Goal: Communication & Community: Answer question/provide support

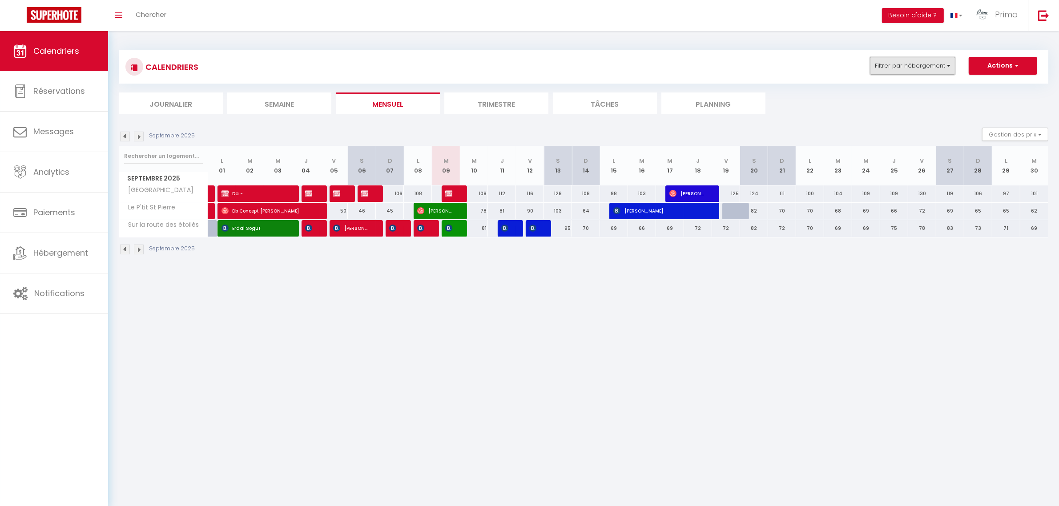
click at [878, 69] on button "Filtrer par hébergement" at bounding box center [912, 66] width 85 height 18
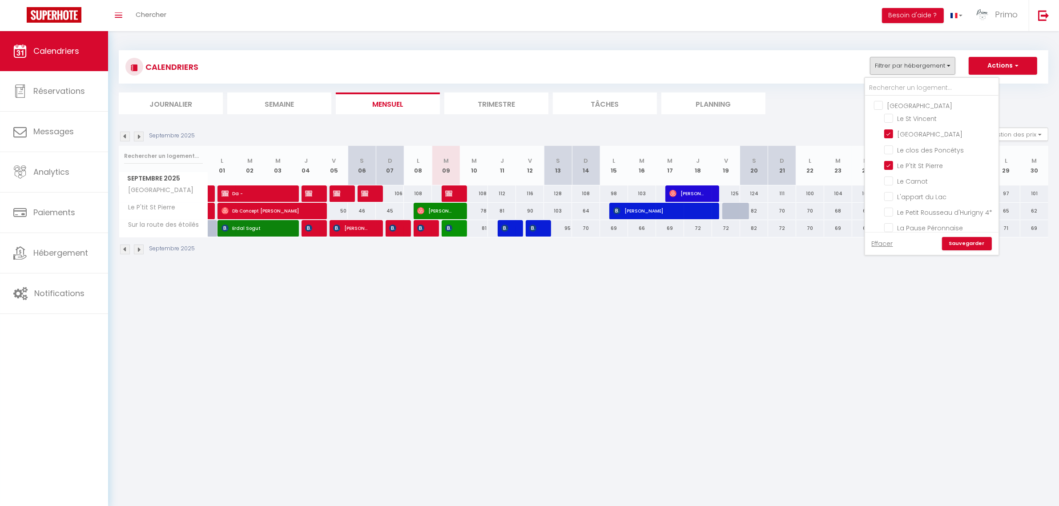
click at [878, 105] on input "[GEOGRAPHIC_DATA]" at bounding box center [940, 105] width 133 height 9
checkbox input "true"
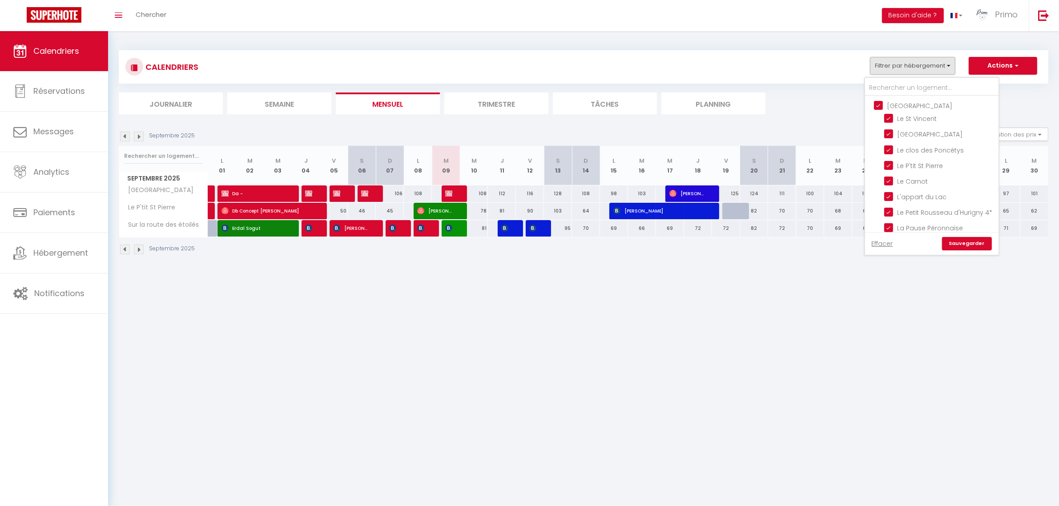
checkbox input "true"
checkbox input "false"
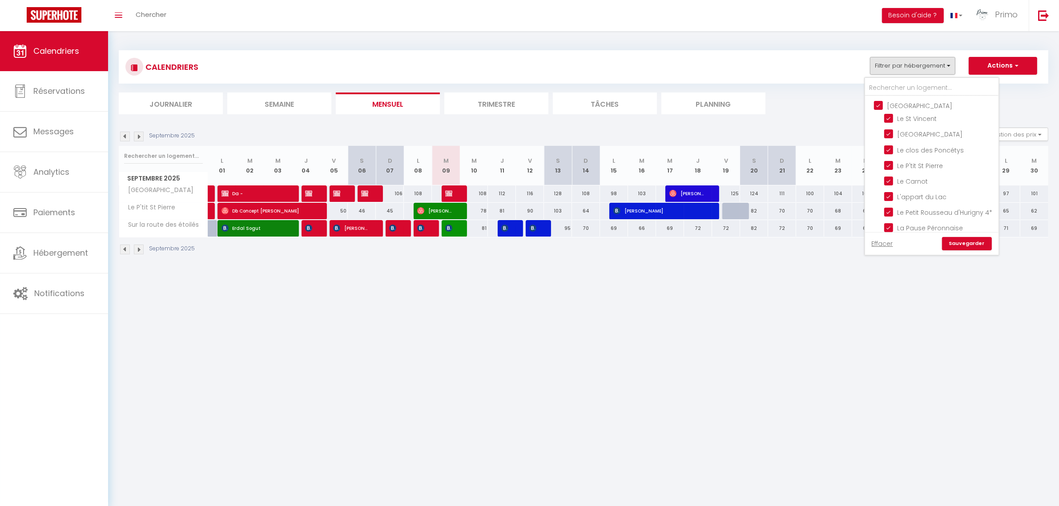
checkbox input "false"
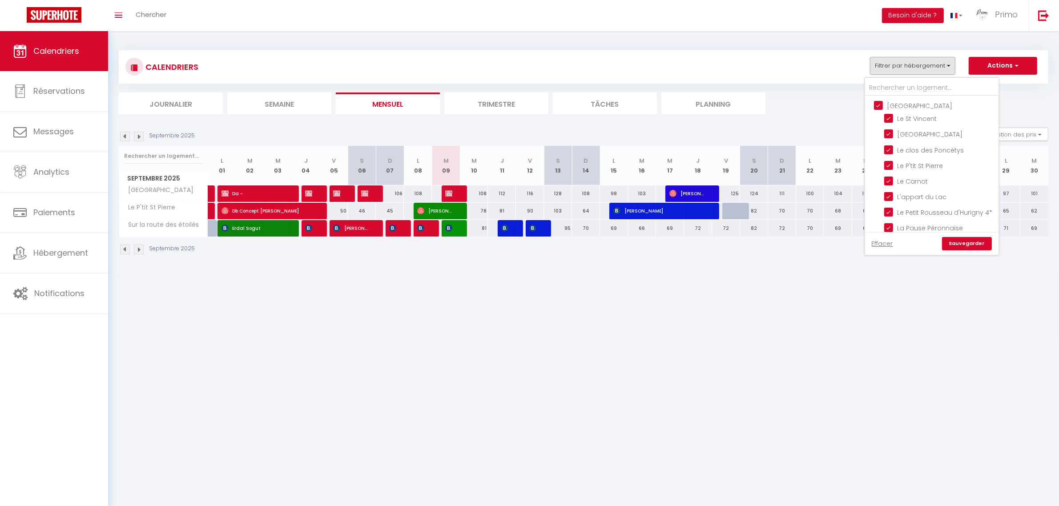
checkbox input "false"
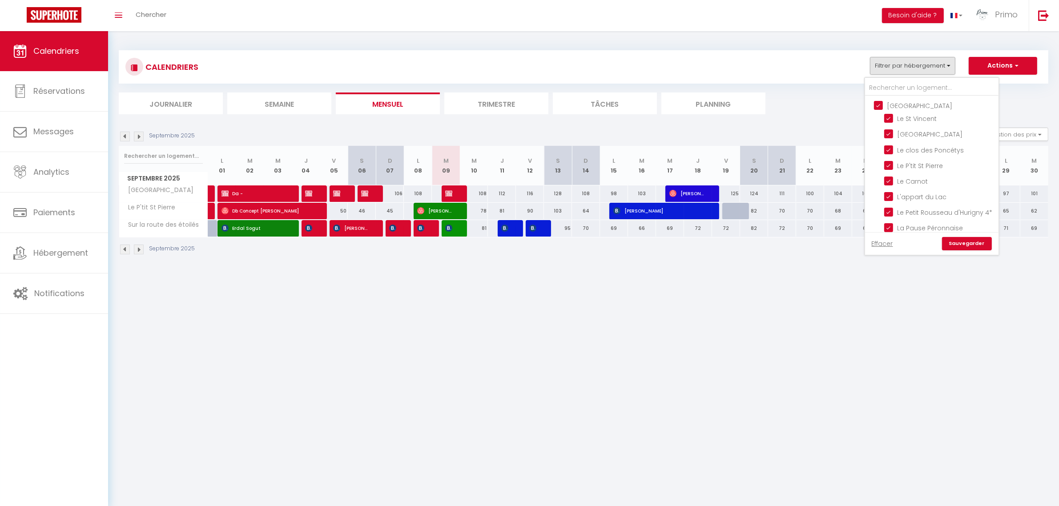
checkbox input "false"
click at [878, 105] on input "[GEOGRAPHIC_DATA]" at bounding box center [940, 105] width 133 height 9
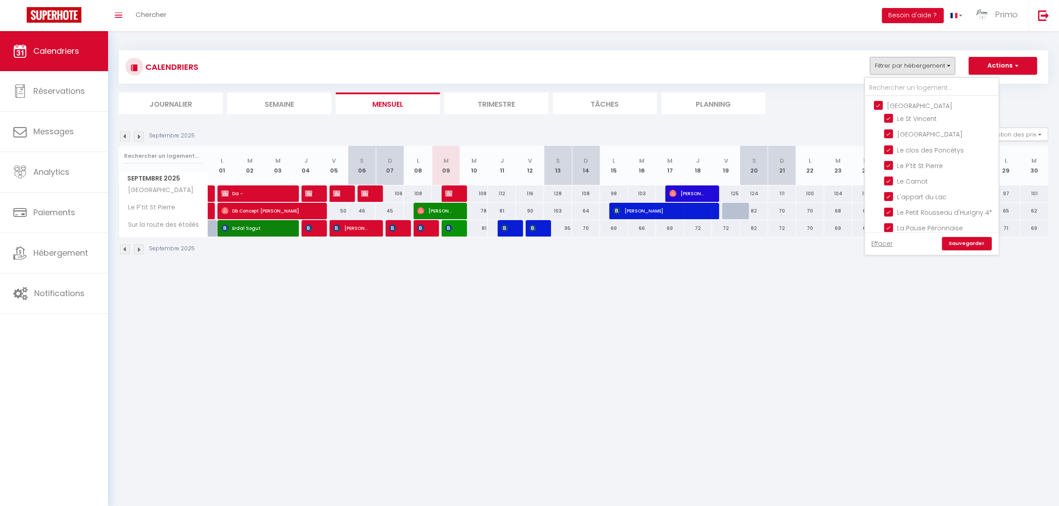
checkbox input "false"
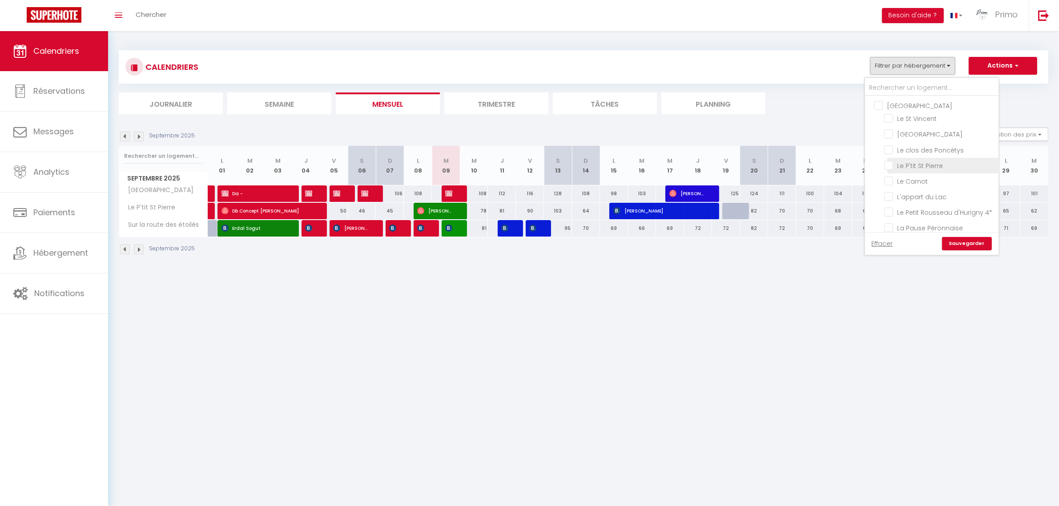
checkbox input "false"
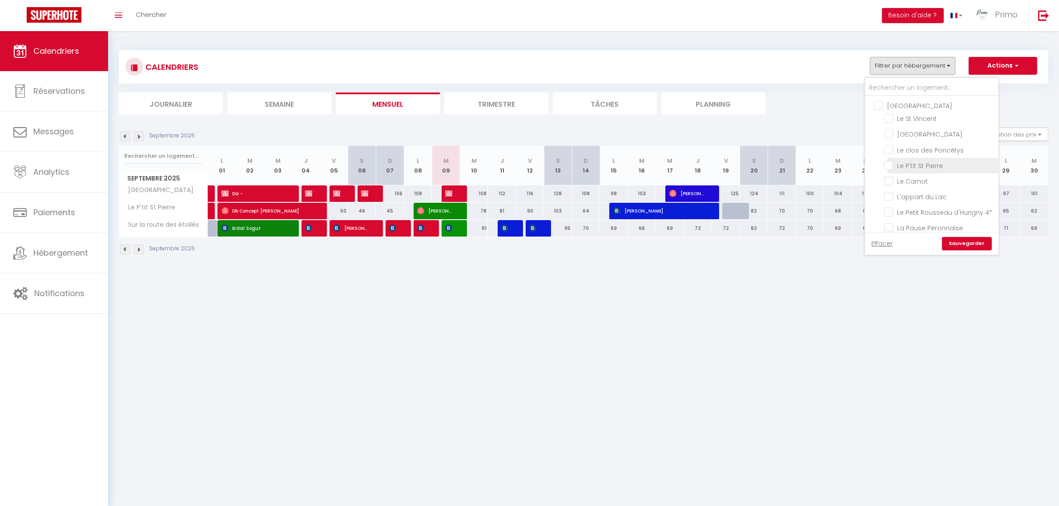
checkbox input "false"
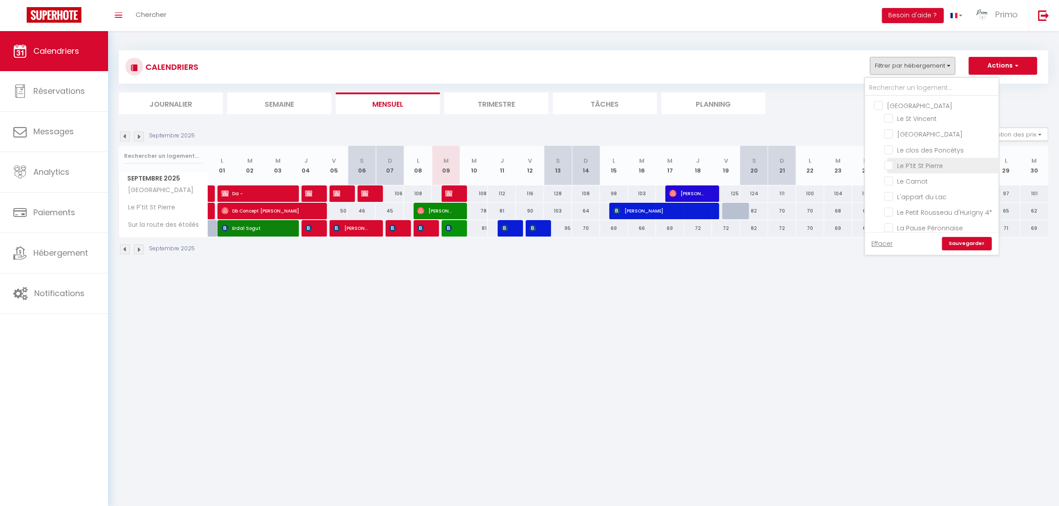
checkbox input "false"
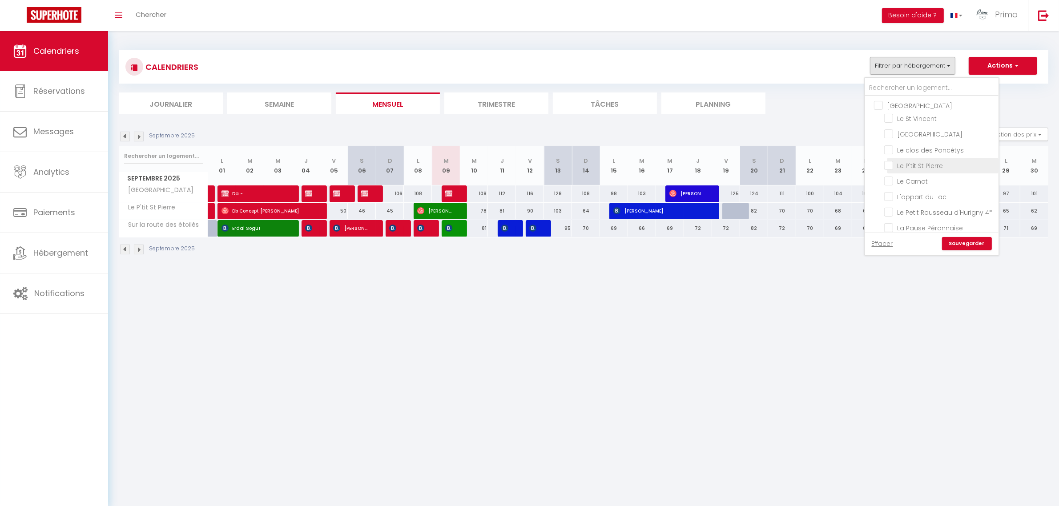
checkbox input "false"
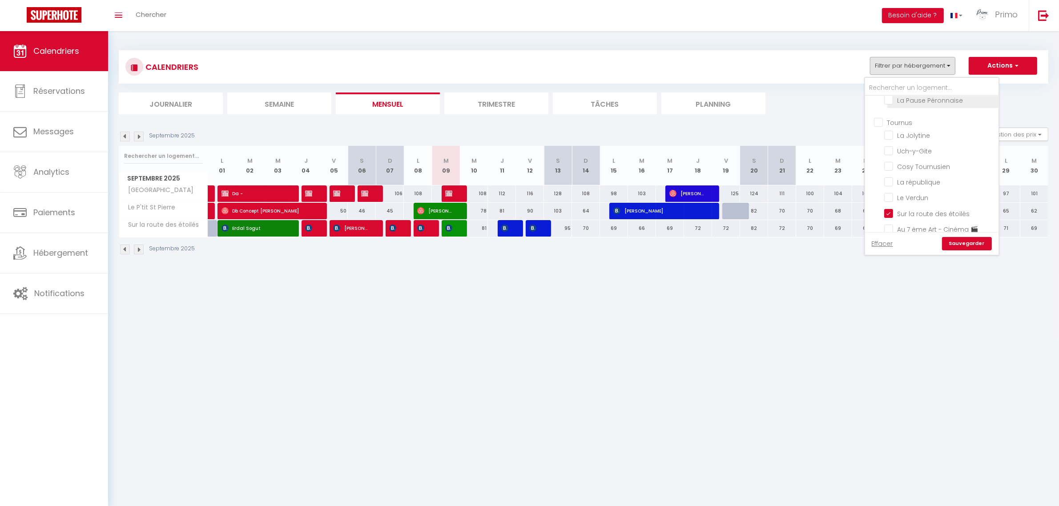
scroll to position [111, 0]
click at [881, 141] on input "Tournus" at bounding box center [940, 137] width 133 height 9
checkbox input "true"
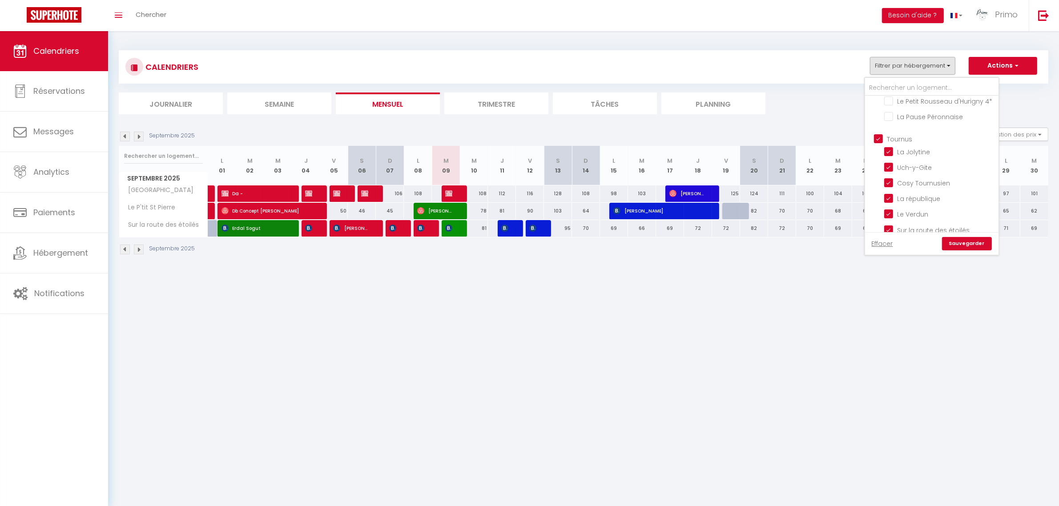
checkbox input "true"
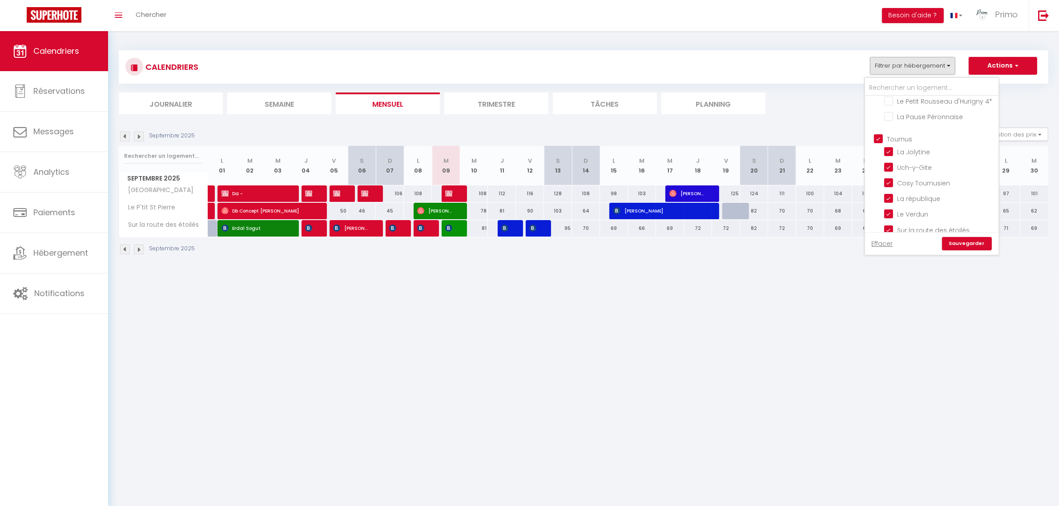
checkbox input "true"
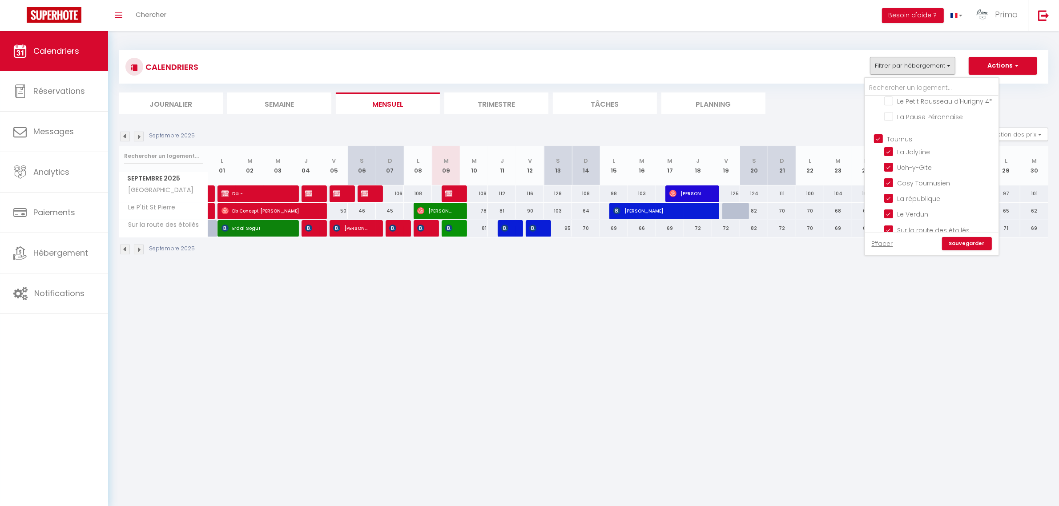
checkbox input "true"
checkbox input "false"
click at [880, 142] on input "Tournus" at bounding box center [940, 137] width 133 height 9
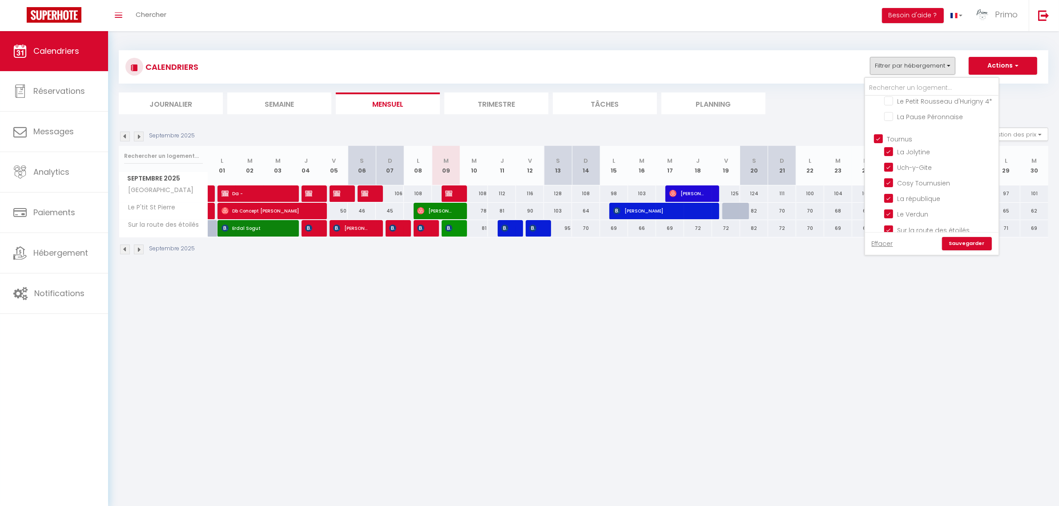
checkbox input "false"
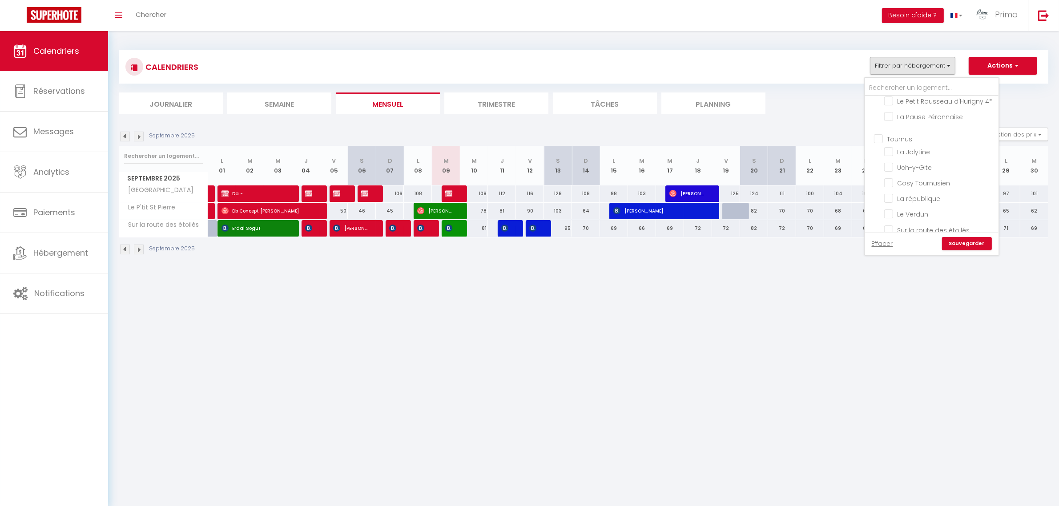
checkbox input "false"
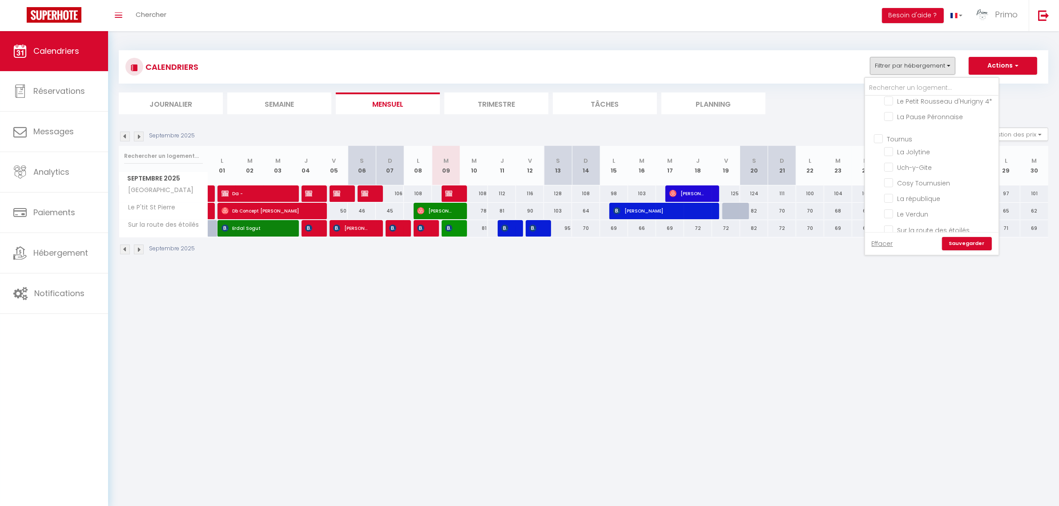
checkbox input "false"
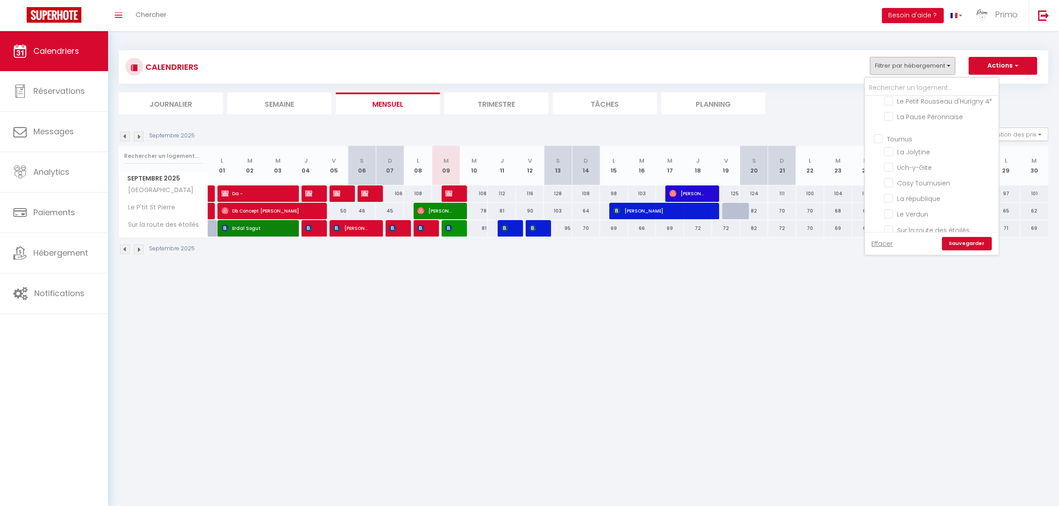
checkbox input "false"
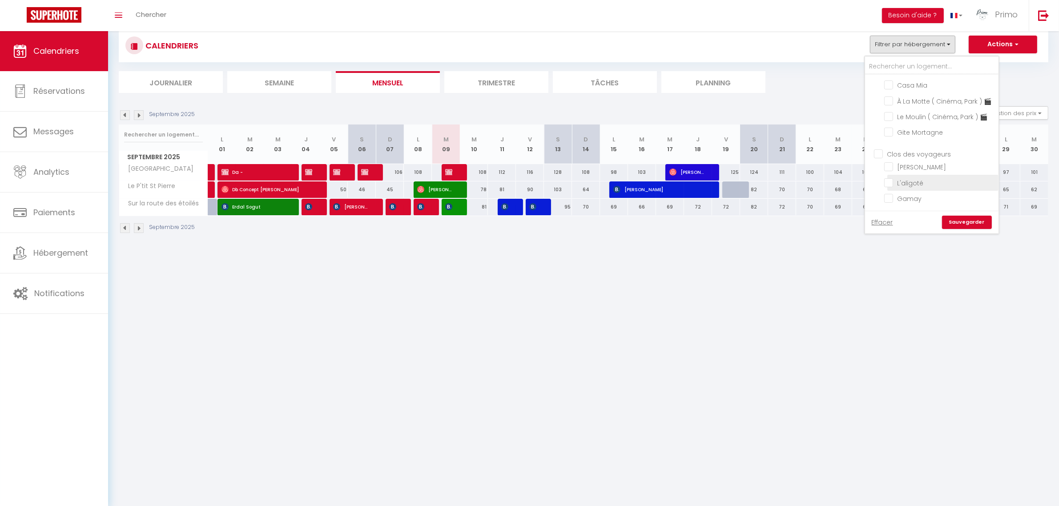
scroll to position [31, 0]
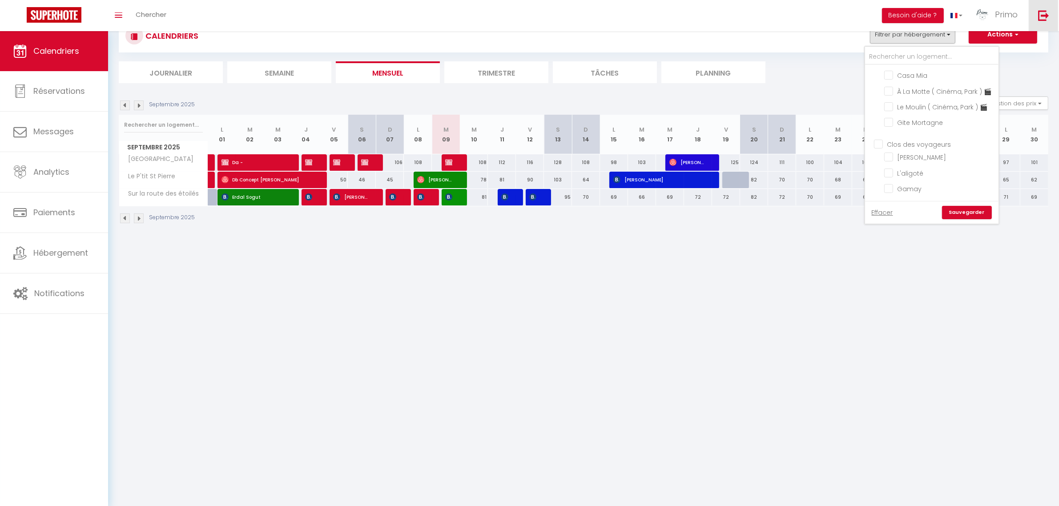
click at [1046, 18] on img at bounding box center [1043, 15] width 11 height 11
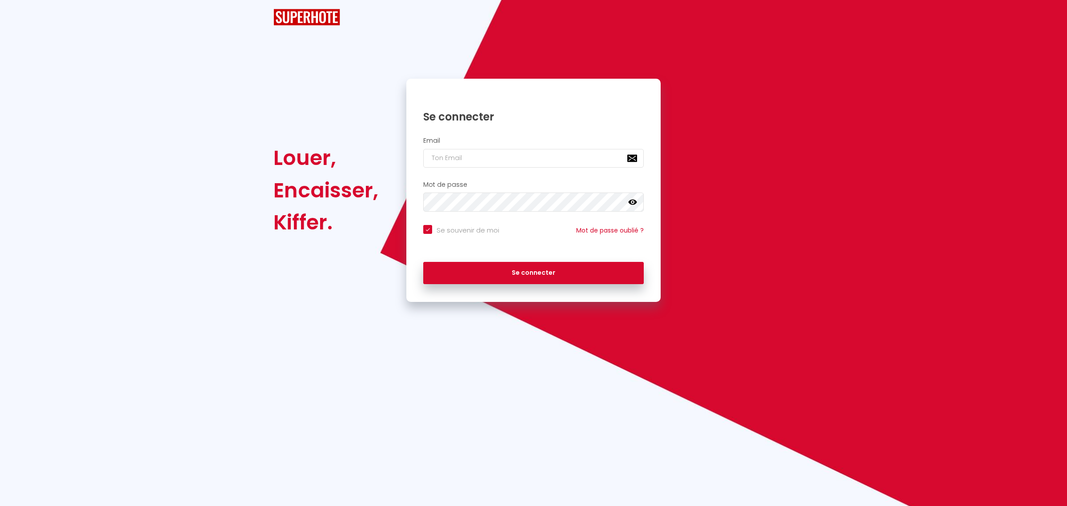
checkbox input "true"
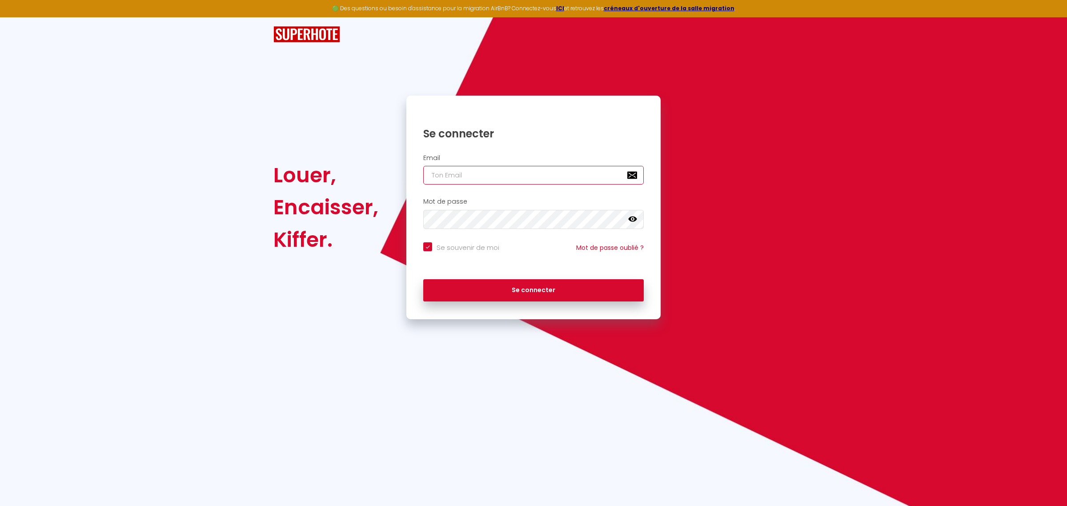
type input "macon@primoconciergerie.fr"
checkbox input "true"
click at [466, 181] on input "macon@primoconciergerie.fr" at bounding box center [533, 175] width 221 height 19
type input "[PERSON_NAME][EMAIL_ADDRESS][DOMAIN_NAME]"
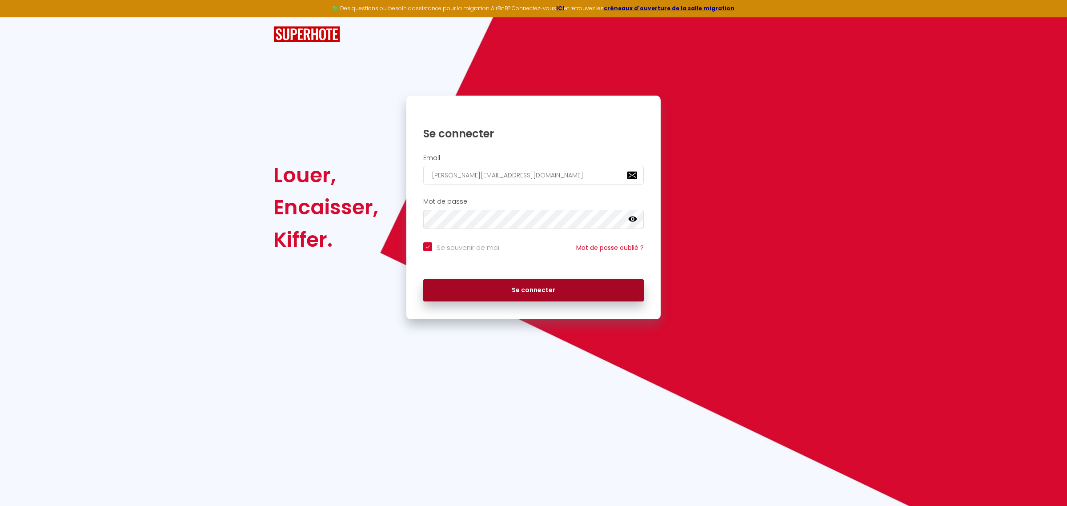
click at [525, 287] on button "Se connecter" at bounding box center [533, 290] width 221 height 22
checkbox input "true"
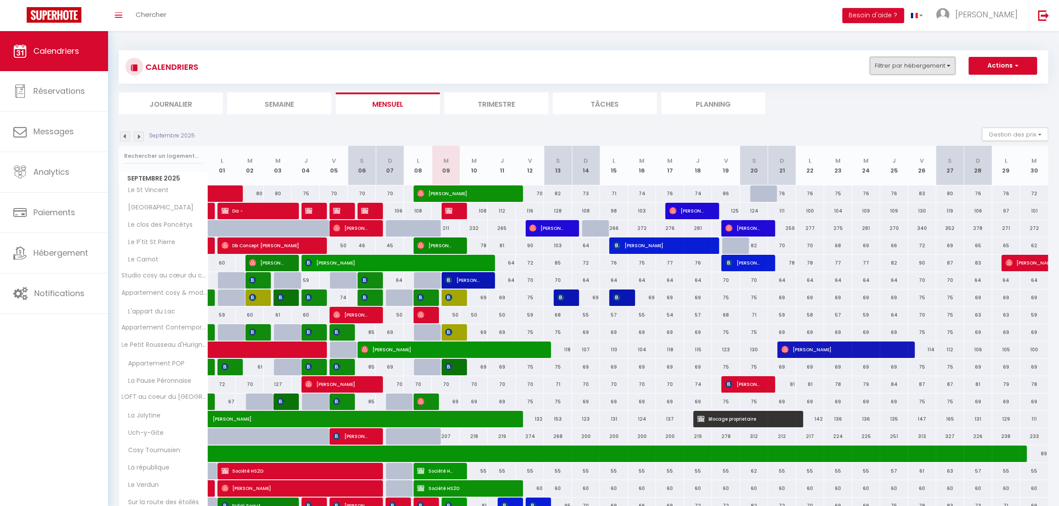
click at [886, 72] on button "Filtrer par hébergement" at bounding box center [912, 66] width 85 height 18
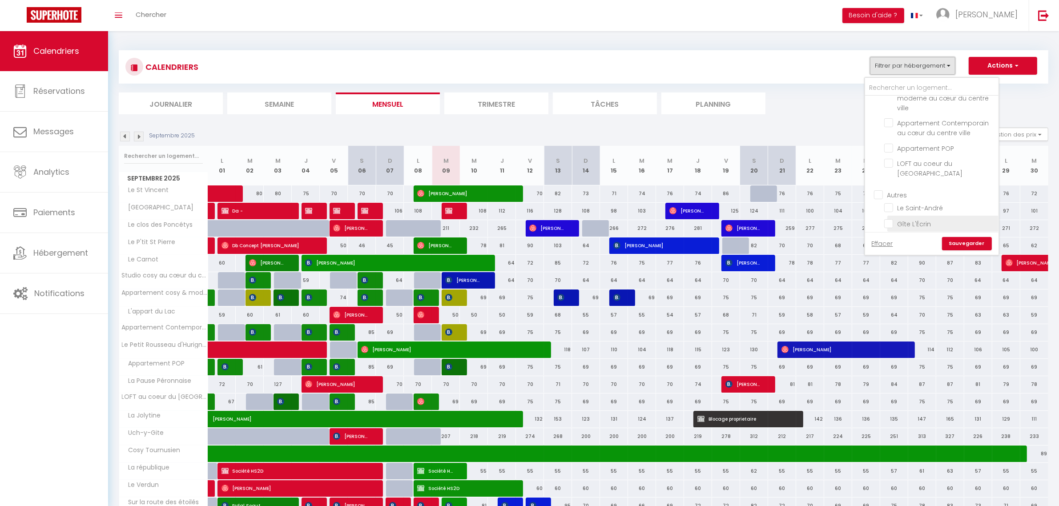
scroll to position [445, 0]
click at [878, 113] on input "[PERSON_NAME]" at bounding box center [940, 109] width 133 height 9
checkbox input "true"
checkbox input "false"
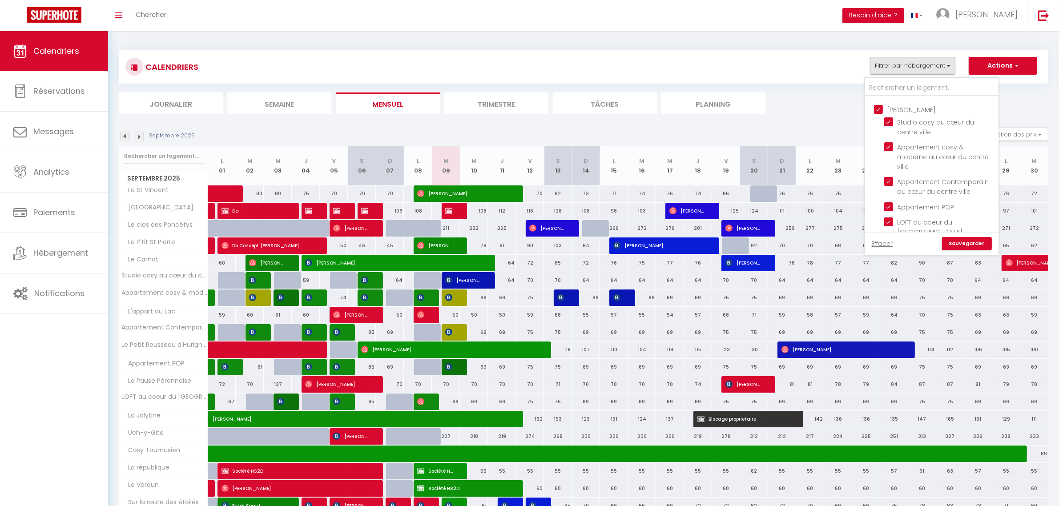
checkbox input "false"
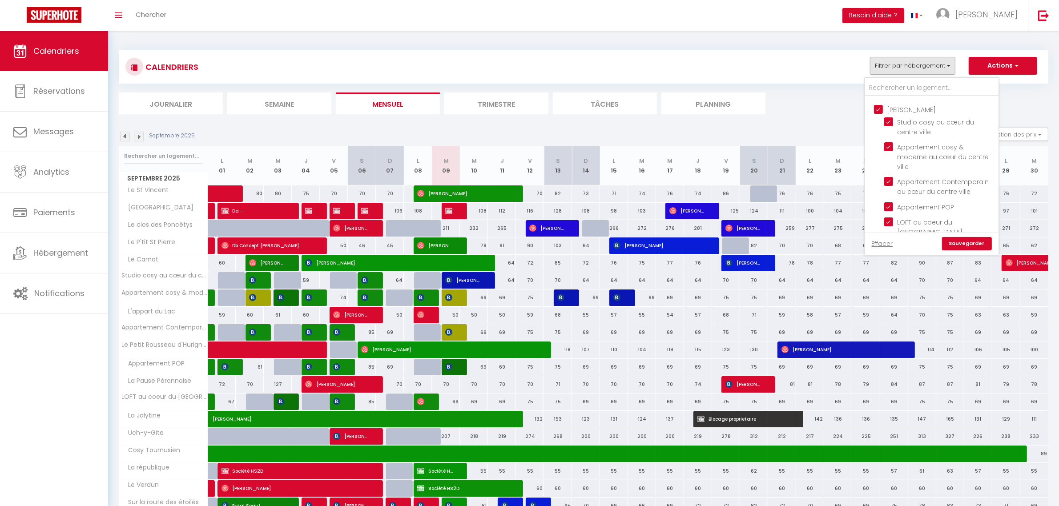
checkbox input "false"
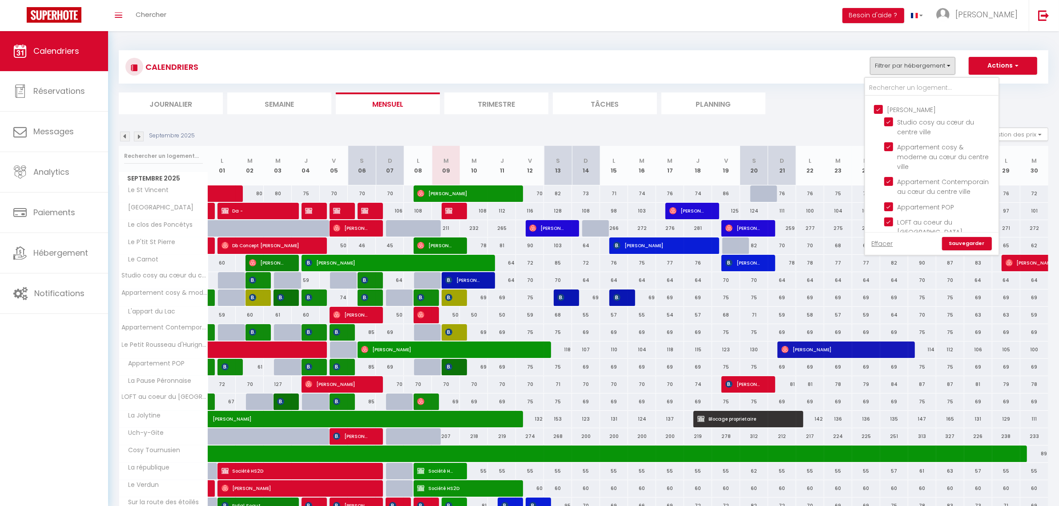
checkbox input "false"
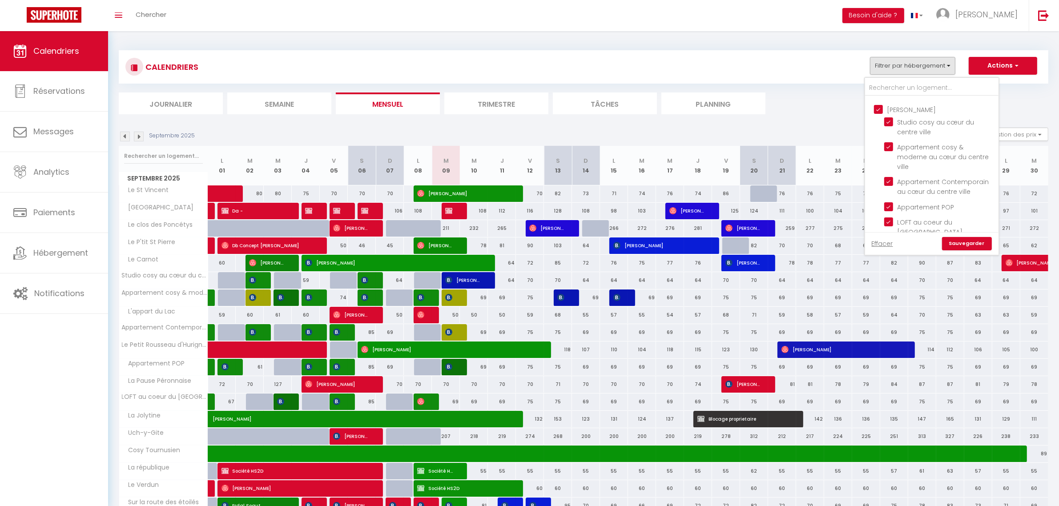
checkbox input "false"
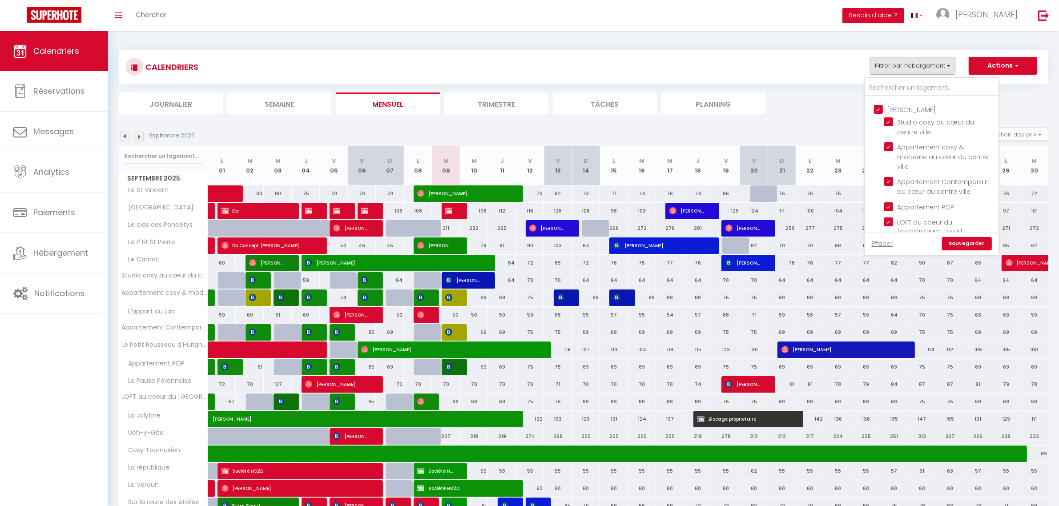
checkbox input "false"
checkbox input "true"
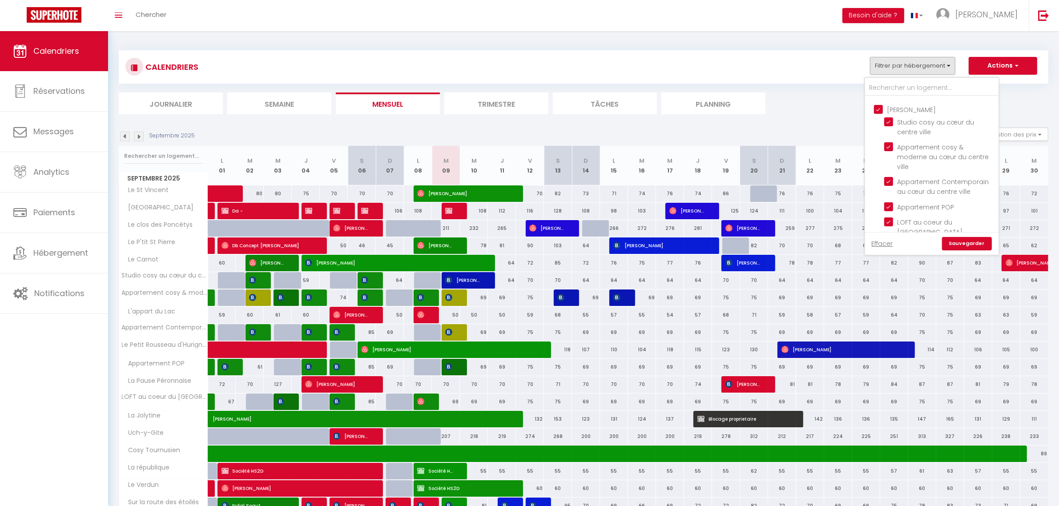
checkbox input "true"
checkbox input "false"
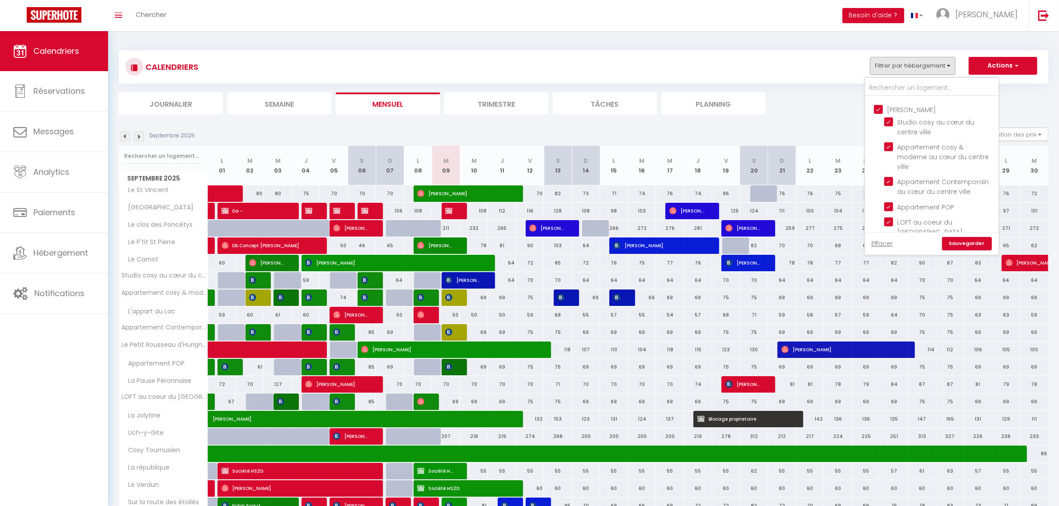
checkbox input "false"
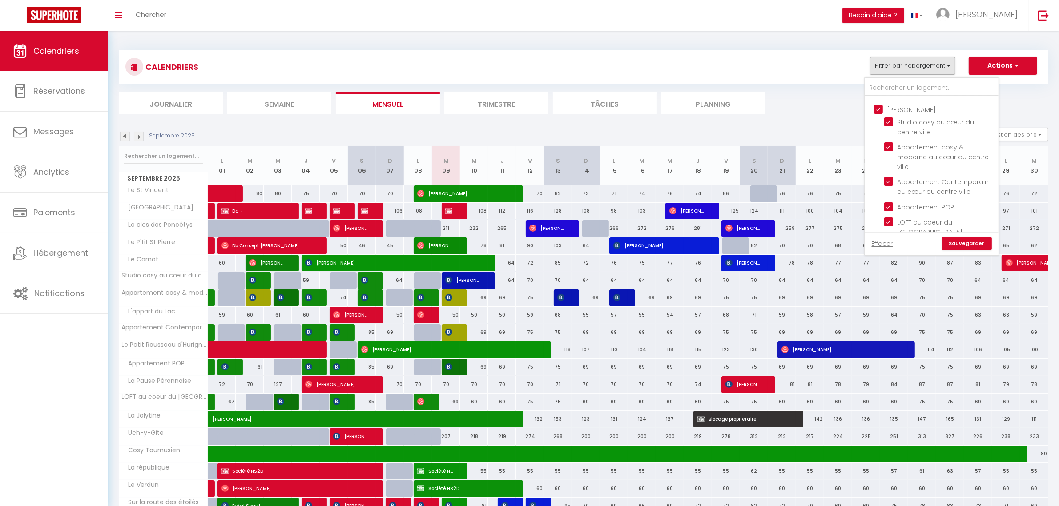
click at [964, 244] on link "Sauvegarder" at bounding box center [967, 243] width 50 height 13
select select
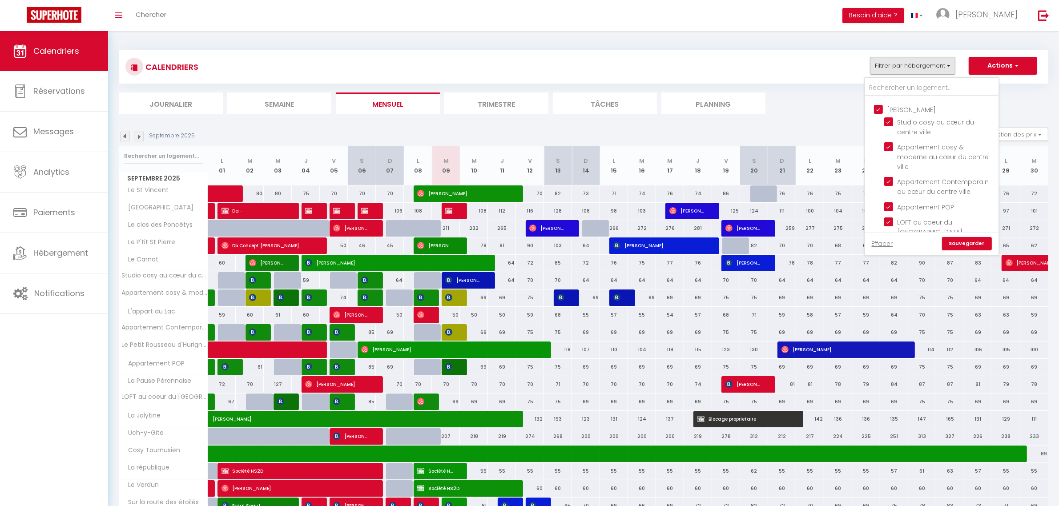
select select
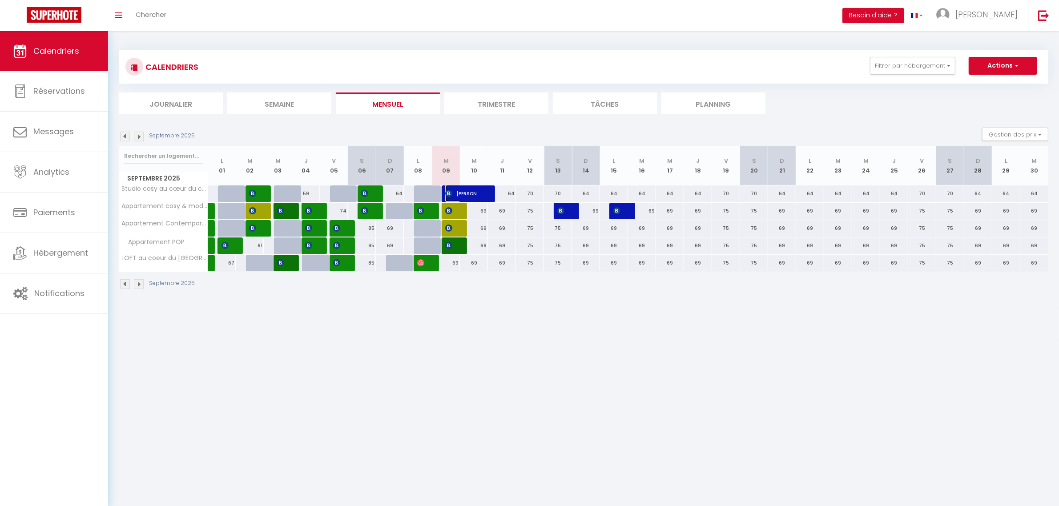
click at [455, 194] on span "[PERSON_NAME]" at bounding box center [463, 193] width 37 height 17
select select "OK"
select select "KO"
select select "1"
select select "0"
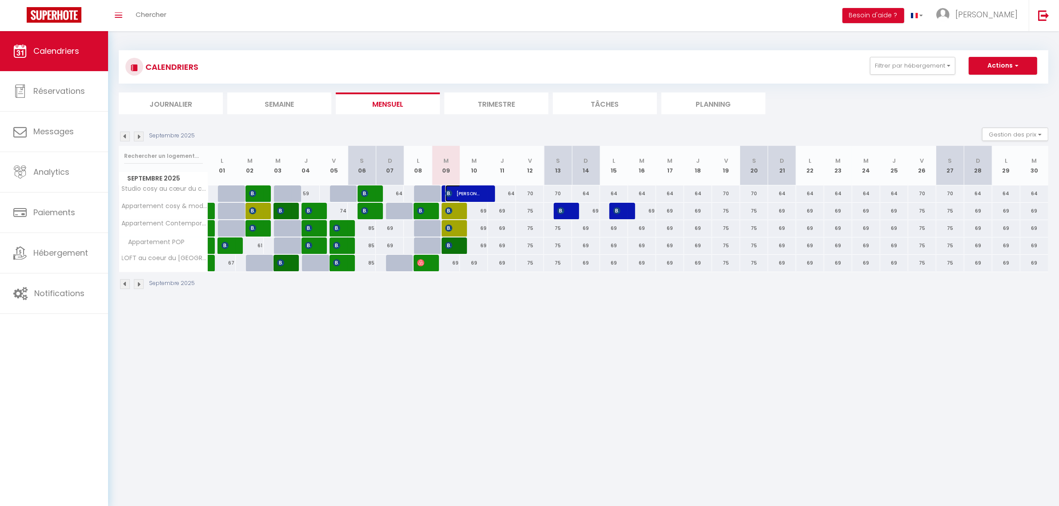
select select "1"
select select
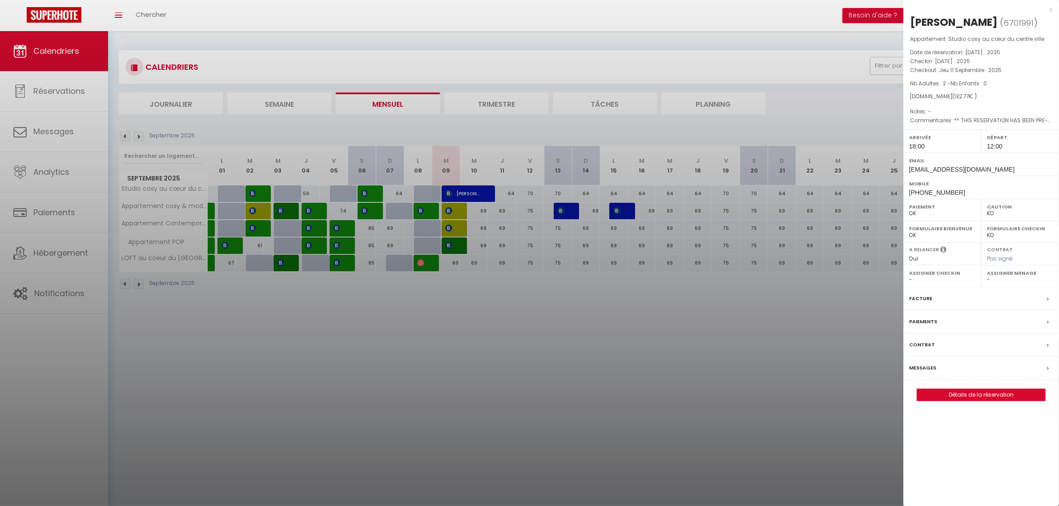
click at [925, 370] on label "Messages" at bounding box center [922, 367] width 27 height 9
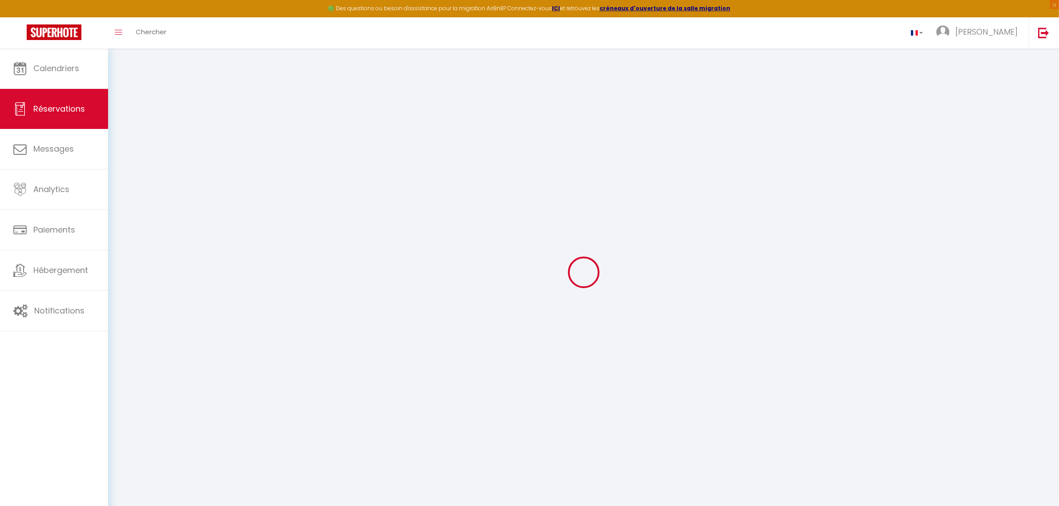
select select
checkbox input "false"
select select
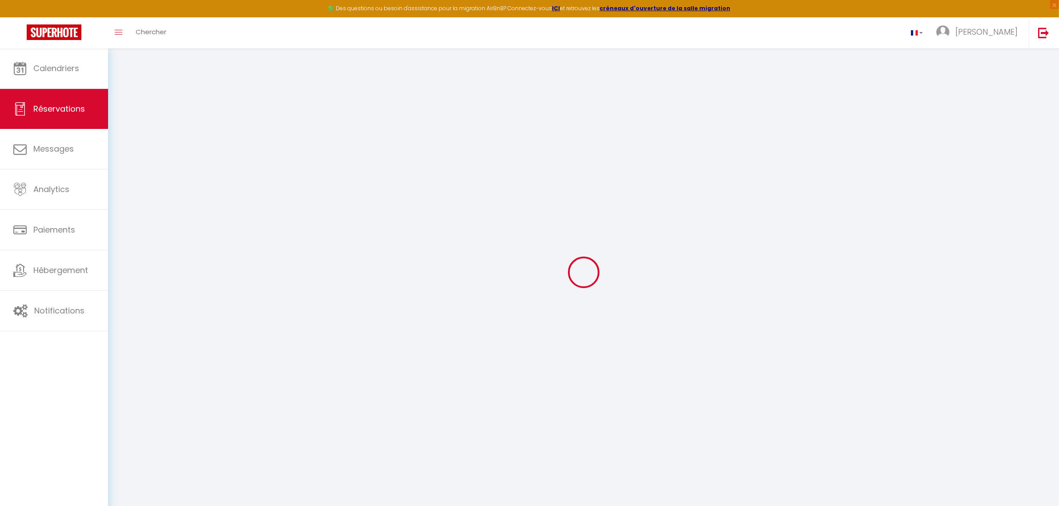
checkbox input "false"
type textarea "** THIS RESERVATION HAS BEEN PRE-PAID ** BOOKING NOTE : Payment charge is EUR 1…"
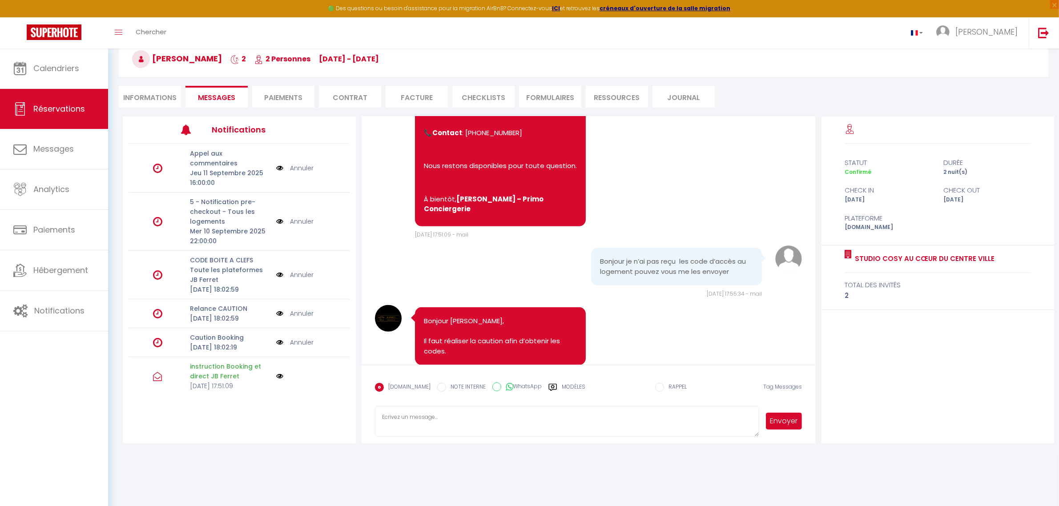
scroll to position [599, 0]
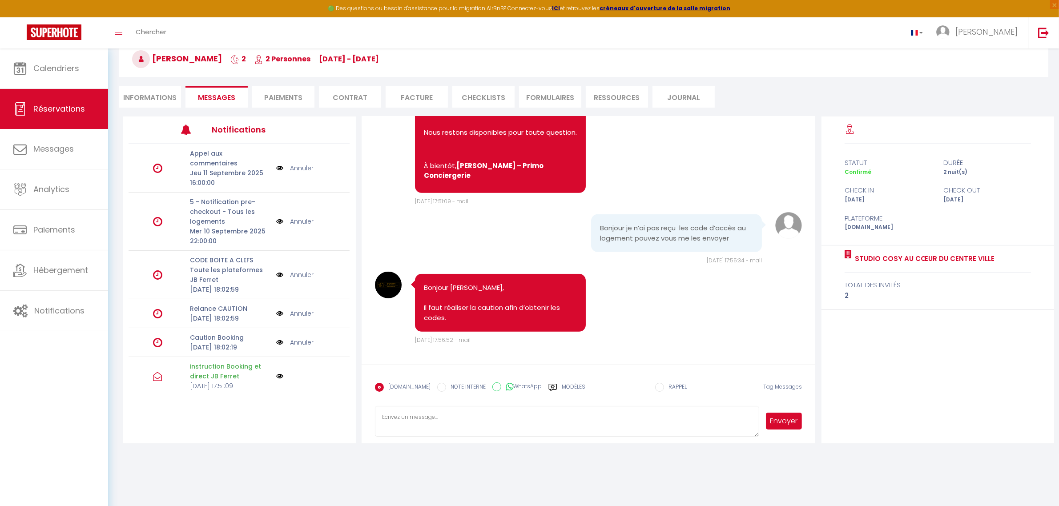
click at [571, 385] on label "Modèles" at bounding box center [574, 391] width 24 height 16
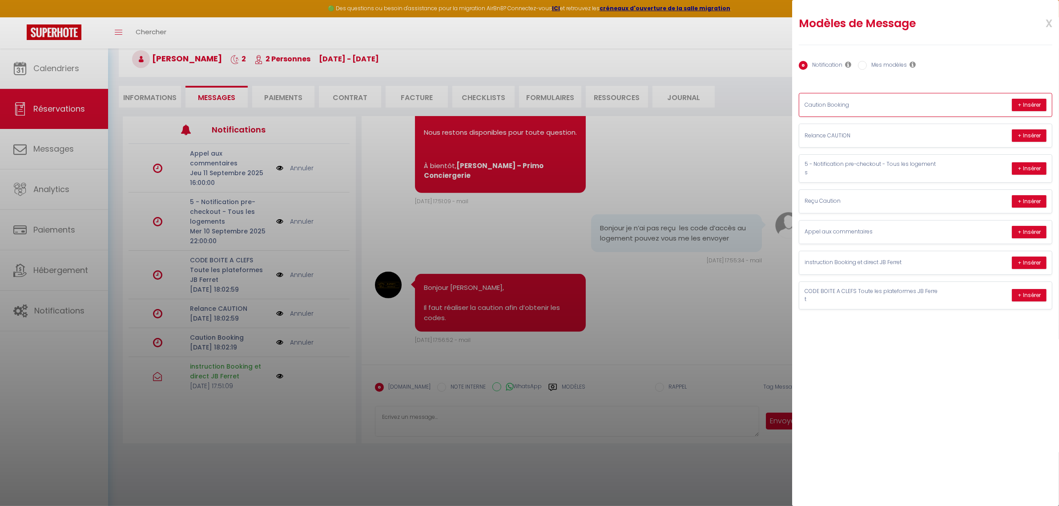
click at [877, 109] on div "Caution Booking + Insérer" at bounding box center [925, 104] width 253 height 23
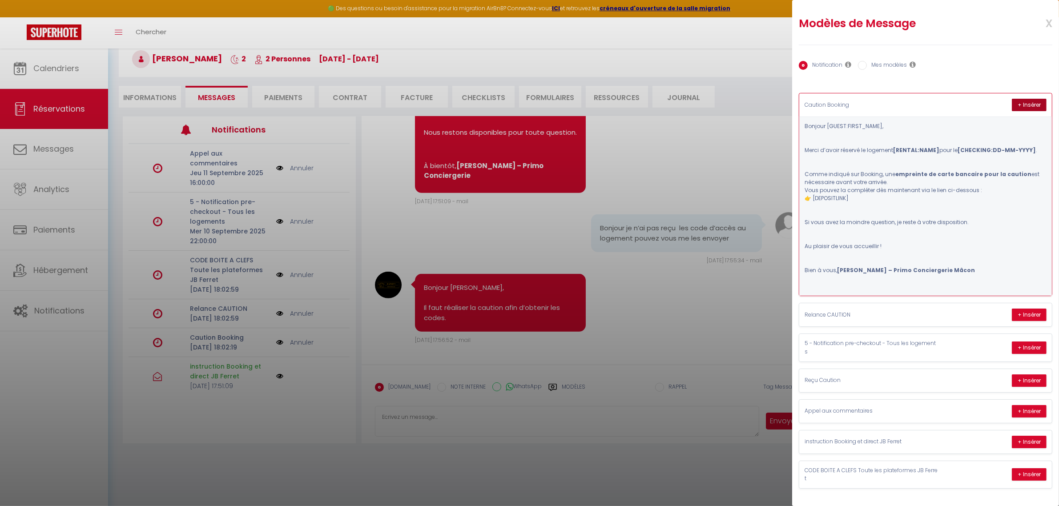
click at [1013, 105] on button "+ Insérer" at bounding box center [1029, 105] width 35 height 12
type textarea "Bonjour Dylan, Merci d’avoir réservé le logement Studio cosy au cœur du centre …"
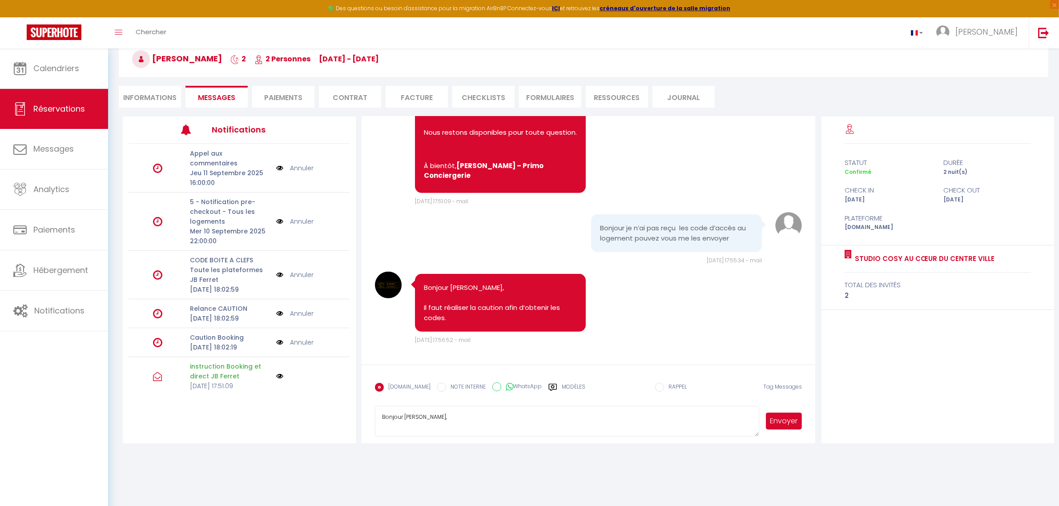
click at [790, 416] on button "Envoyer" at bounding box center [784, 421] width 36 height 17
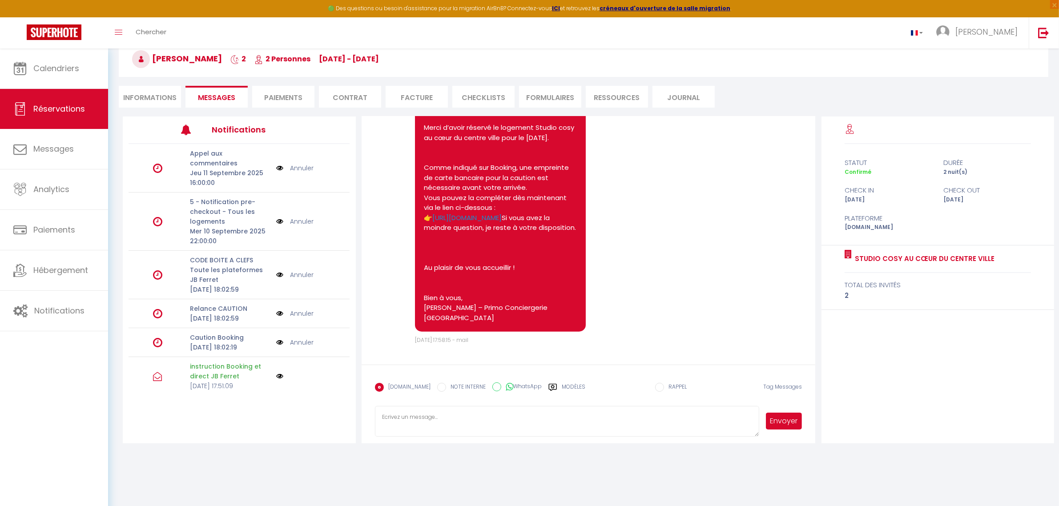
scroll to position [919, 0]
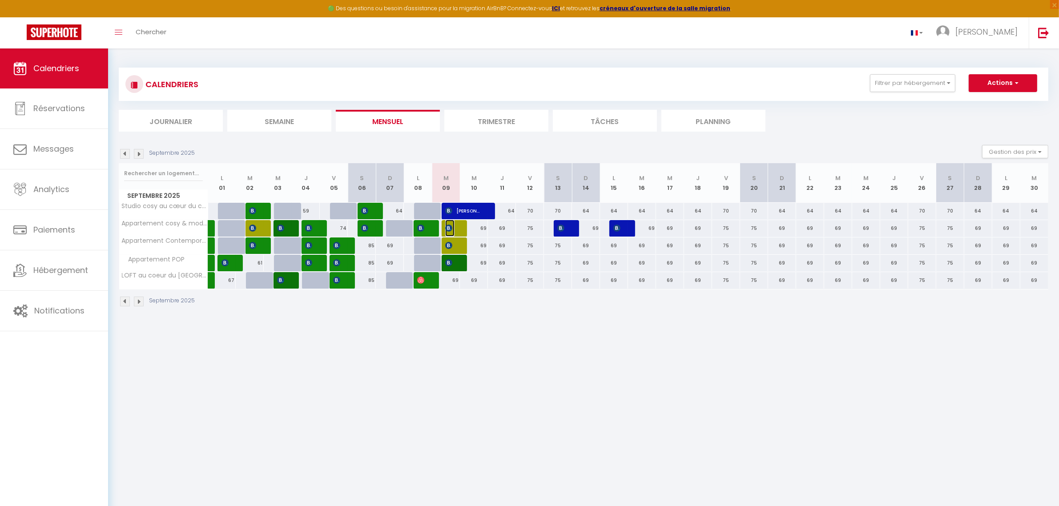
click at [448, 230] on img at bounding box center [448, 228] width 7 height 7
select select "OK"
select select "KO"
select select "0"
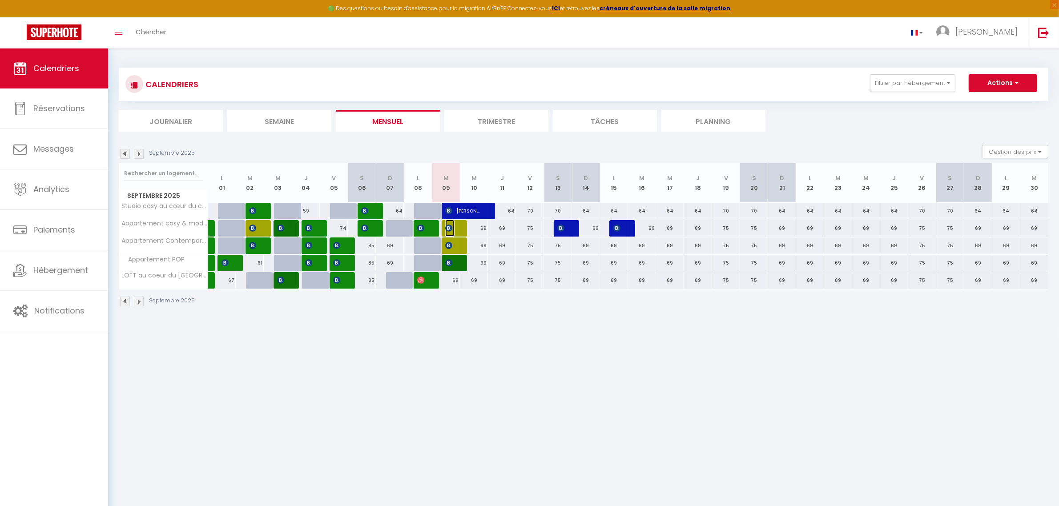
select select "1"
select select
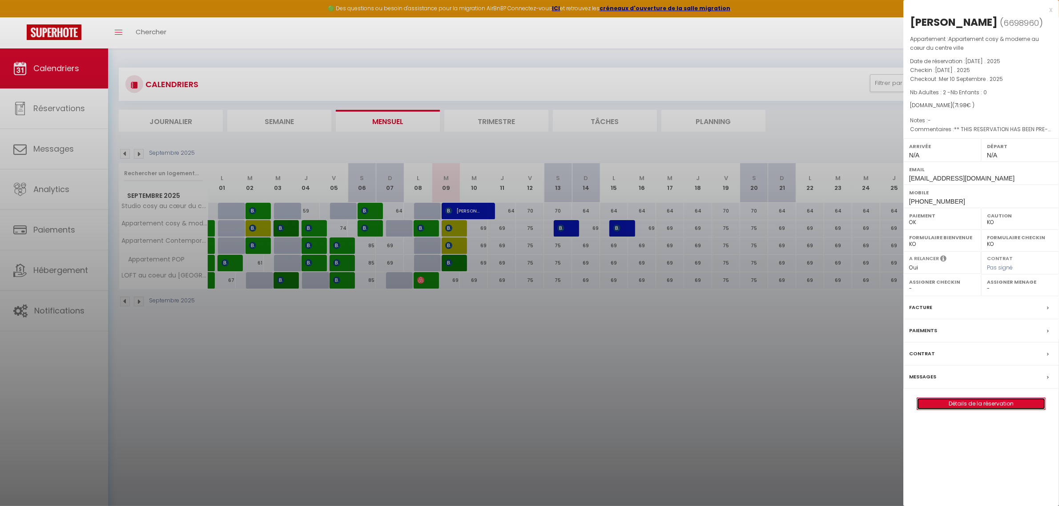
click at [960, 410] on link "Détails de la réservation" at bounding box center [981, 404] width 128 height 12
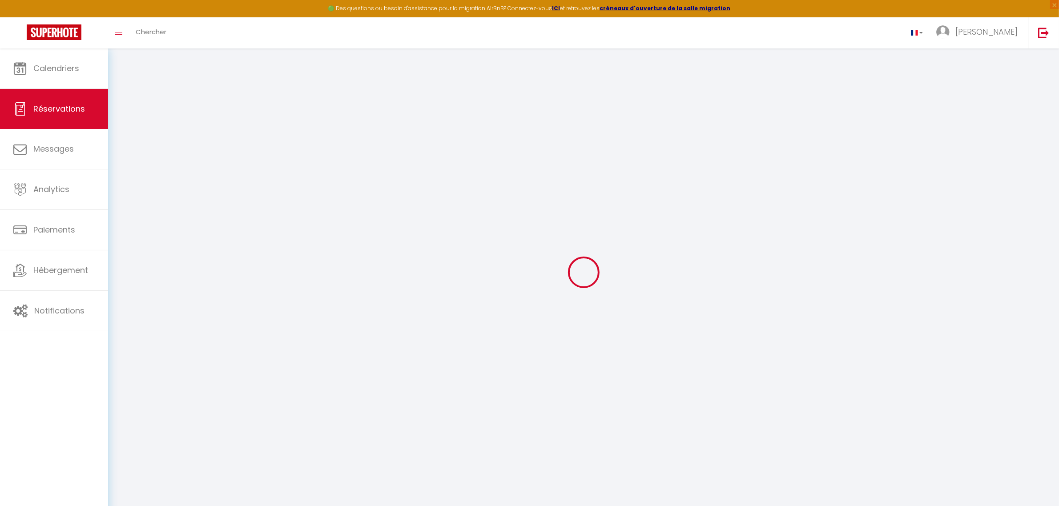
select select
checkbox input "false"
select index
select select
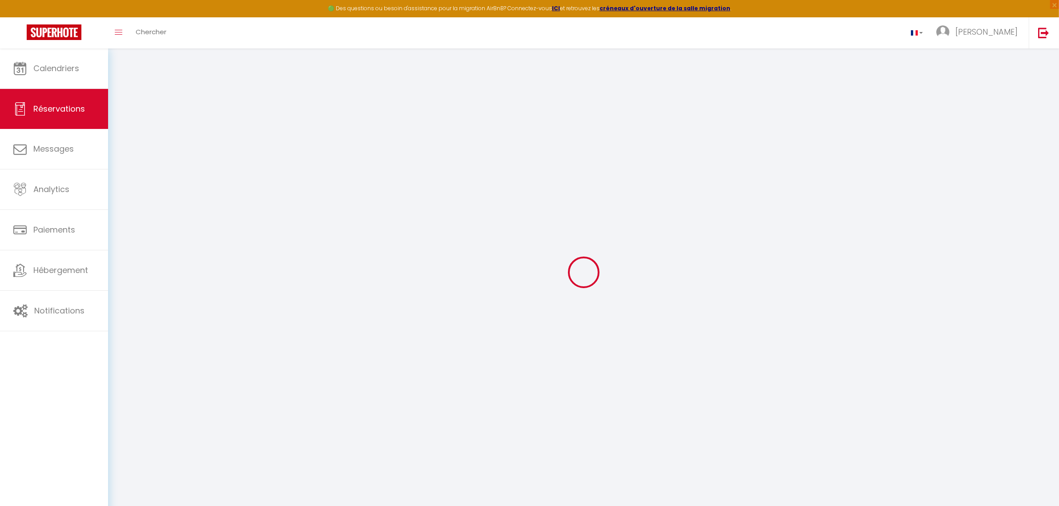
select select
checkbox input "false"
select index
select select
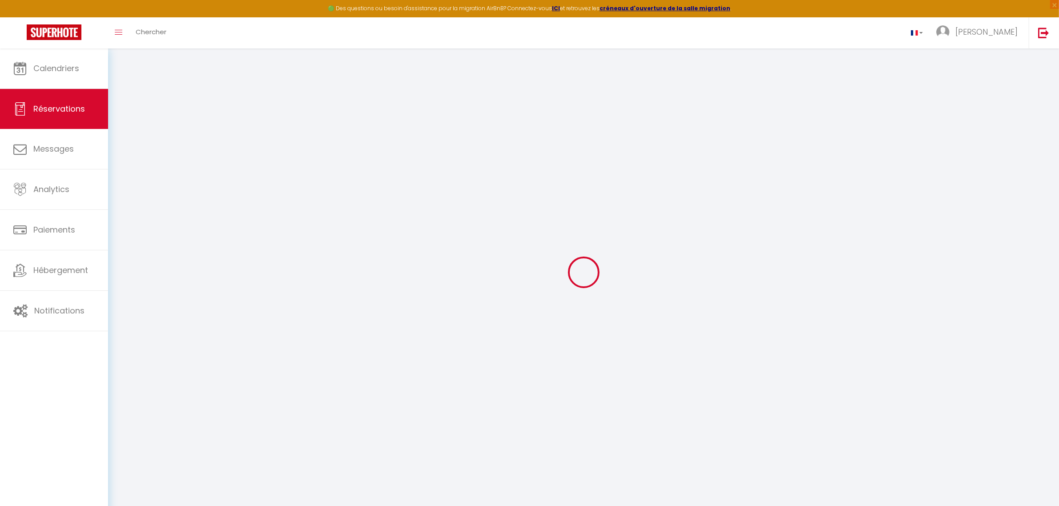
checkbox input "false"
select index
type textarea "** THIS RESERVATION HAS BEEN PRE-PAID ** BOOKING NOTE : Payment charge is EUR 1…"
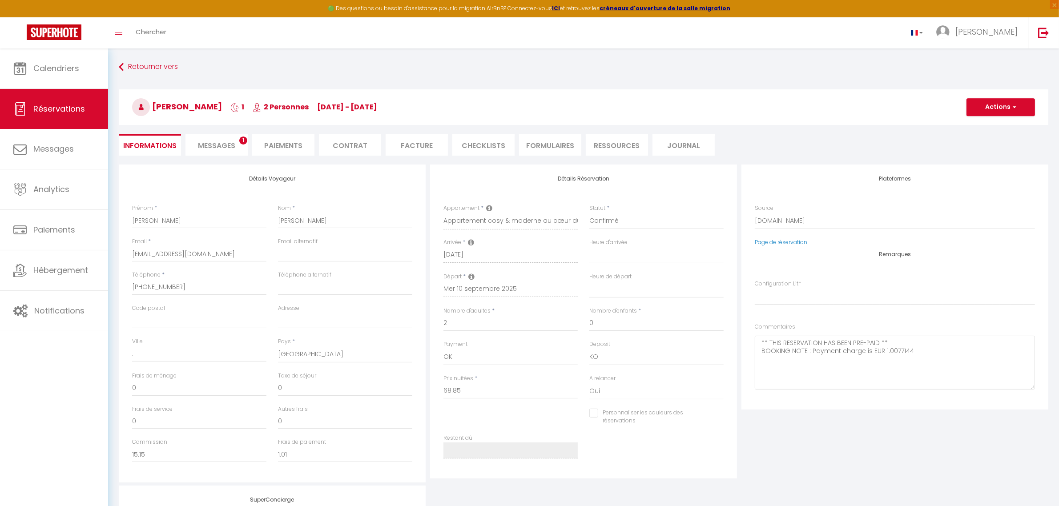
type input "3.13"
select select
checkbox input "false"
select index
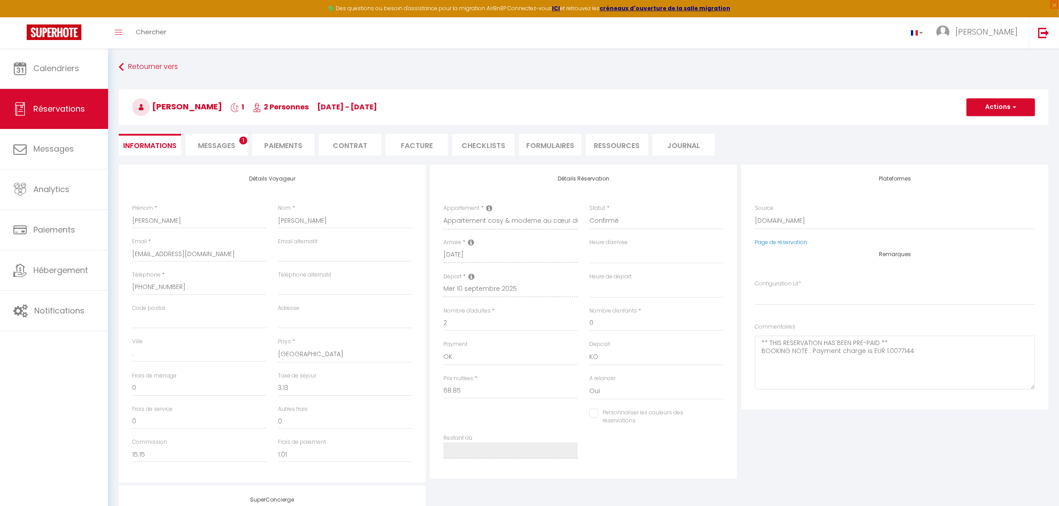
checkbox input "false"
select index
select select
click at [223, 149] on span "Messages" at bounding box center [216, 146] width 37 height 10
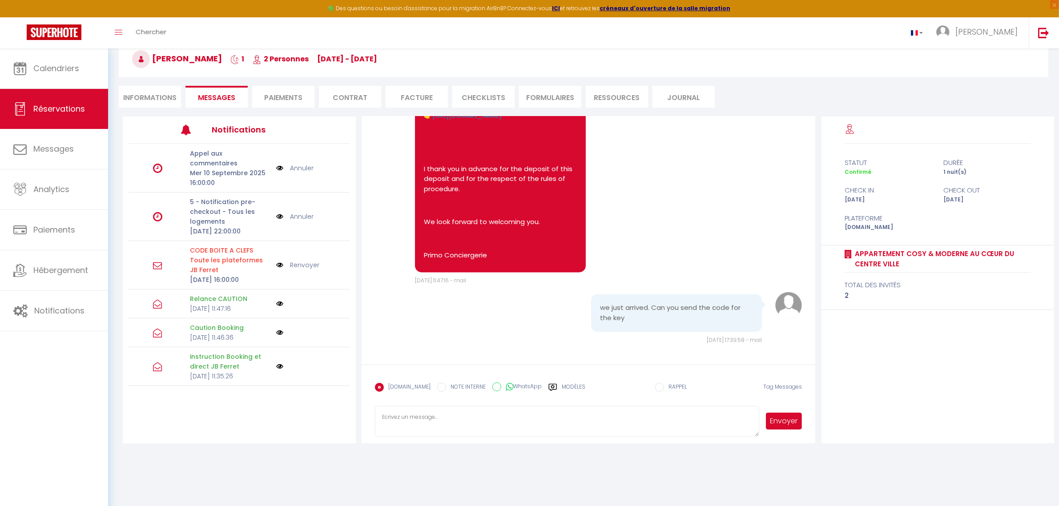
scroll to position [2492, 0]
click at [621, 313] on pre "we just arrived. Can you send the code for the key" at bounding box center [676, 313] width 153 height 20
click at [486, 325] on div "we just arrived. Can you send the code for the key Mar 09 Septembre 2025 17:39:…" at bounding box center [588, 318] width 427 height 53
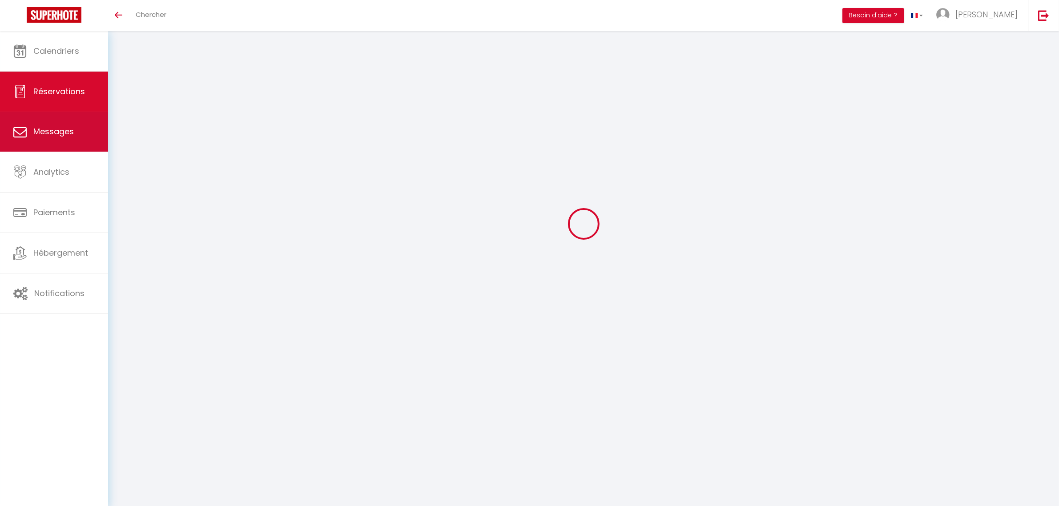
click at [50, 134] on span "Messages" at bounding box center [53, 131] width 40 height 11
select select "message"
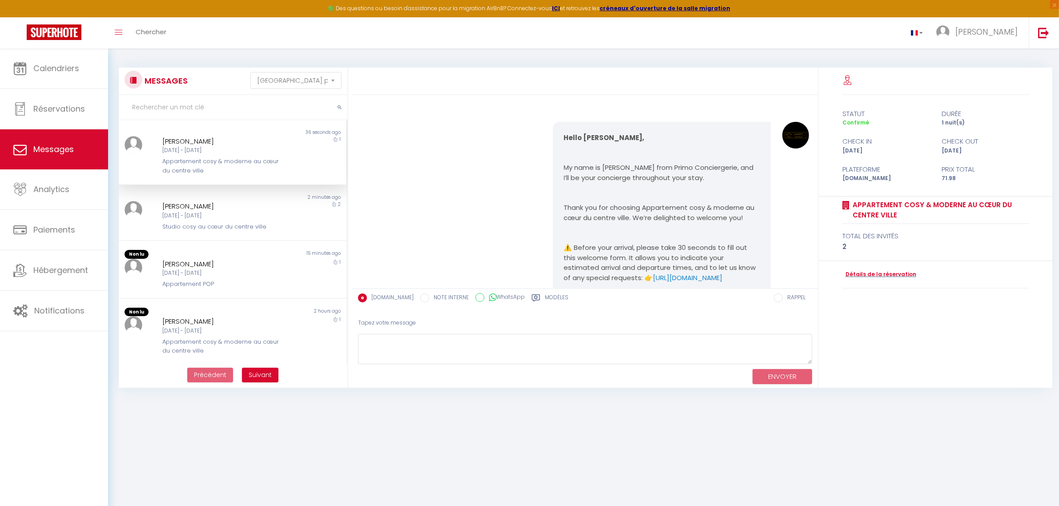
scroll to position [2217, 0]
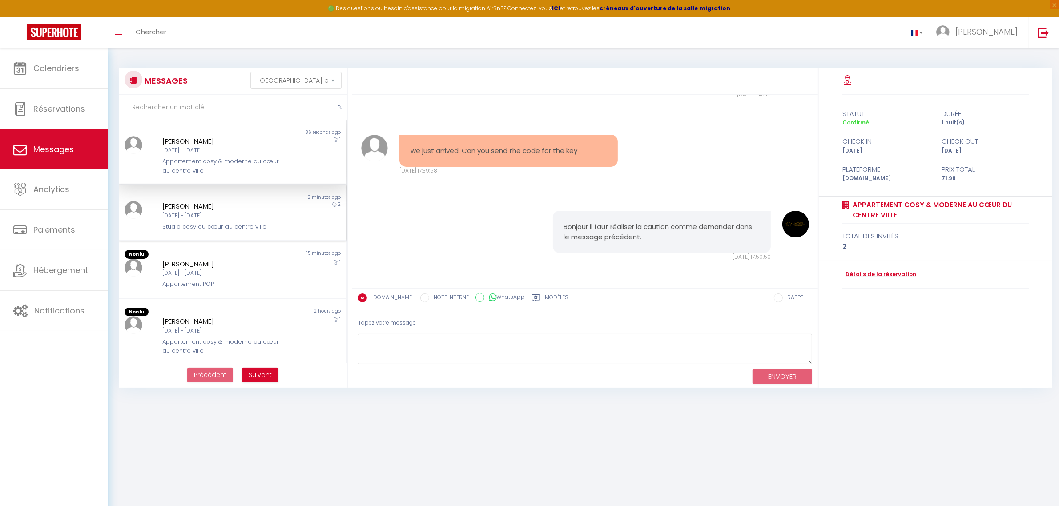
click at [245, 212] on div "Mar 09 Sep - Jeu 11 Sep" at bounding box center [222, 216] width 121 height 8
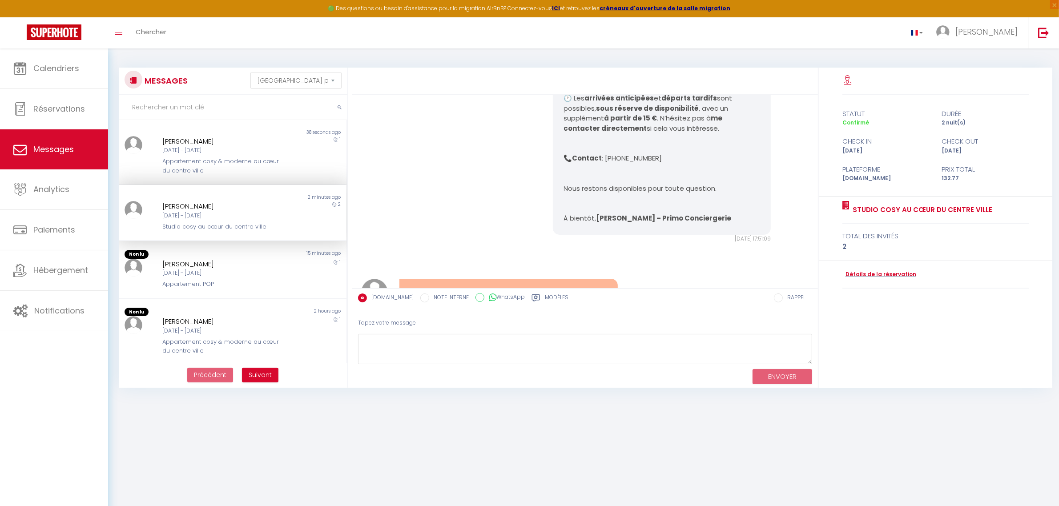
scroll to position [233, 0]
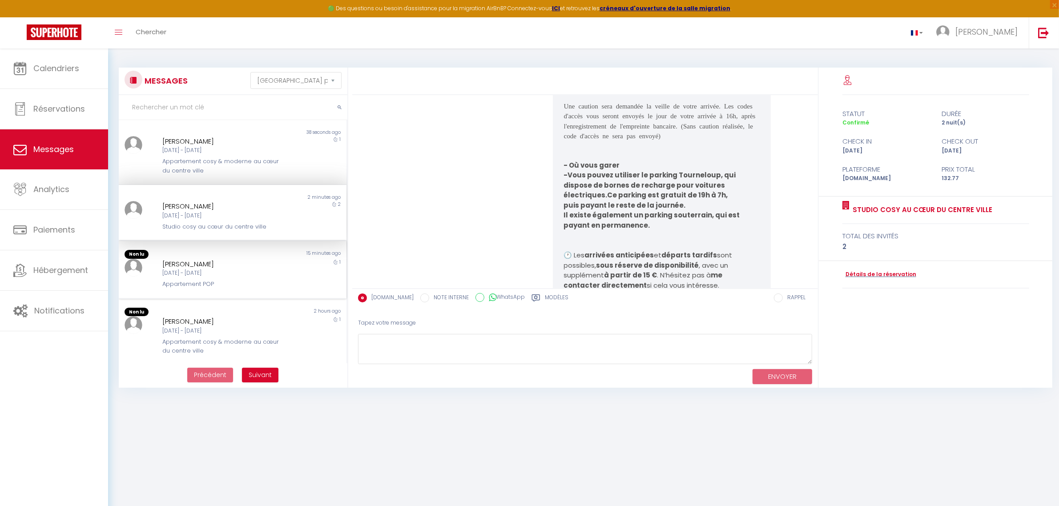
click at [196, 270] on div "Mar 09 Sep - Mer 10 Sep" at bounding box center [222, 273] width 121 height 8
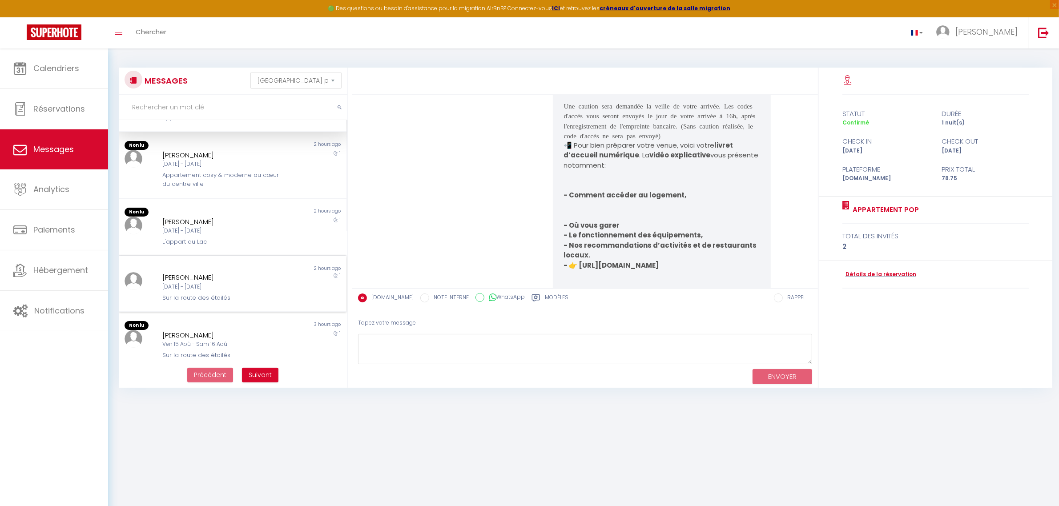
scroll to position [1593, 0]
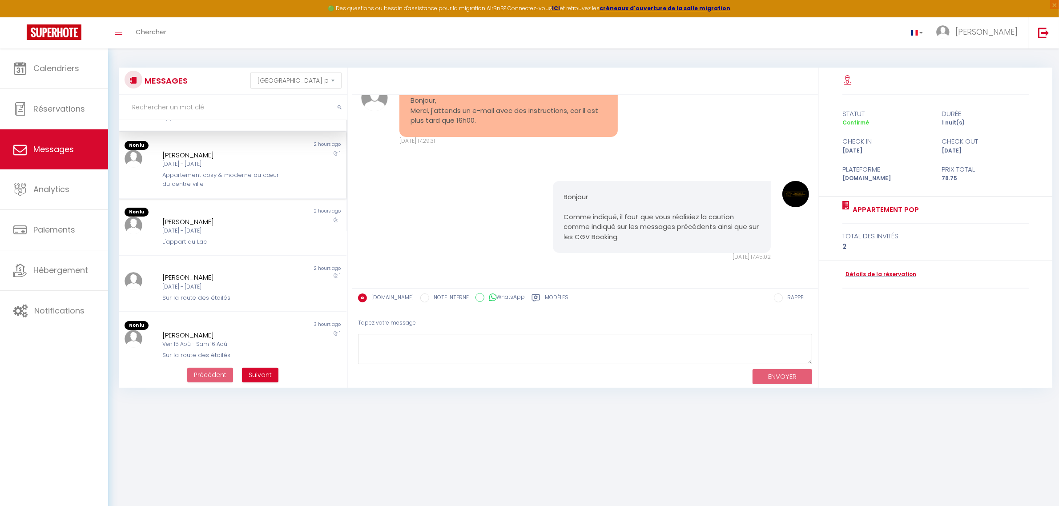
click at [209, 156] on div "[PERSON_NAME]" at bounding box center [222, 155] width 121 height 11
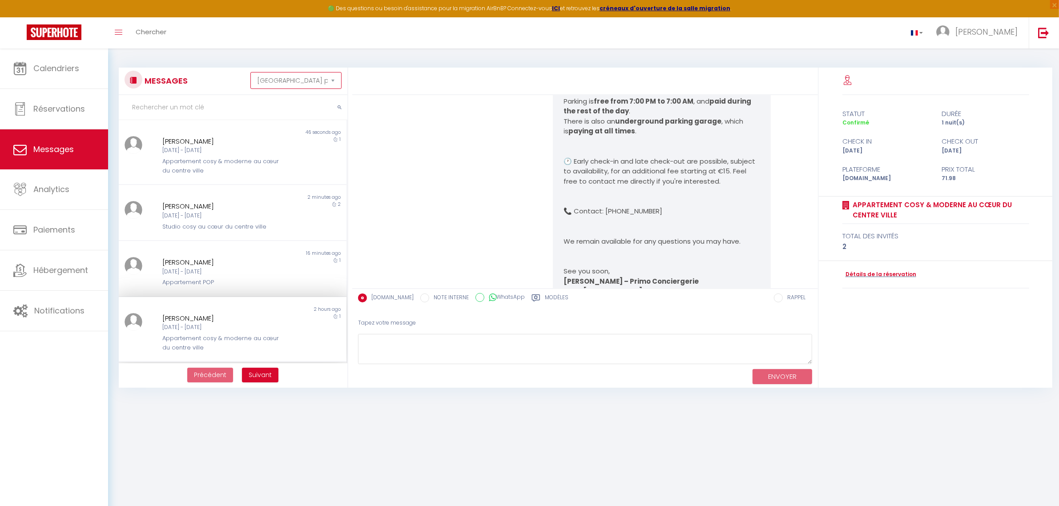
click at [326, 86] on select "Trier par date de réservation Trier par date de message" at bounding box center [295, 80] width 91 height 17
click at [326, 79] on select "Trier par date de réservation Trier par date de message" at bounding box center [295, 80] width 91 height 17
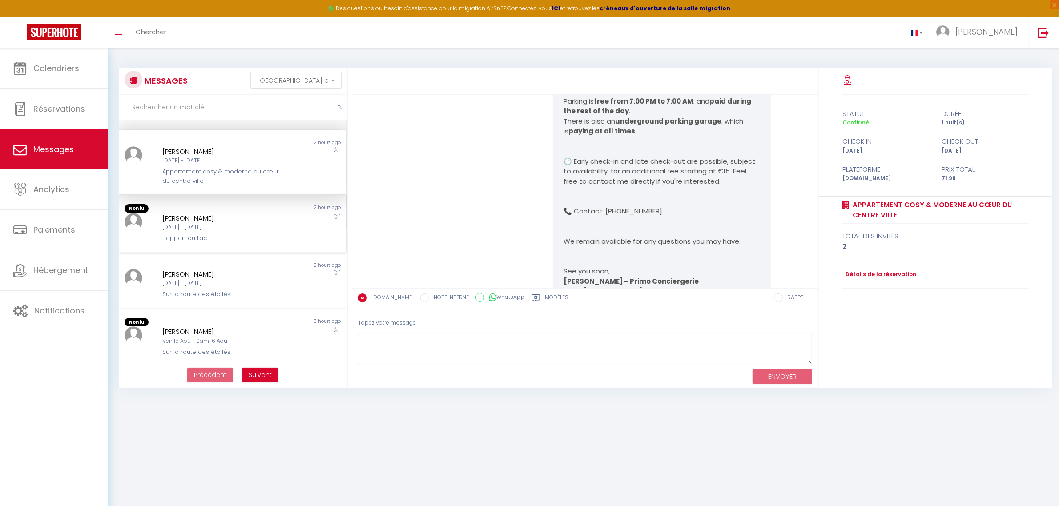
click at [228, 236] on div "L'appart du Lac" at bounding box center [222, 238] width 121 height 9
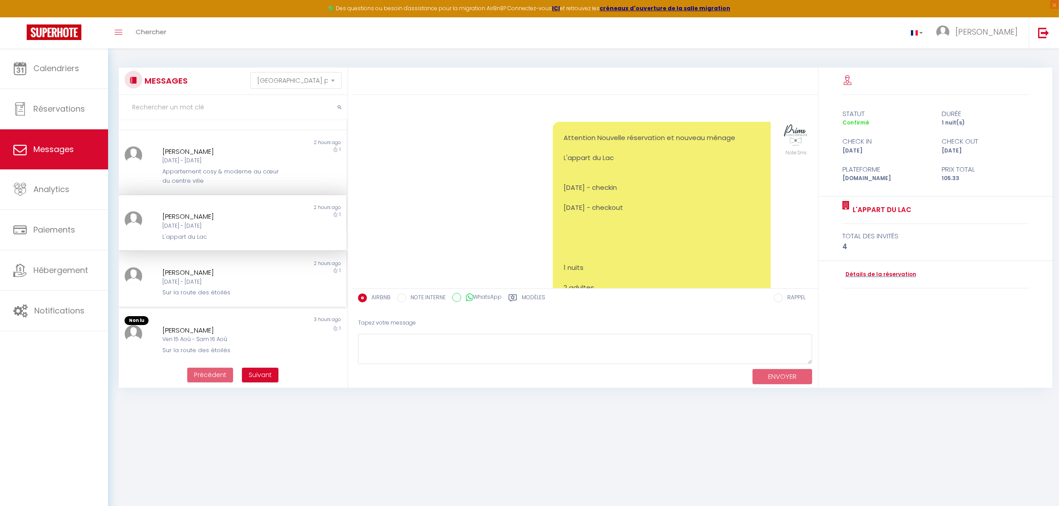
click at [241, 273] on div "Carla Spaander" at bounding box center [222, 272] width 121 height 11
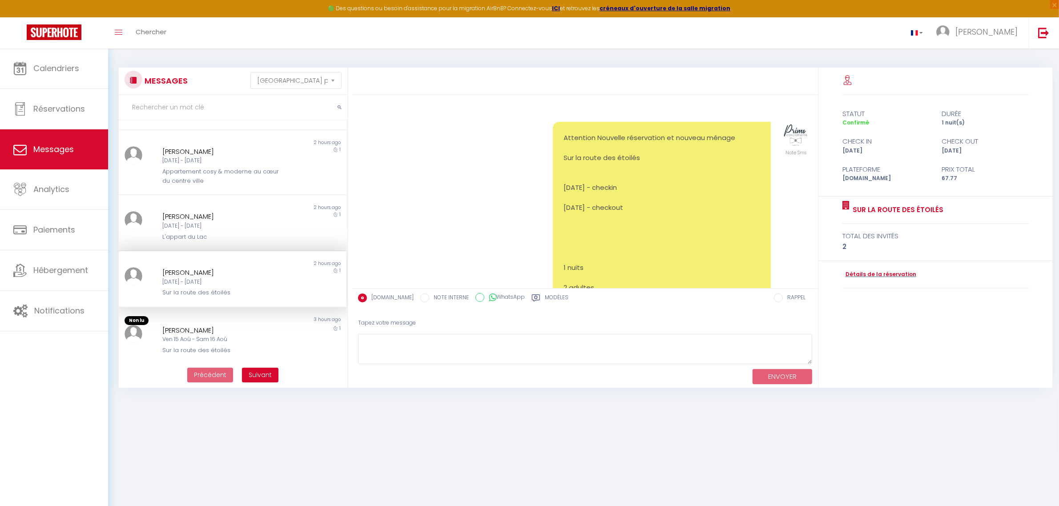
scroll to position [4353, 0]
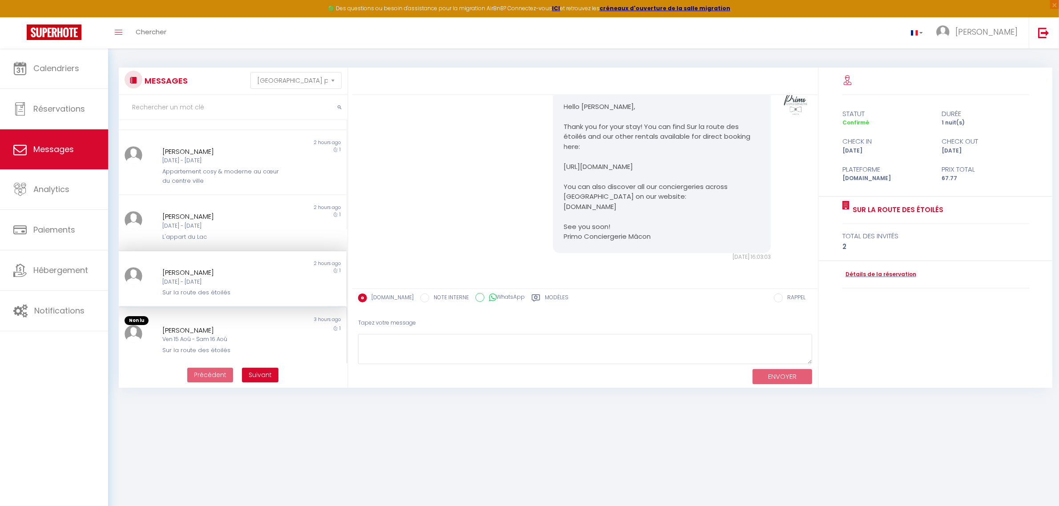
click at [250, 336] on div "Ven 15 Aoû - Sam 16 Aoû" at bounding box center [222, 339] width 121 height 8
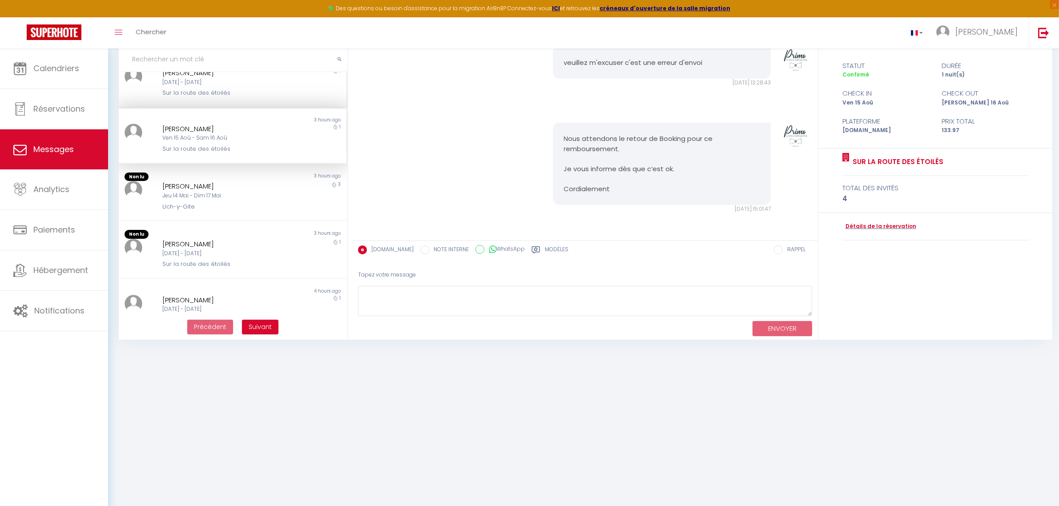
scroll to position [343, 0]
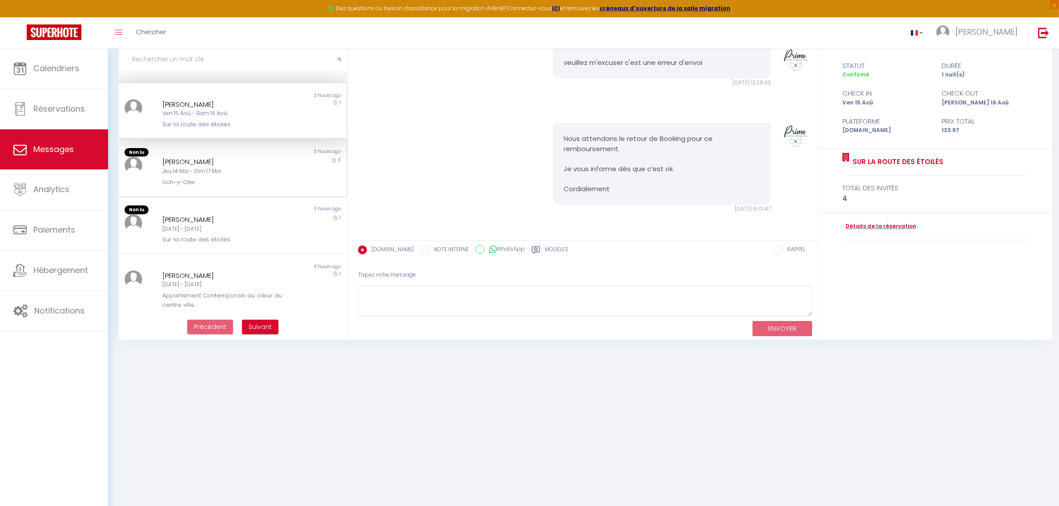
click at [230, 172] on div "Jeu 14 Mai - Dim 17 Mai" at bounding box center [222, 171] width 121 height 8
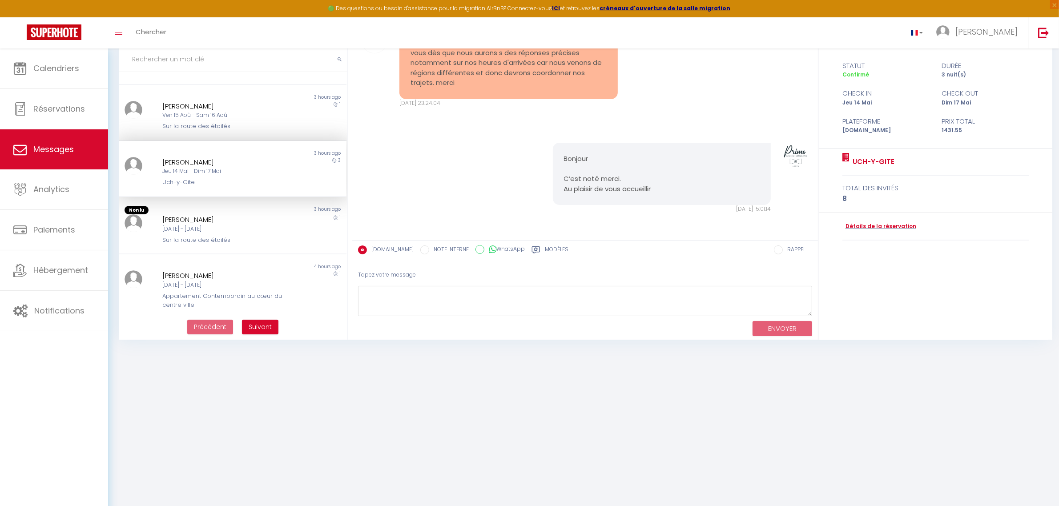
scroll to position [1029, 0]
click at [230, 230] on div "Jens Kopper Mar 09 Sep - Mer 10 Sep Sur la route des étoilés" at bounding box center [223, 229] width 133 height 30
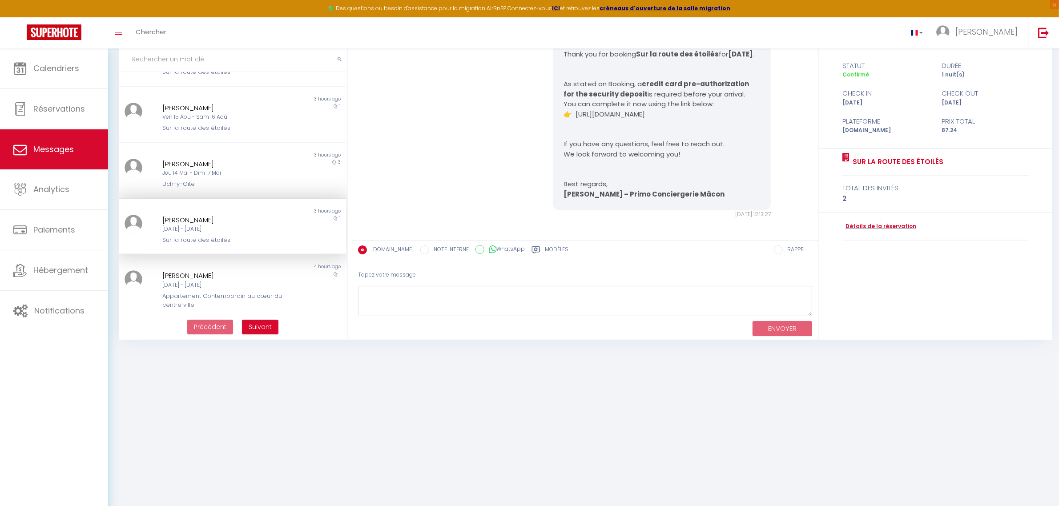
scroll to position [3053, 0]
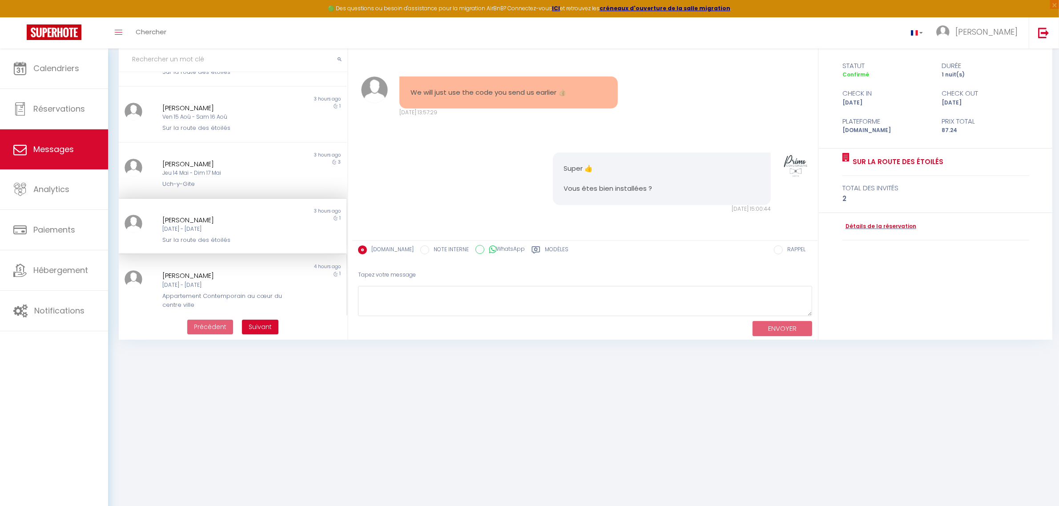
click at [232, 281] on div "Mar 09 Sep - Mer 10 Sep" at bounding box center [222, 285] width 121 height 8
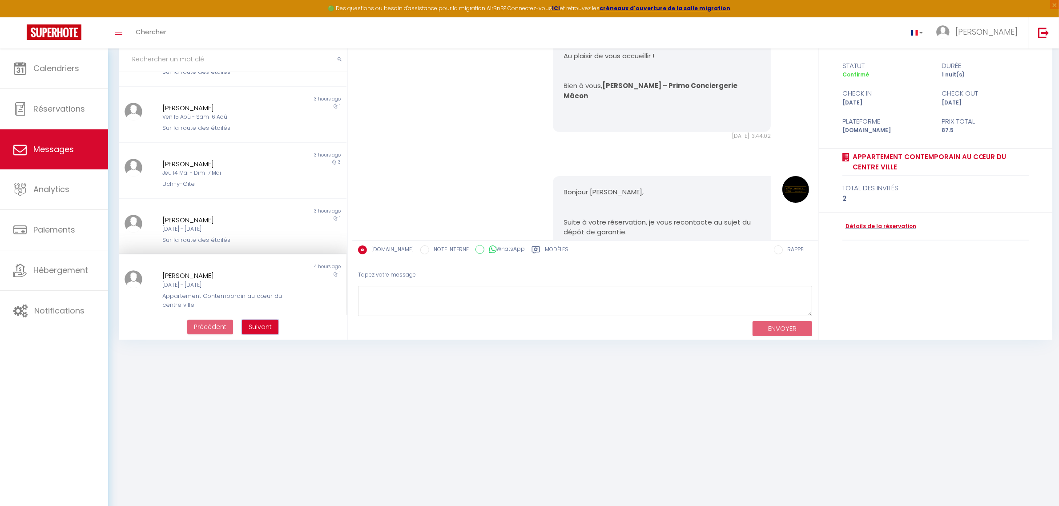
click at [254, 323] on span "Suivant" at bounding box center [260, 326] width 23 height 9
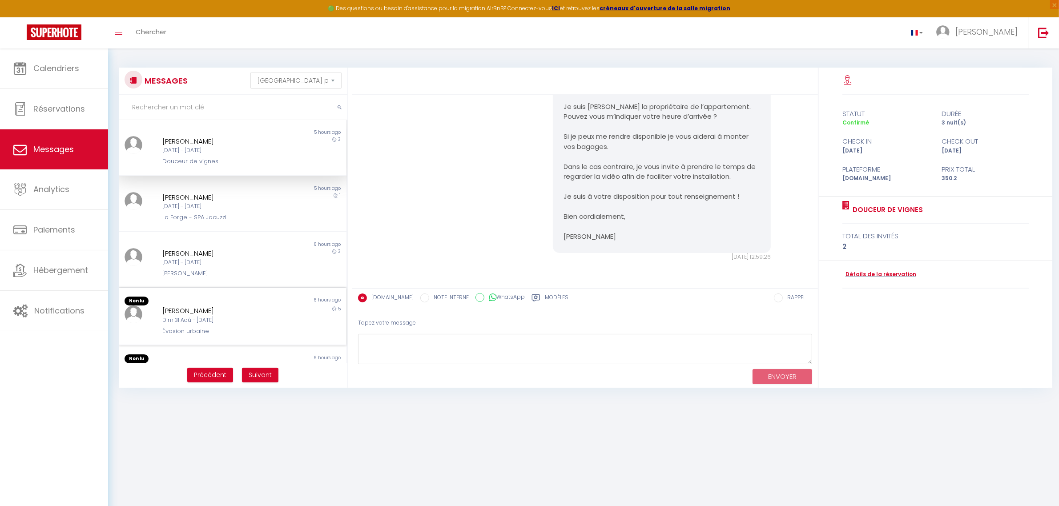
click at [231, 306] on div "Shaïlina RAMYA" at bounding box center [222, 311] width 121 height 11
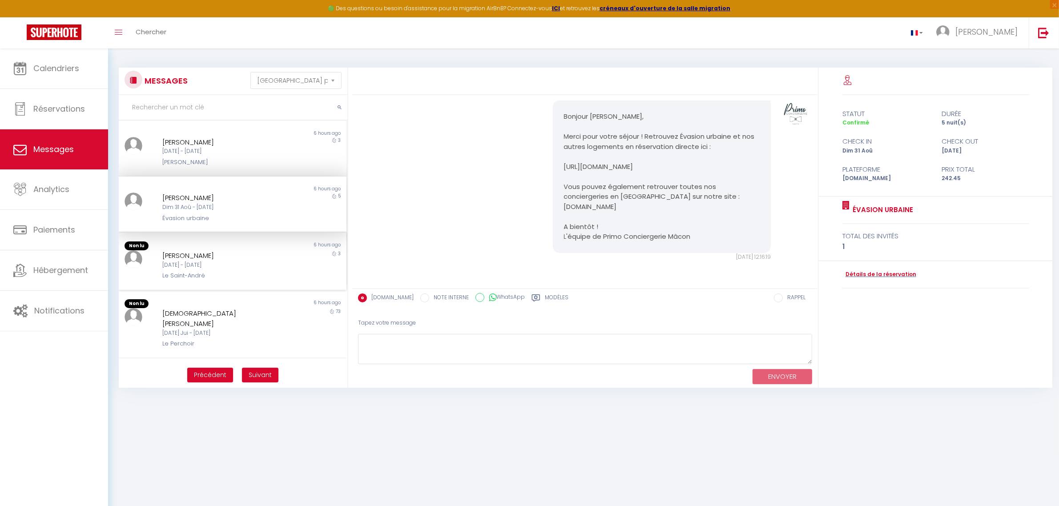
click at [218, 261] on div "Mar 02 Sep - Ven 05 Sep" at bounding box center [222, 265] width 121 height 8
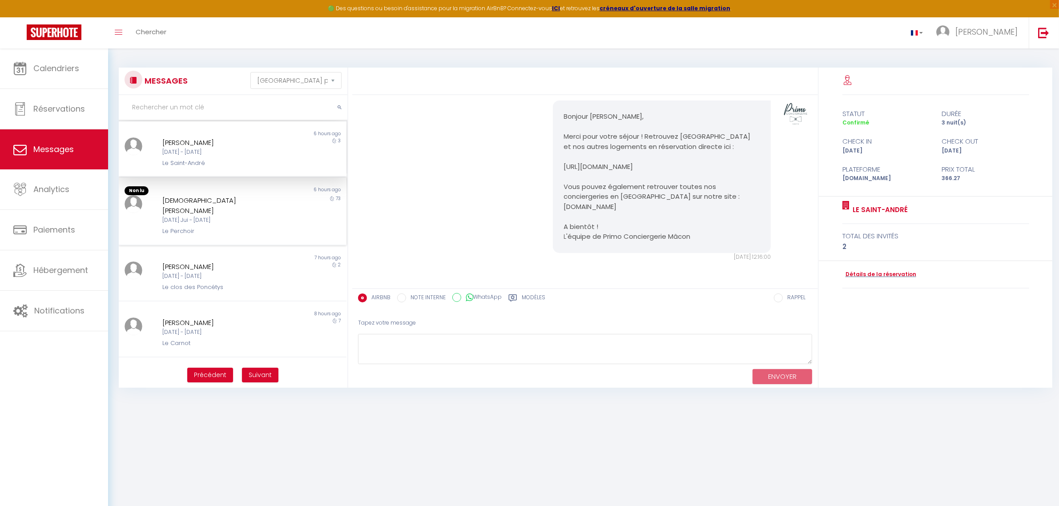
click at [202, 198] on div "Christian Padilla" at bounding box center [222, 205] width 121 height 21
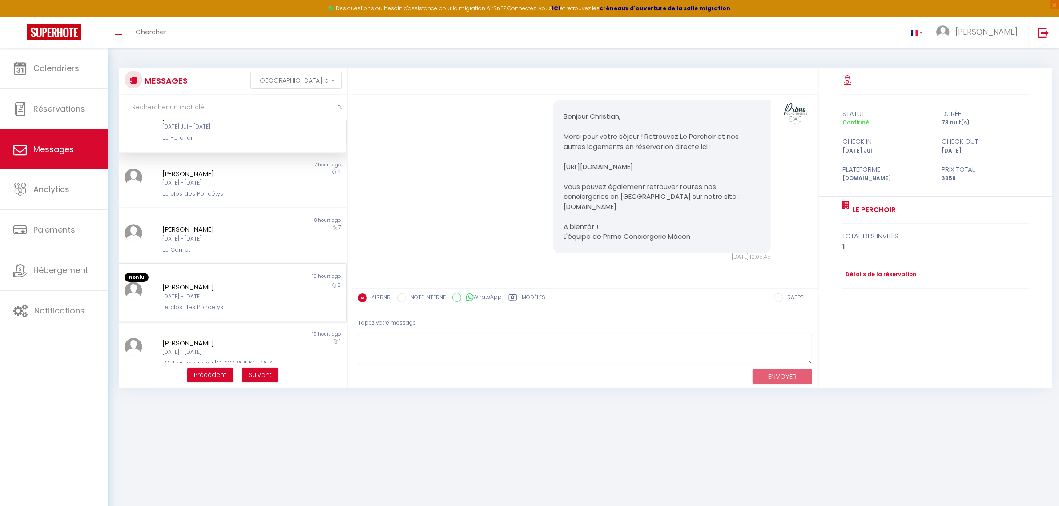
click at [224, 282] on div "Godefroy Barbier" at bounding box center [222, 287] width 121 height 11
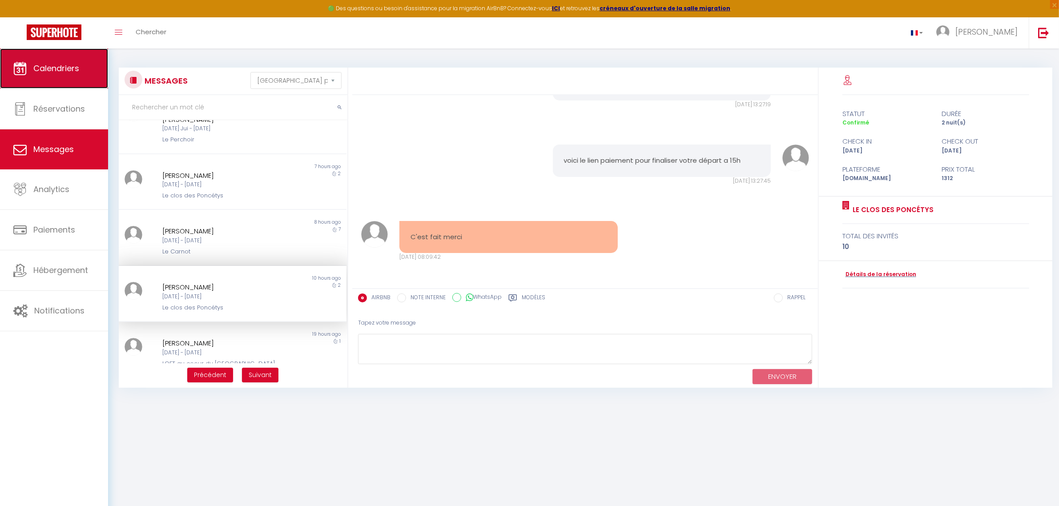
click at [64, 58] on link "Calendriers" at bounding box center [54, 68] width 108 height 40
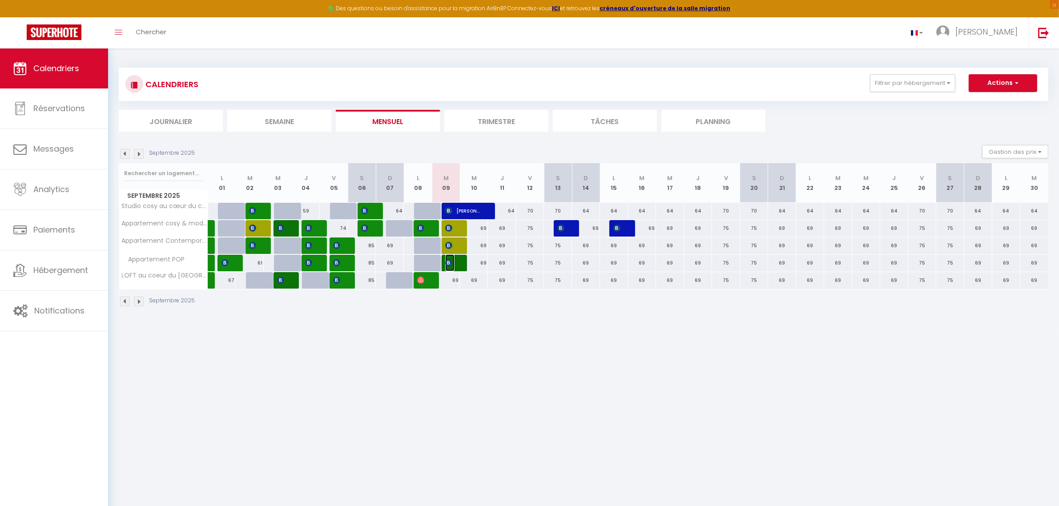
click at [450, 267] on span "[PERSON_NAME]" at bounding box center [449, 262] width 9 height 17
select select "OK"
select select "1"
select select "0"
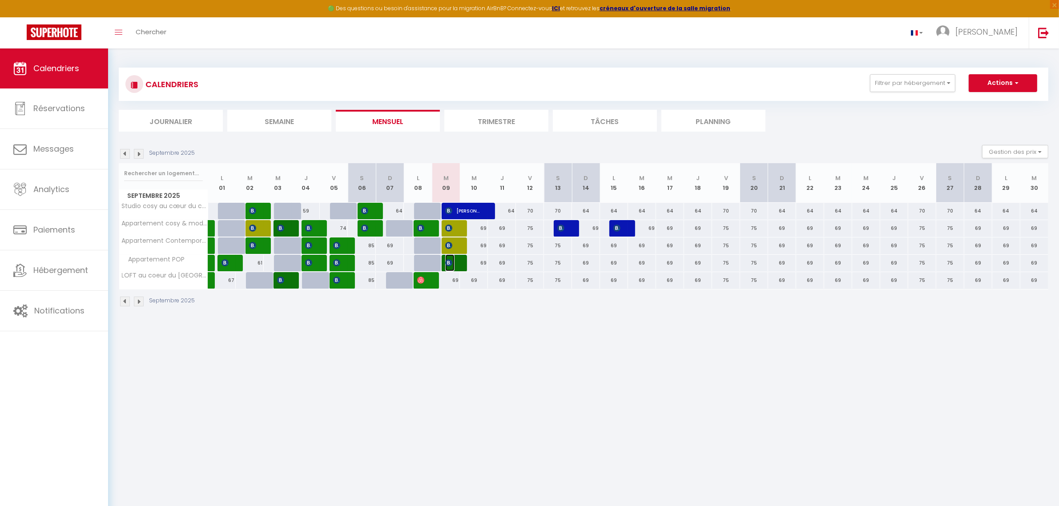
select select "1"
select select
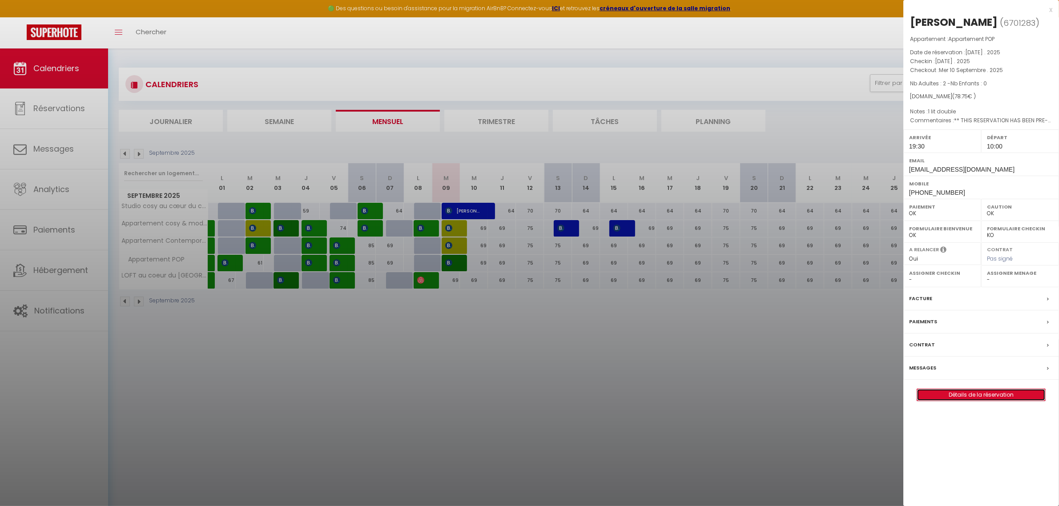
click at [978, 395] on link "Détails de la réservation" at bounding box center [981, 395] width 128 height 12
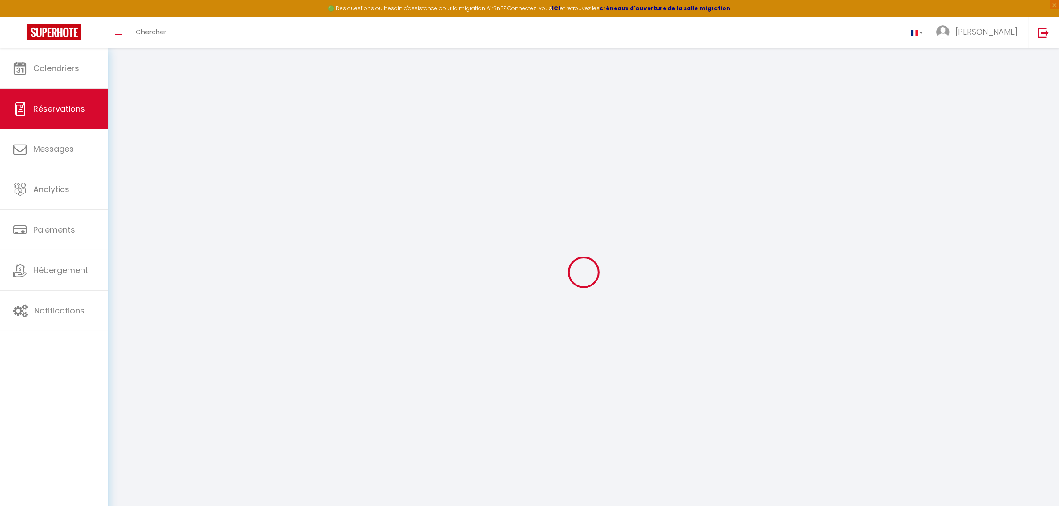
type input "Ivan"
type input "Sopivnyk"
type input "isopiv.363067@guest.booking.com"
type input "ivansopivnyk@gmail.com"
type input "+33695559803"
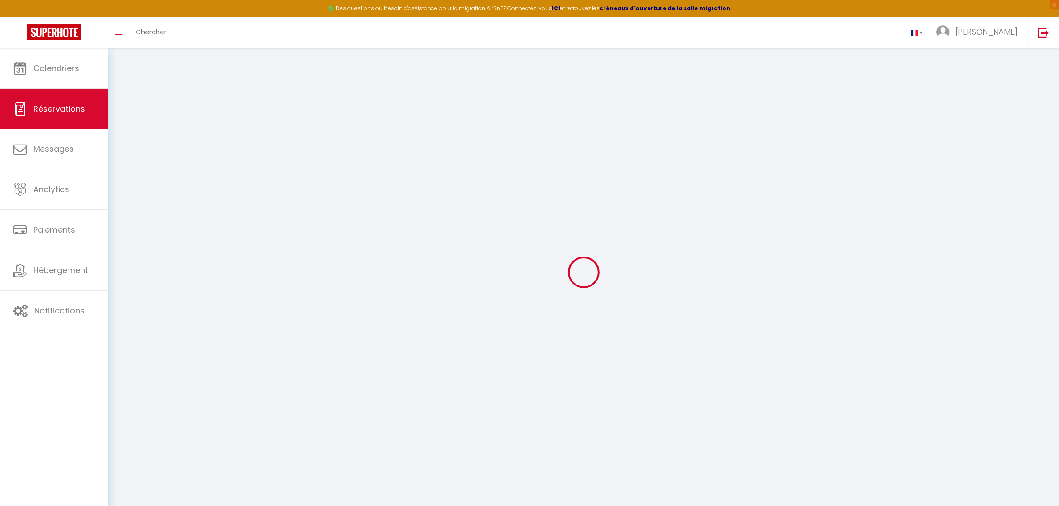
type input "+33695559803"
type input "."
select select "FR"
type input "12.81"
type input "1.1"
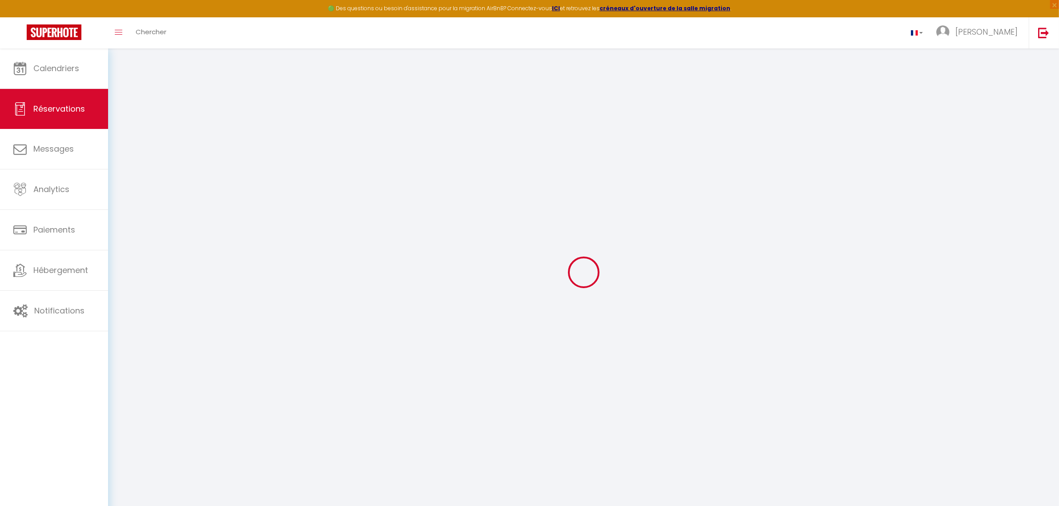
select select "5249"
select select "1"
select select
type input "2"
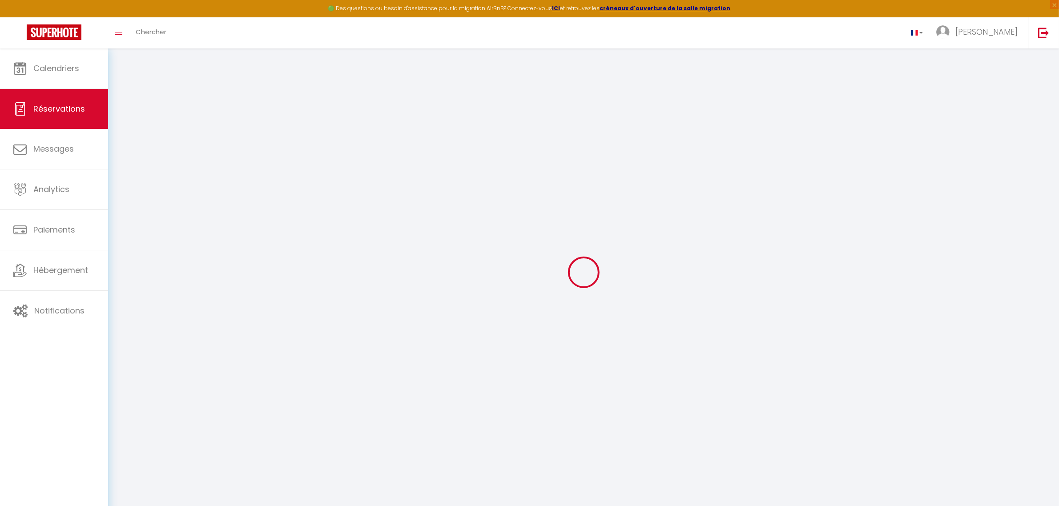
select select "12"
select select "15"
type input "75.33"
checkbox input "false"
select select "2"
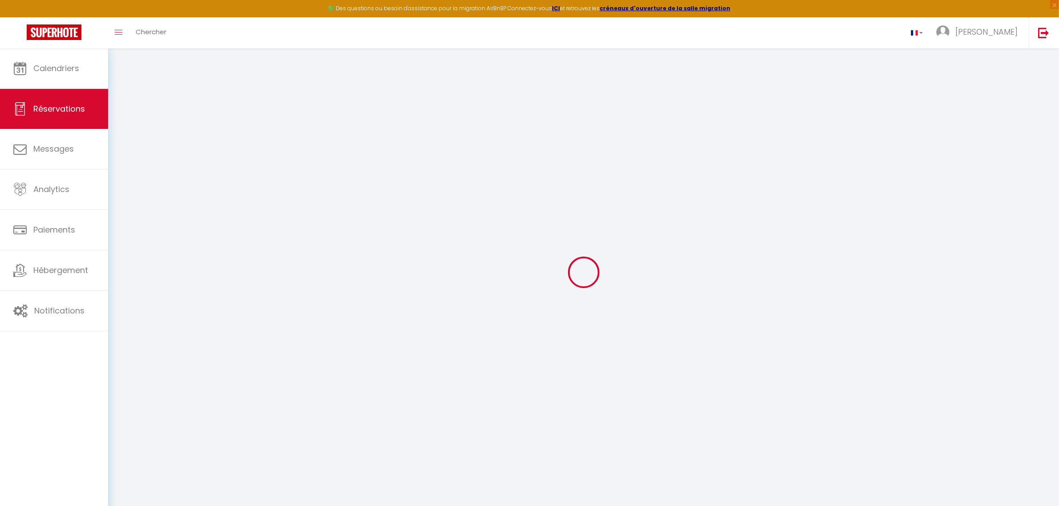
type input "0"
select index
select select
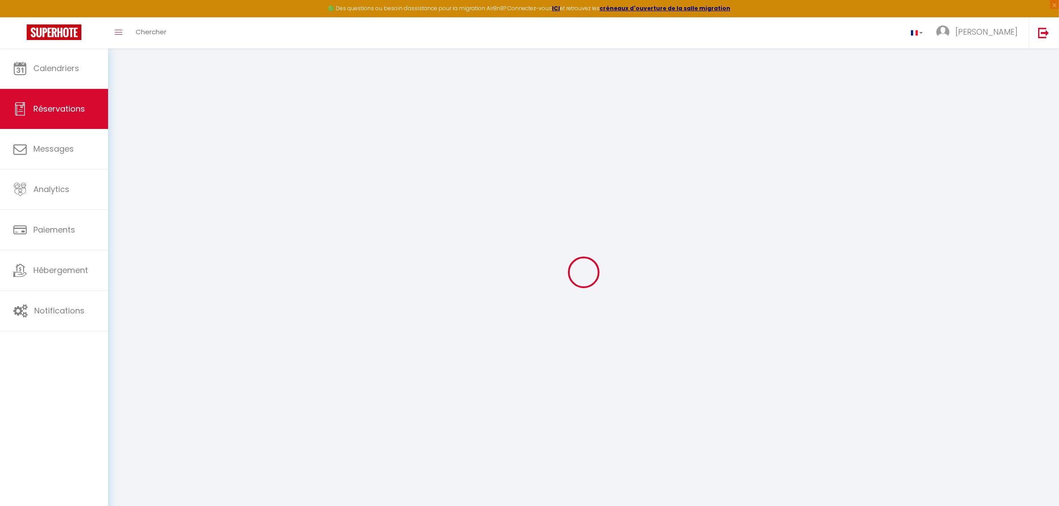
select select
checkbox input "false"
select index
select select
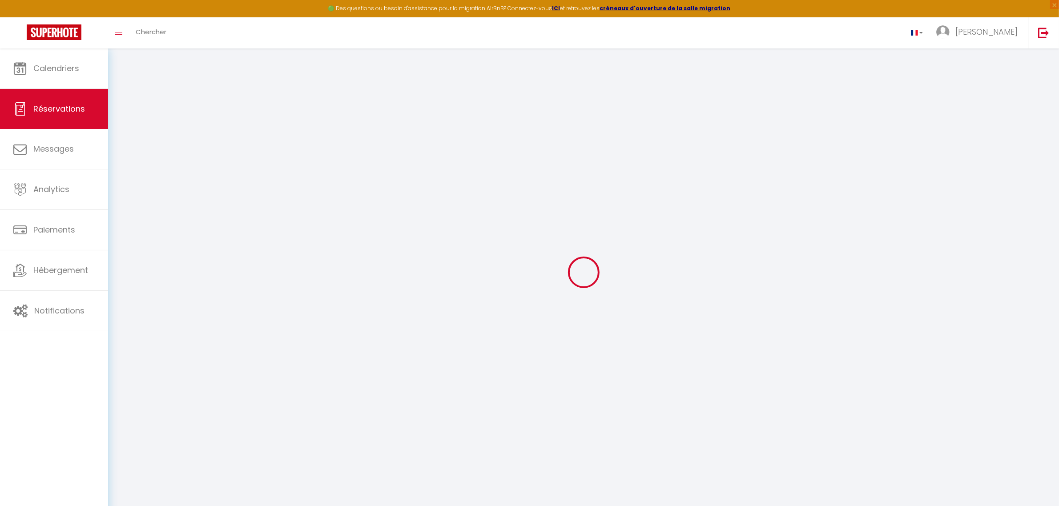
checkbox input "false"
select index
select select
checkbox input "false"
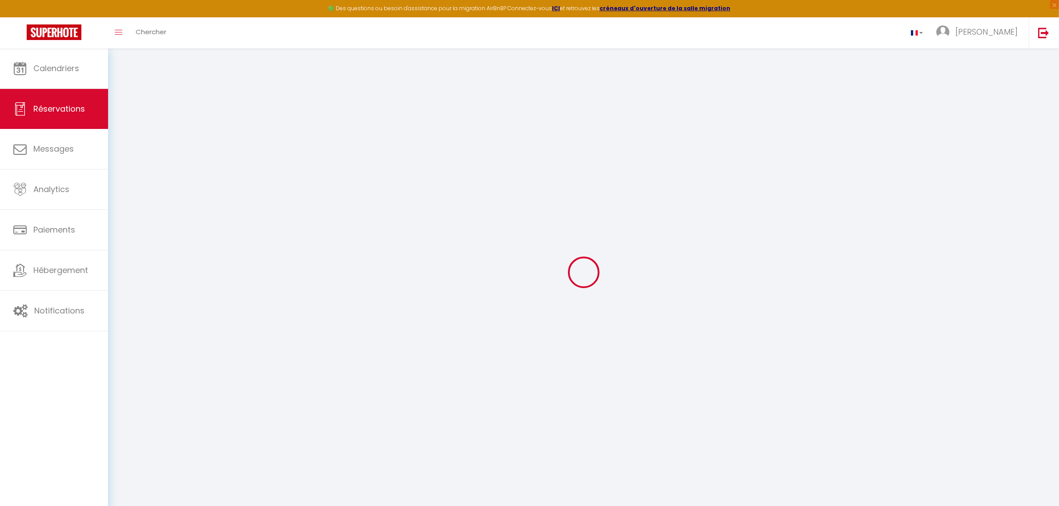
select index
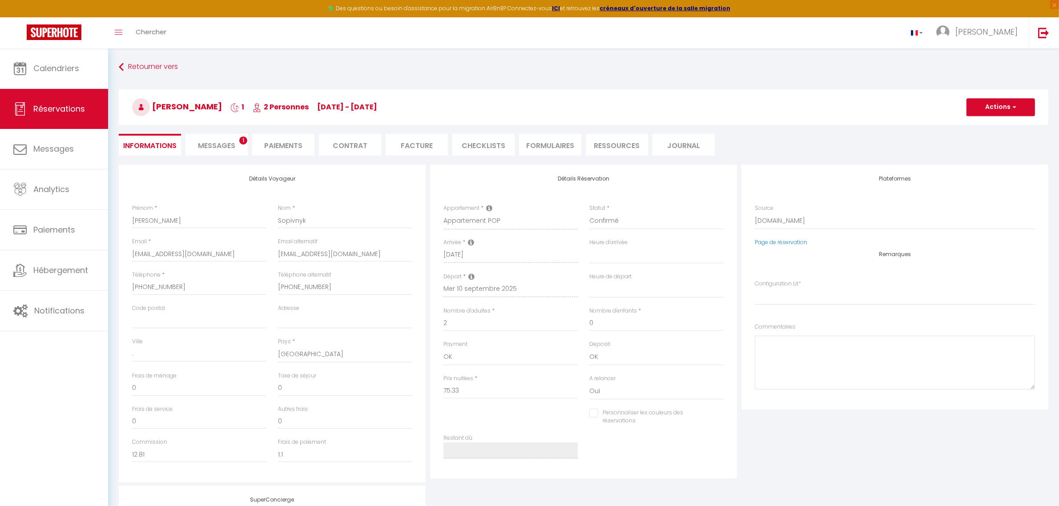
select select
checkbox input "false"
select index
type textarea "** THIS RESERVATION HAS BEEN PRE-PAID ** BOOKING NOTE : Payment charge is EUR 1…"
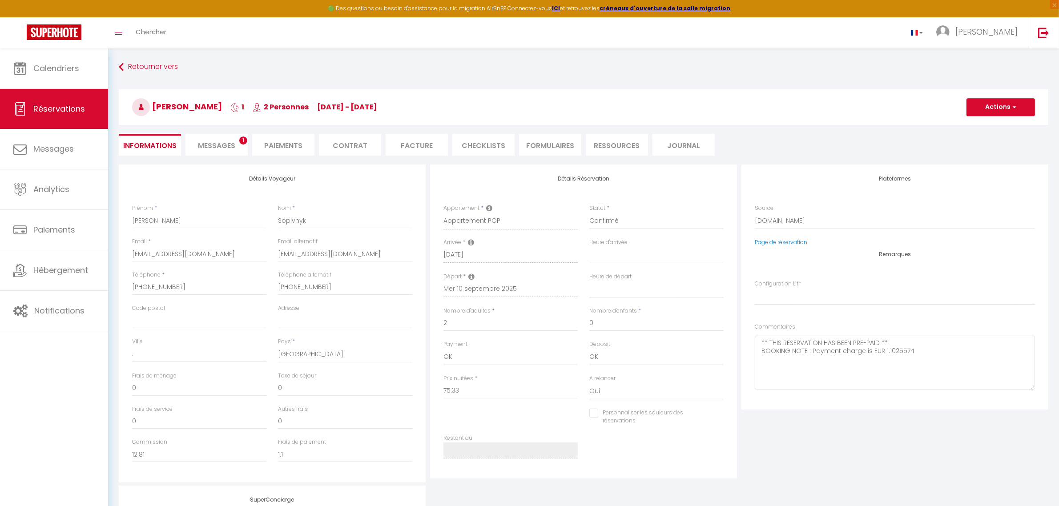
type input "3.42"
select select
checkbox input "false"
select index
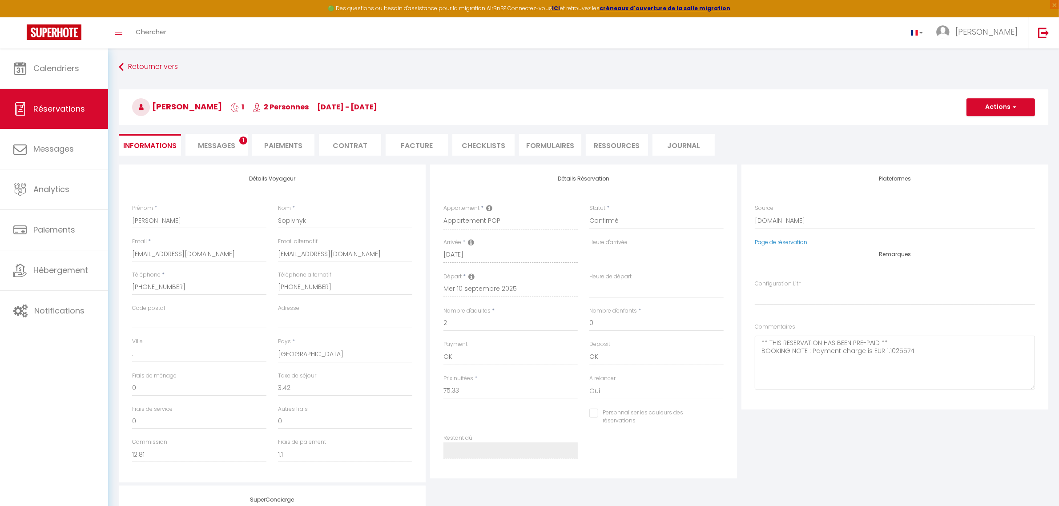
checkbox input "false"
select index
select select "19:30"
select select "10:00"
click at [230, 148] on span "Messages" at bounding box center [216, 146] width 37 height 10
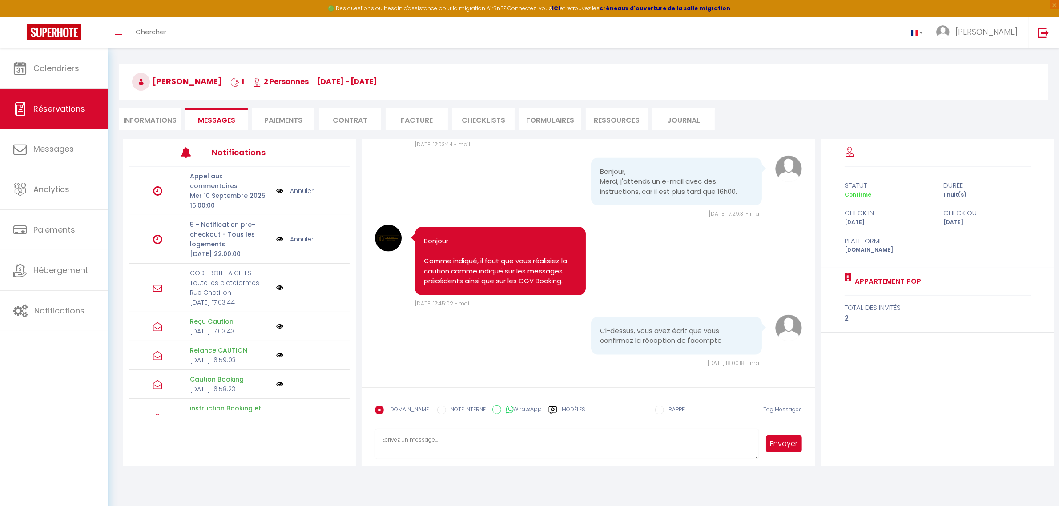
scroll to position [48, 0]
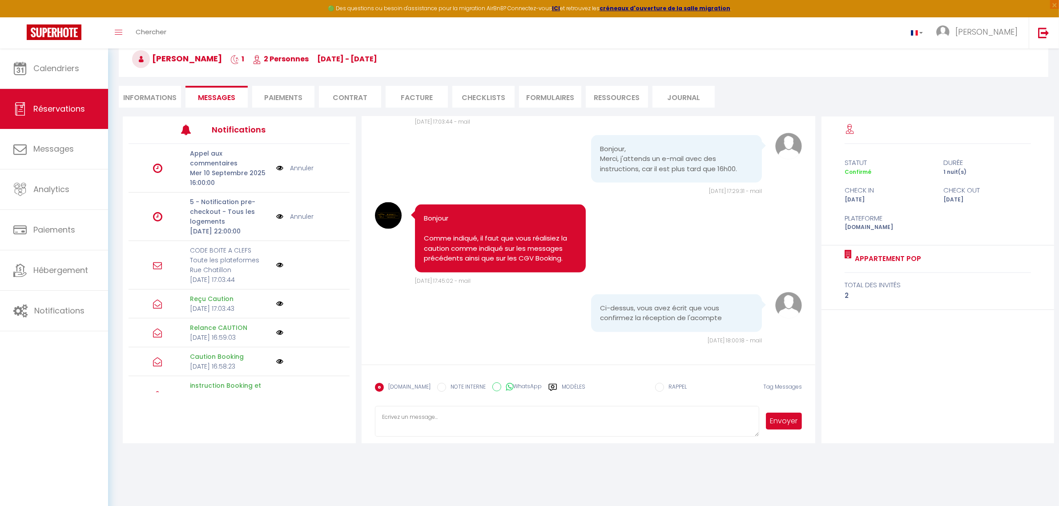
click at [553, 385] on div "Modèles" at bounding box center [566, 392] width 37 height 19
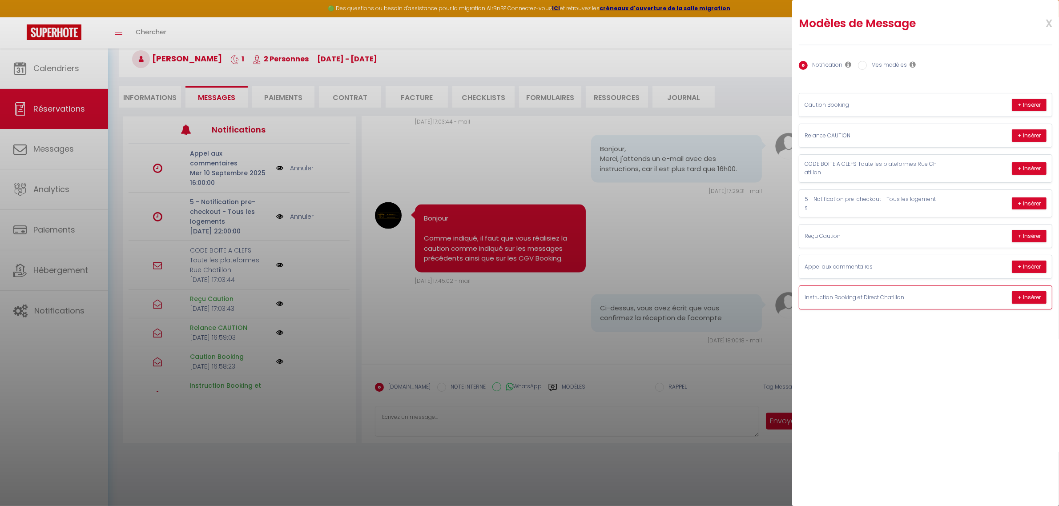
click at [962, 301] on div "instruction Booking et Direct Chatillon + Insérer" at bounding box center [925, 297] width 253 height 23
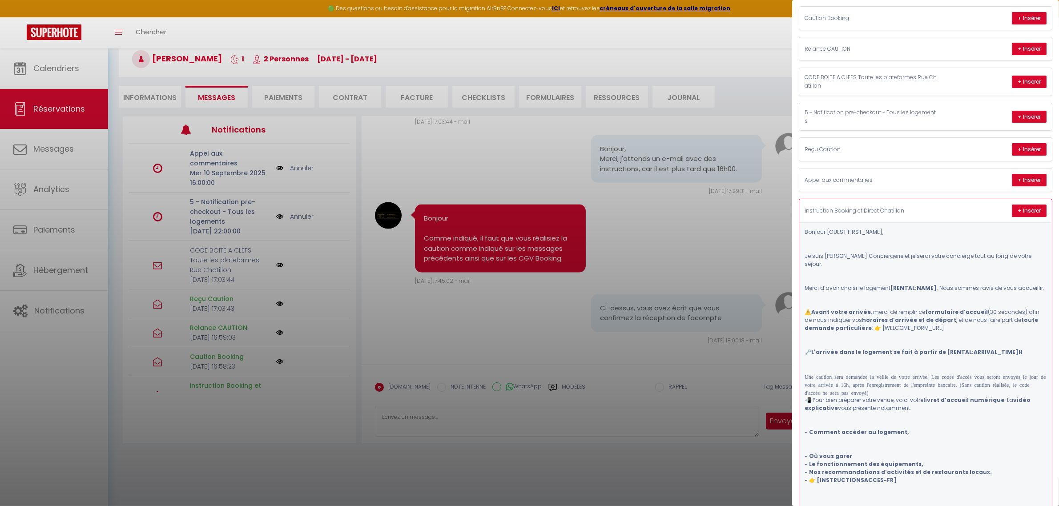
scroll to position [250, 0]
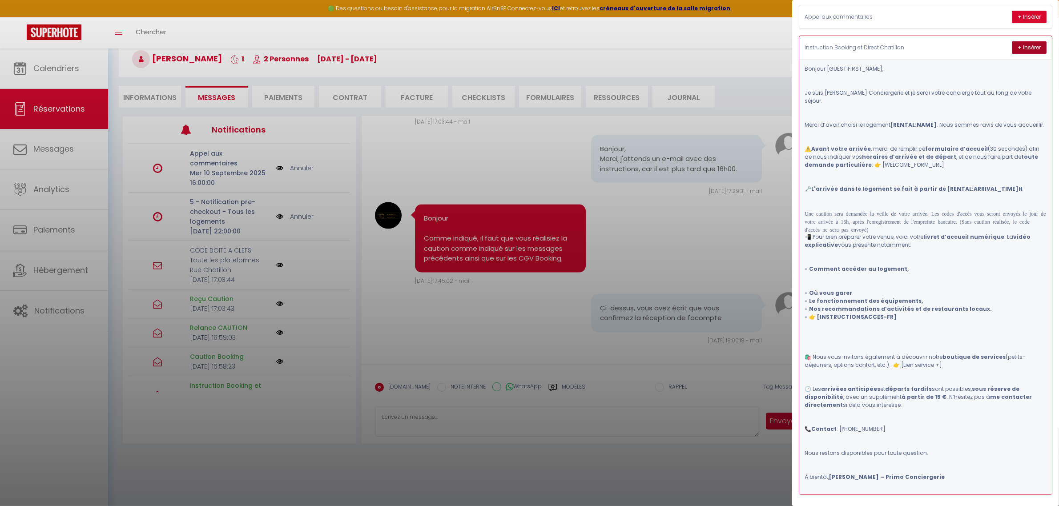
click at [1019, 47] on button "+ Insérer" at bounding box center [1029, 47] width 35 height 12
type textarea "Bonjour Ivan, Je suis Rémy de Primo Conciergerie et je serai votre concierge to…"
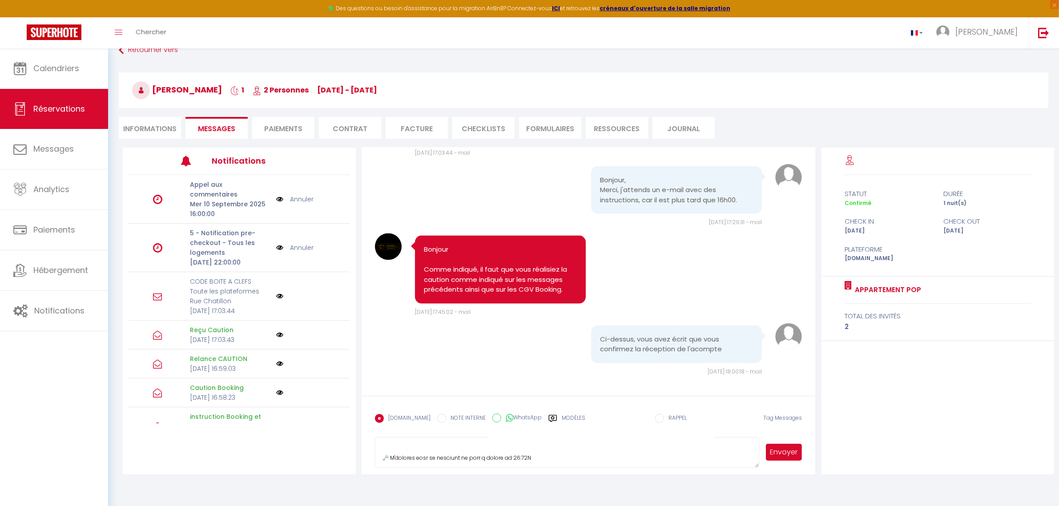
scroll to position [0, 0]
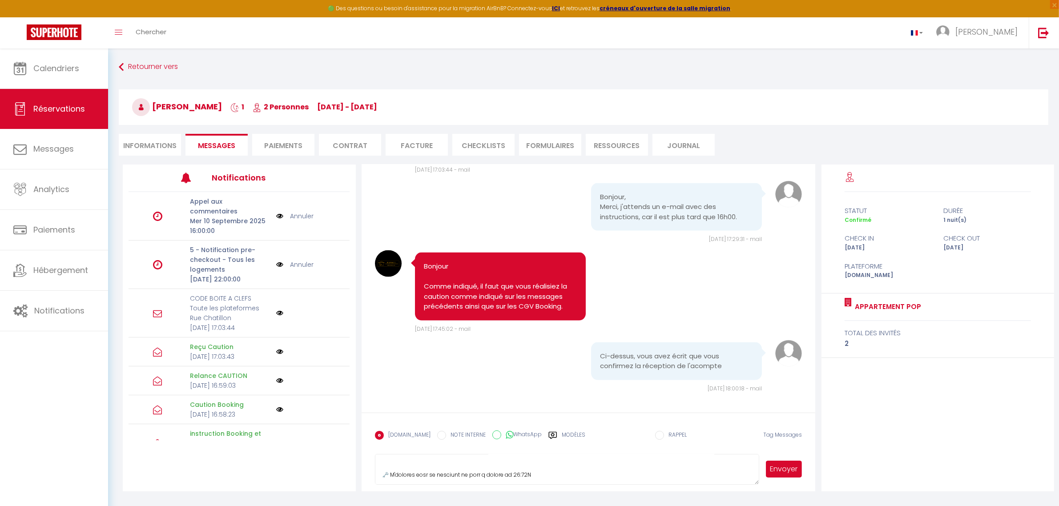
click at [789, 472] on button "Envoyer" at bounding box center [784, 469] width 36 height 17
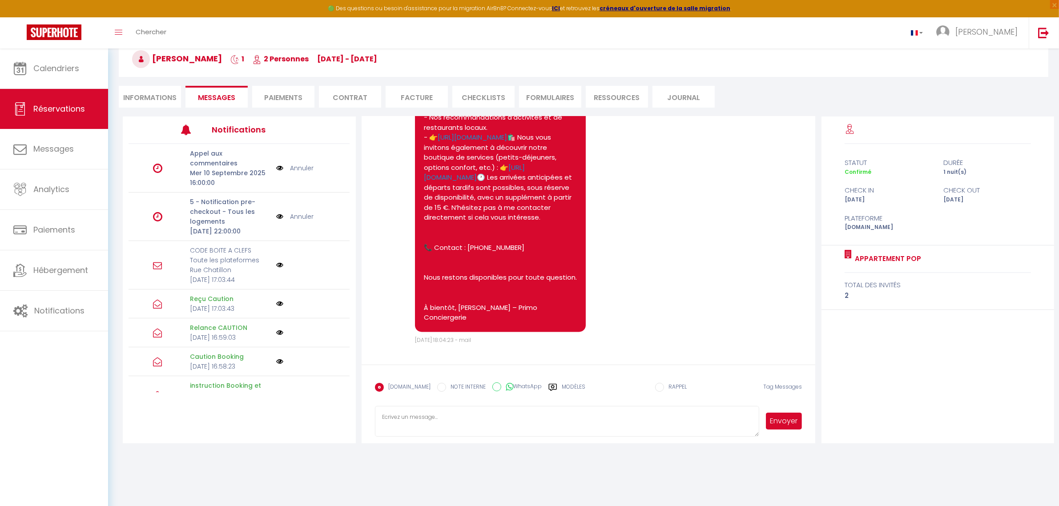
scroll to position [2529, 0]
click at [564, 388] on label "Modèles" at bounding box center [574, 391] width 24 height 16
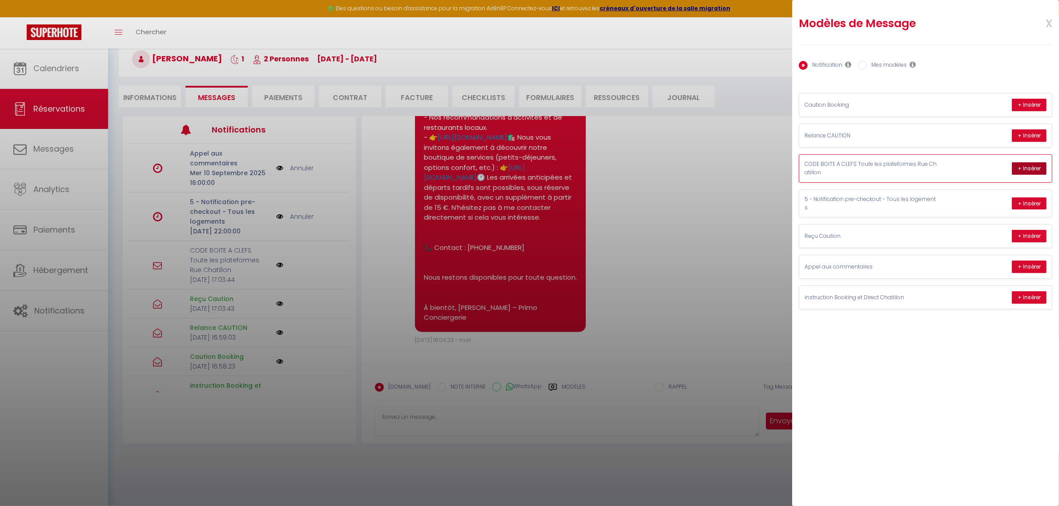
click at [1017, 167] on button "+ Insérer" at bounding box center [1029, 168] width 35 height 12
type textarea "Bonjour Ivan, Votre séjour commence ici : voici ce qu’il faut savoir pour entre…"
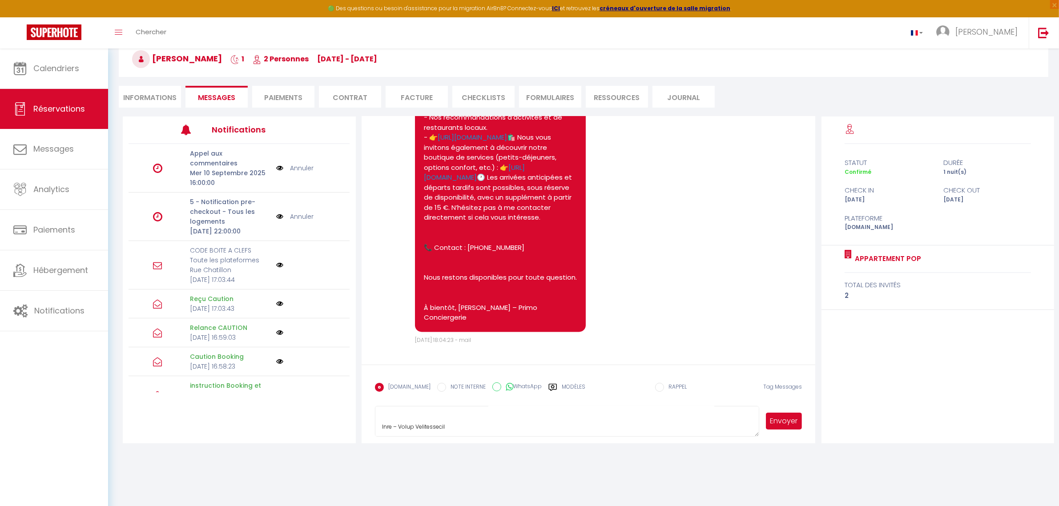
scroll to position [351, 0]
click at [787, 427] on button "Envoyer" at bounding box center [784, 421] width 36 height 17
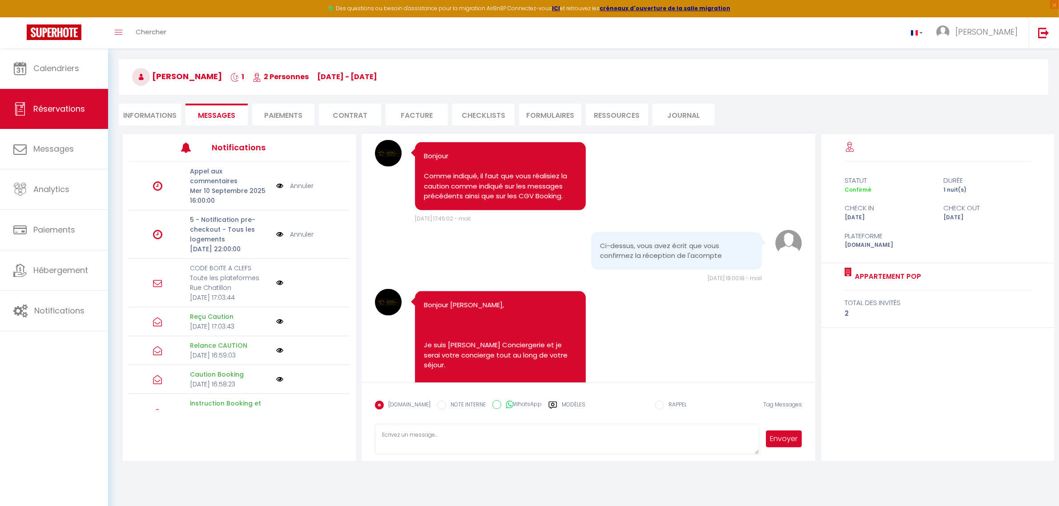
scroll to position [0, 0]
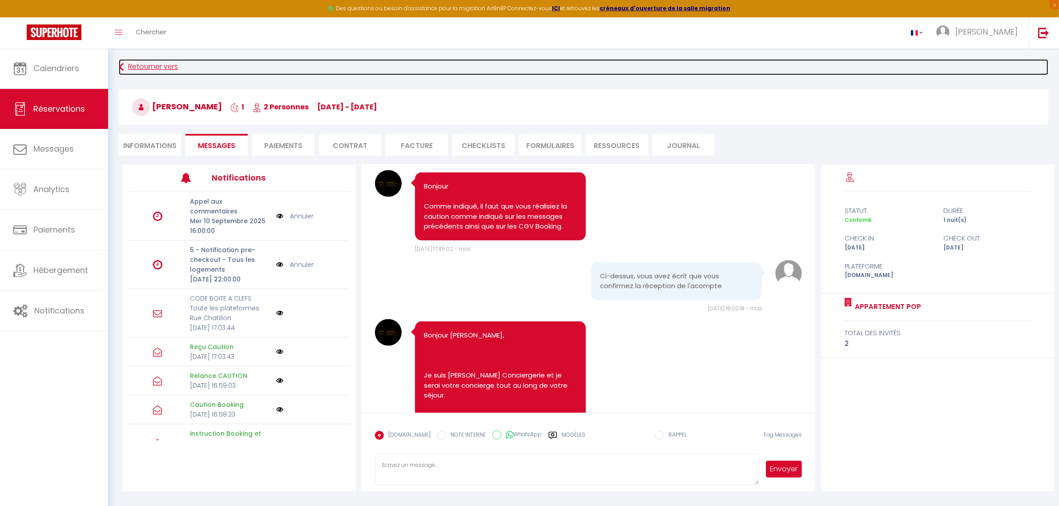
click at [126, 64] on link "Retourner vers" at bounding box center [584, 67] width 930 height 16
select index
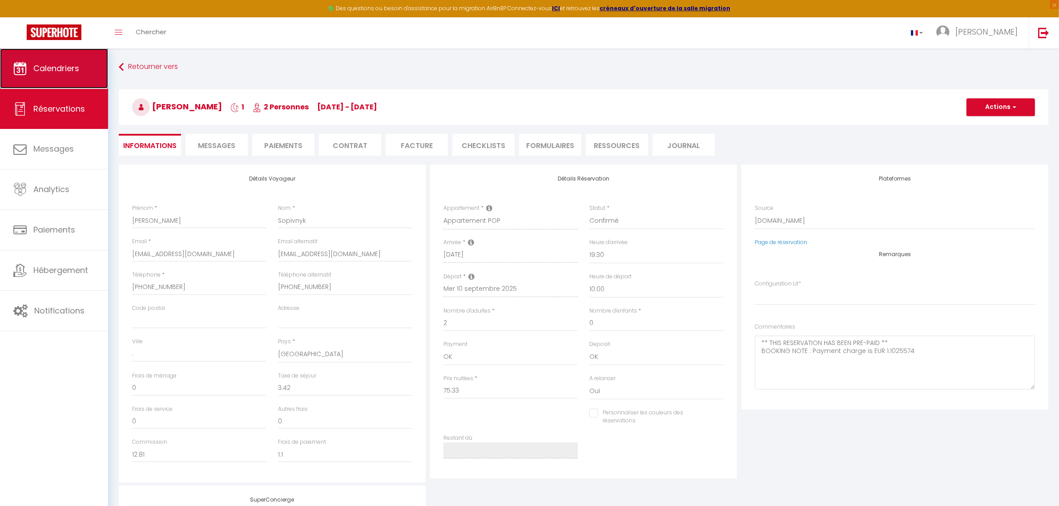
click at [56, 73] on span "Calendriers" at bounding box center [56, 68] width 46 height 11
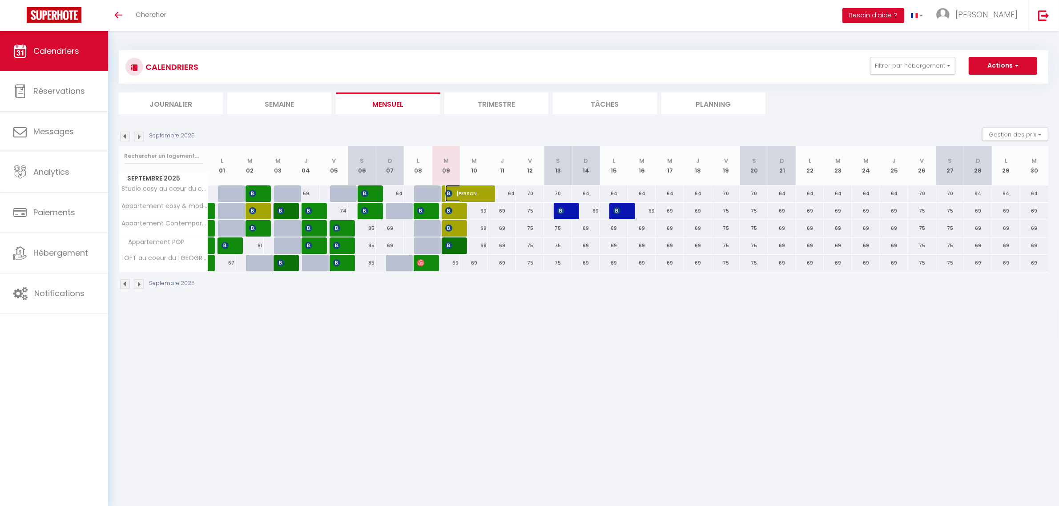
click at [462, 194] on span "[PERSON_NAME]" at bounding box center [463, 193] width 37 height 17
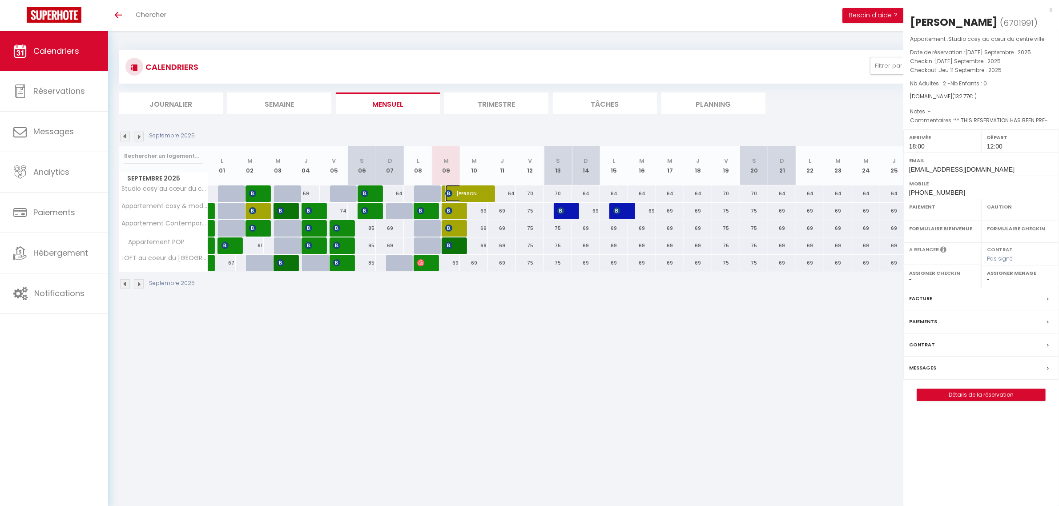
select select "OK"
select select "KO"
select select "1"
select select "0"
select select "1"
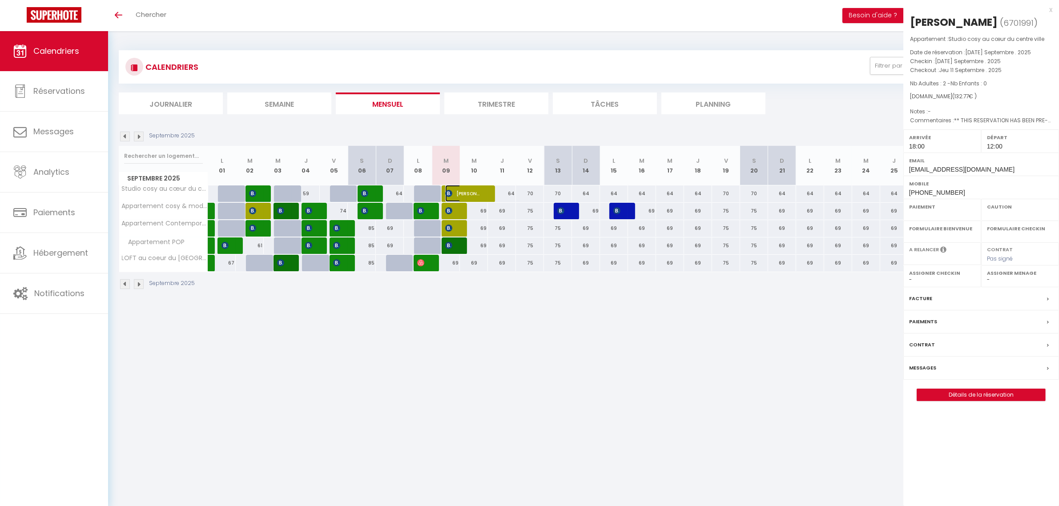
select select
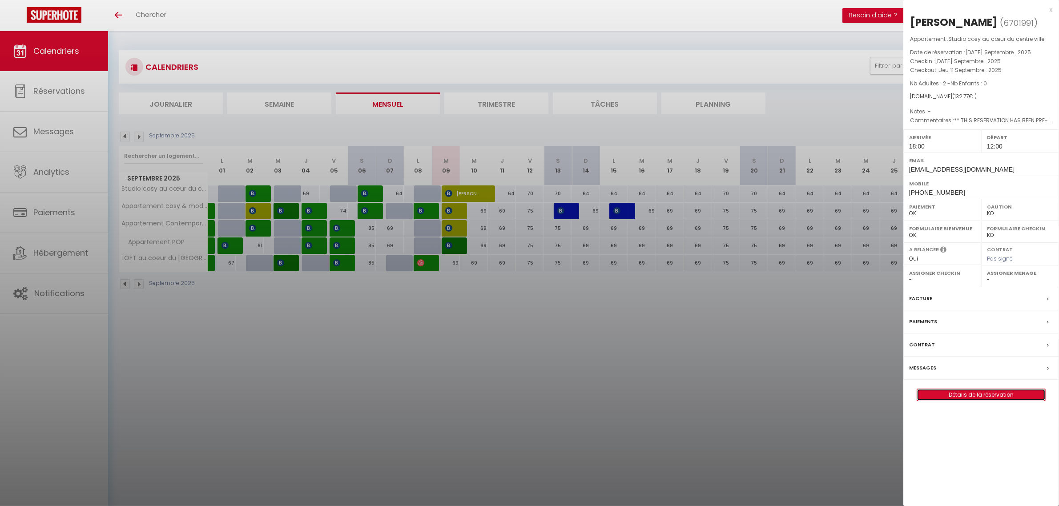
click at [976, 394] on link "Détails de la réservation" at bounding box center [981, 395] width 128 height 12
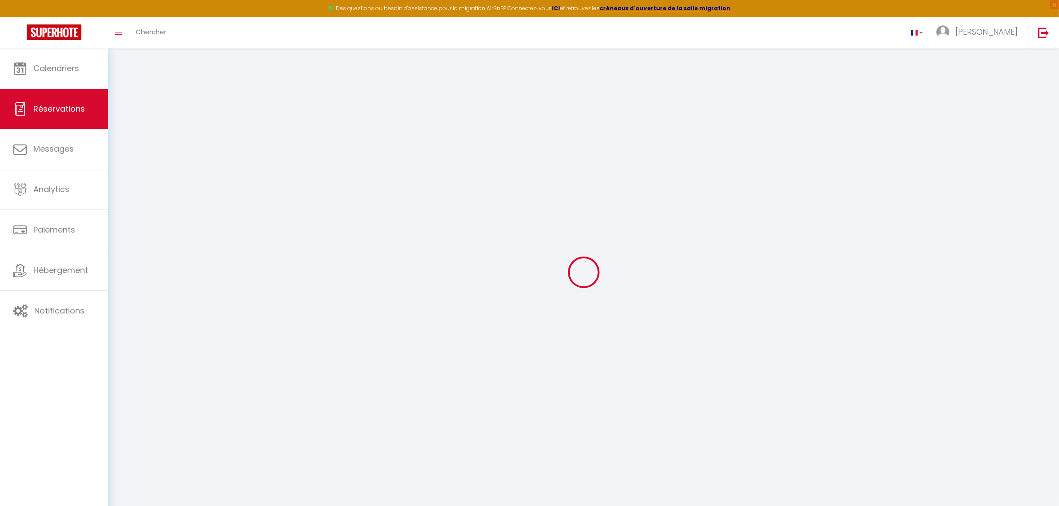
select select
checkbox input "false"
select select
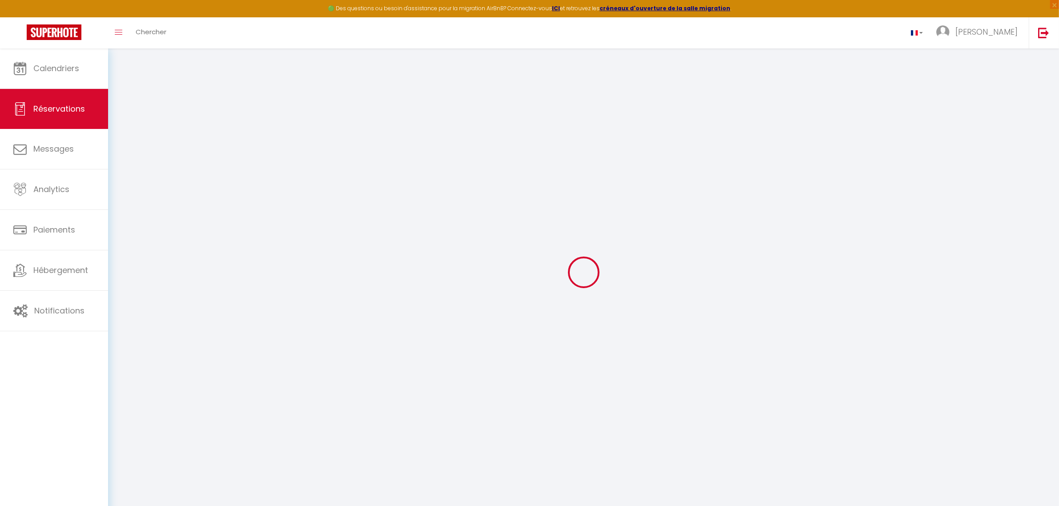
checkbox input "false"
type textarea "** THIS RESERVATION HAS BEEN PRE-PAID ** BOOKING NOTE : Payment charge is EUR 1…"
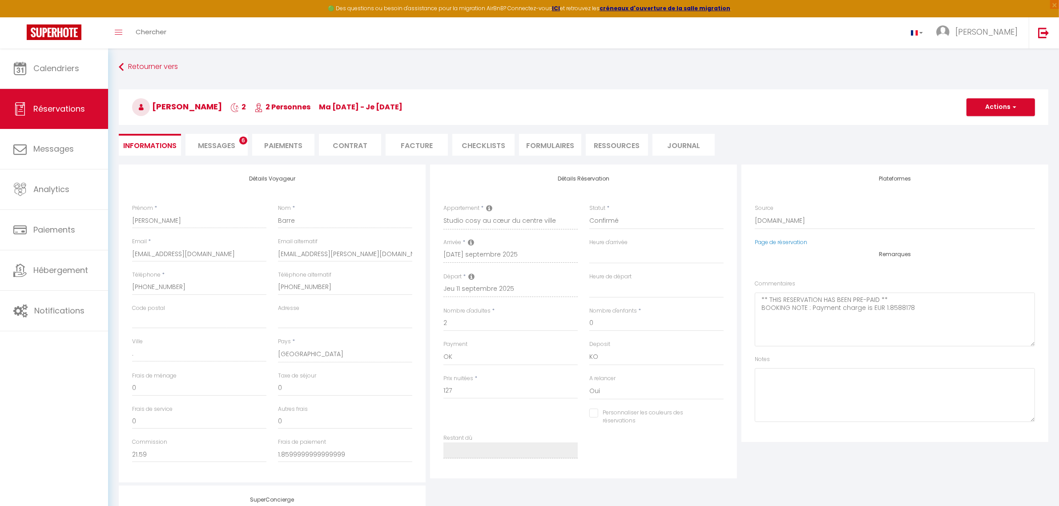
type input "5.77"
select select
checkbox input "false"
select select "18:00"
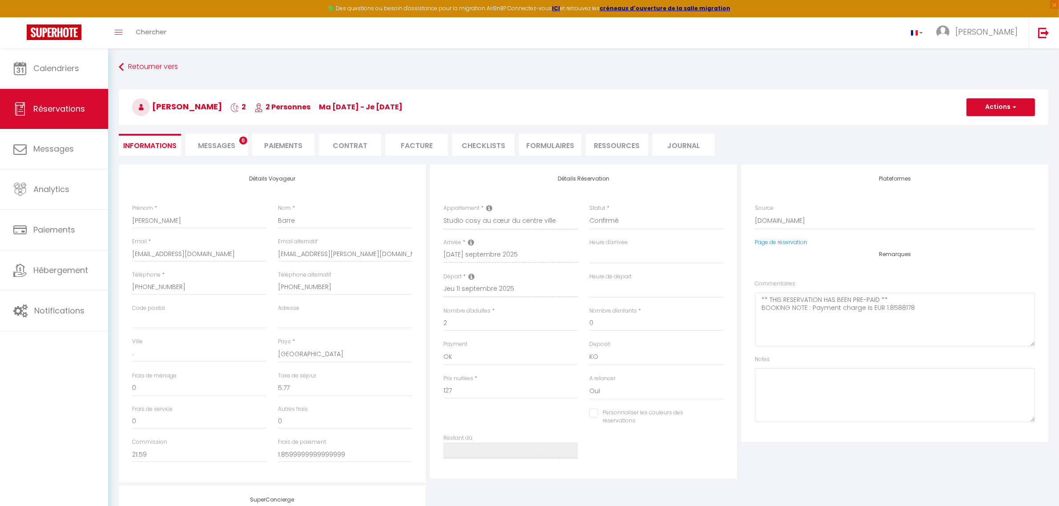
select select "12:00"
click at [294, 150] on li "Paiements" at bounding box center [283, 145] width 62 height 22
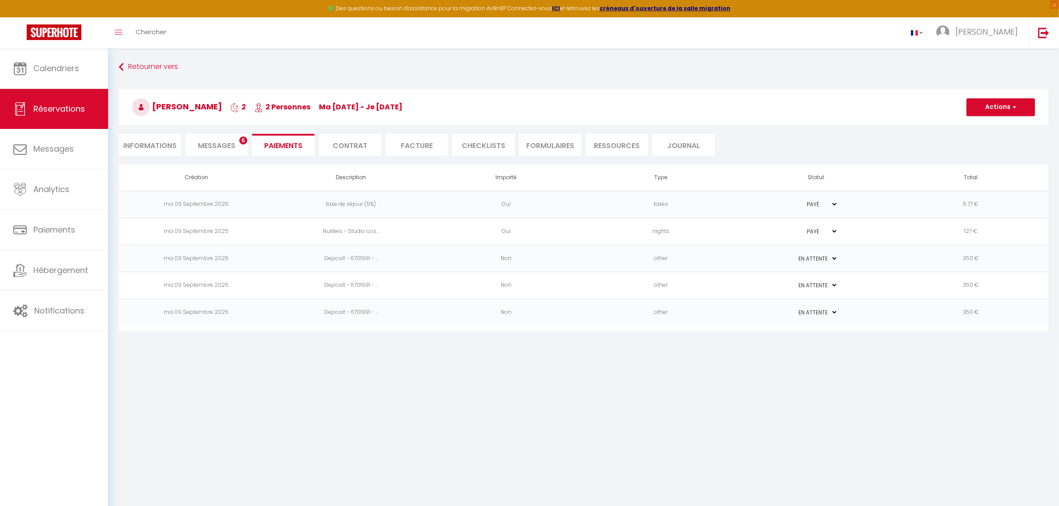
click at [352, 258] on td "Deposit - 6701991 - ..." at bounding box center [351, 258] width 155 height 27
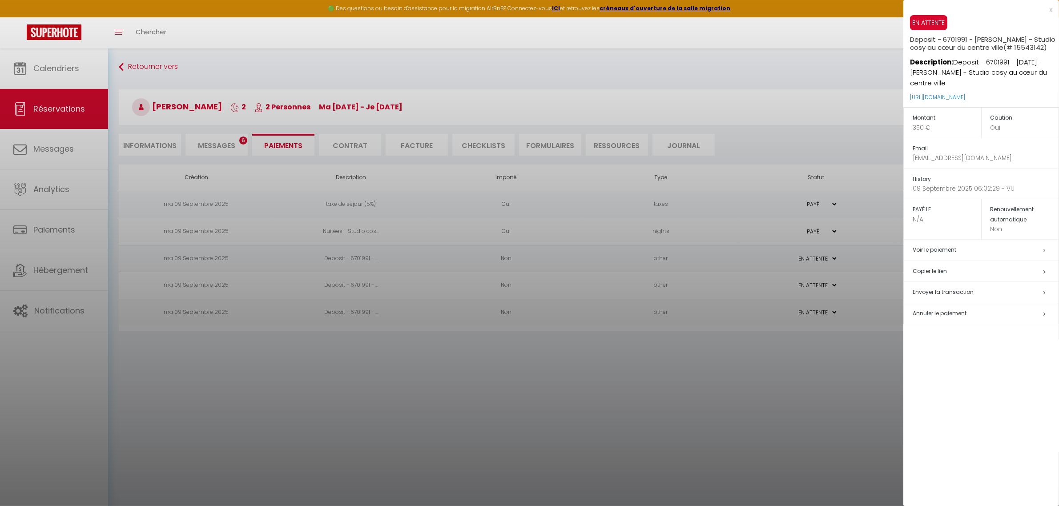
click at [715, 94] on div at bounding box center [529, 253] width 1059 height 506
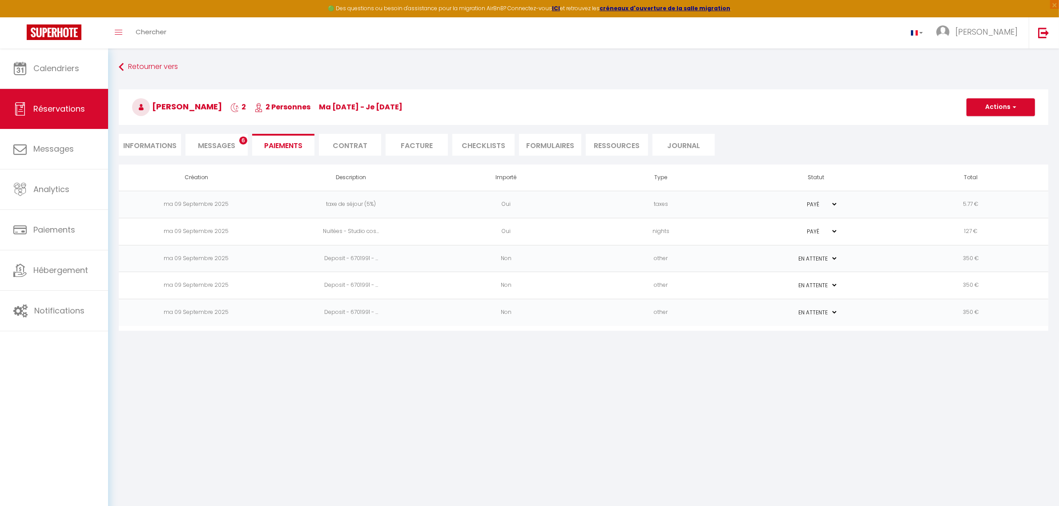
click at [154, 142] on li "Informations" at bounding box center [150, 145] width 62 height 22
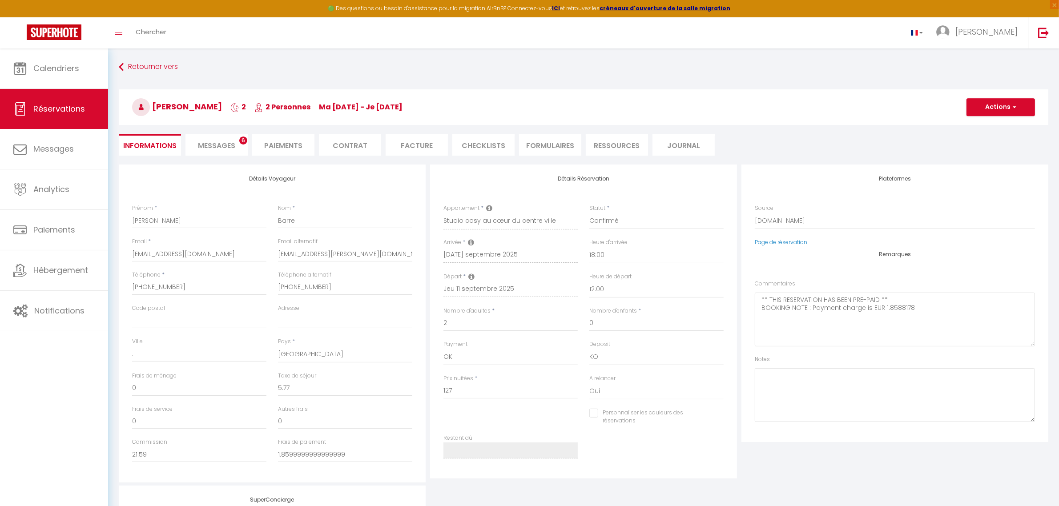
click at [222, 149] on span "Messages" at bounding box center [216, 146] width 37 height 10
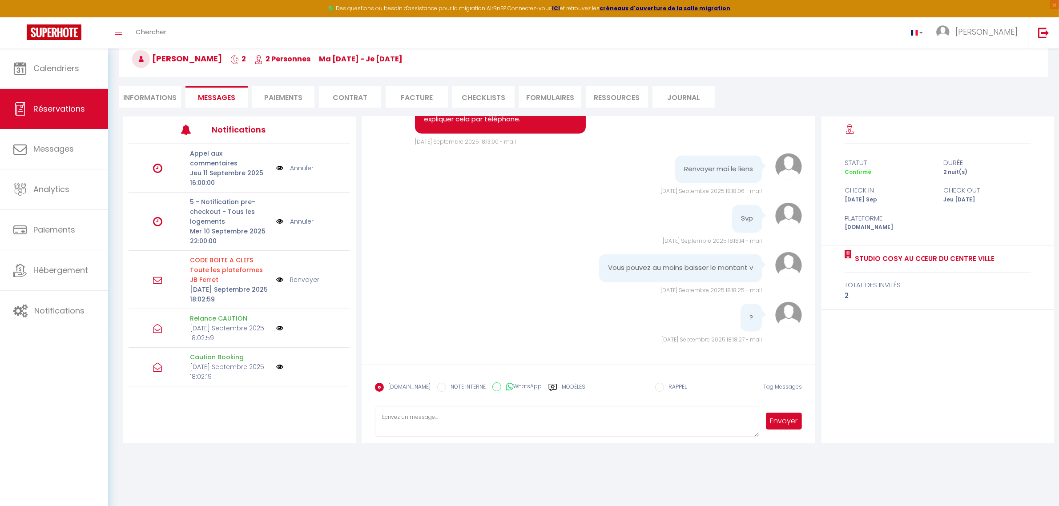
scroll to position [2277, 0]
click at [573, 386] on label "Modèles" at bounding box center [574, 391] width 24 height 16
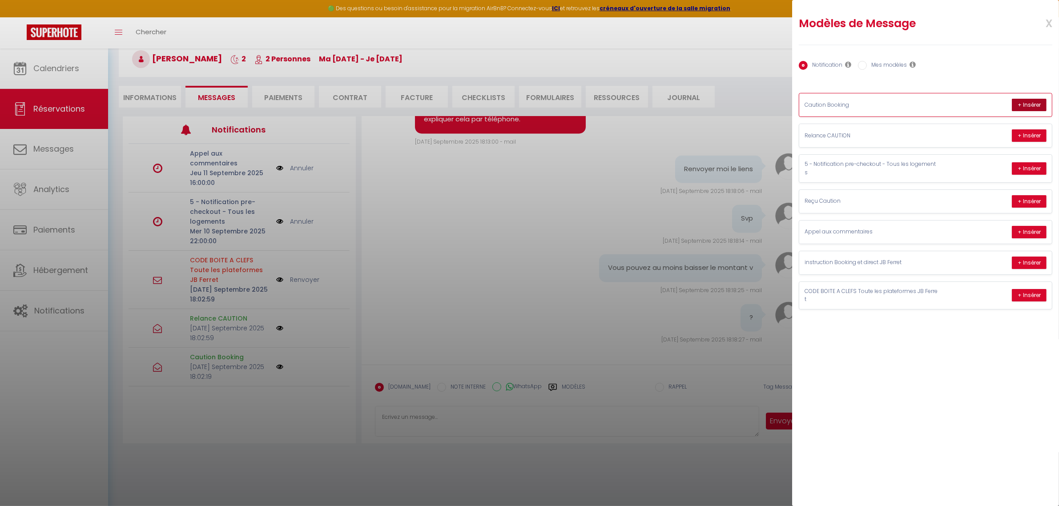
click at [1018, 103] on button "+ Insérer" at bounding box center [1029, 105] width 35 height 12
type textarea "Bonjour Dylan, Merci d’avoir réservé le logement Studio cosy au cœur du centre …"
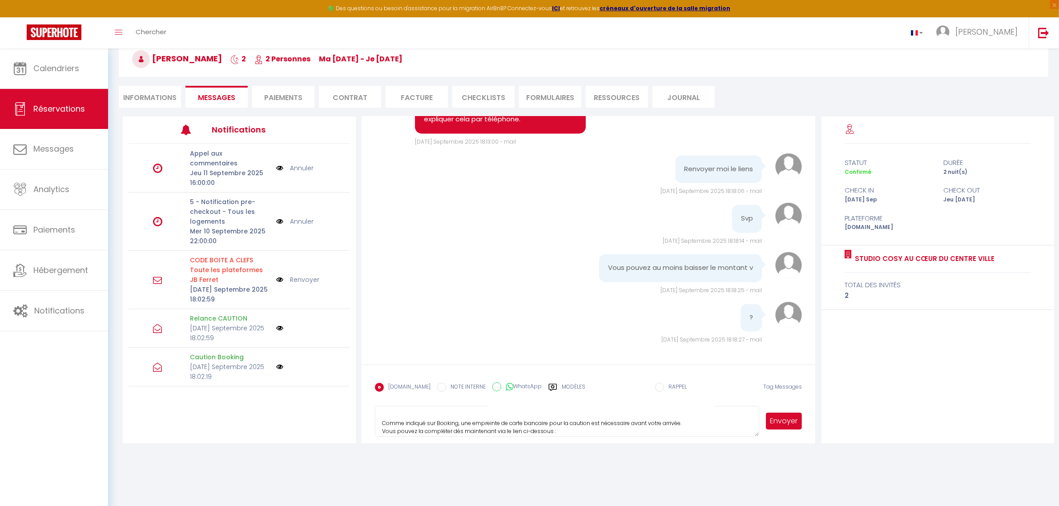
scroll to position [0, 0]
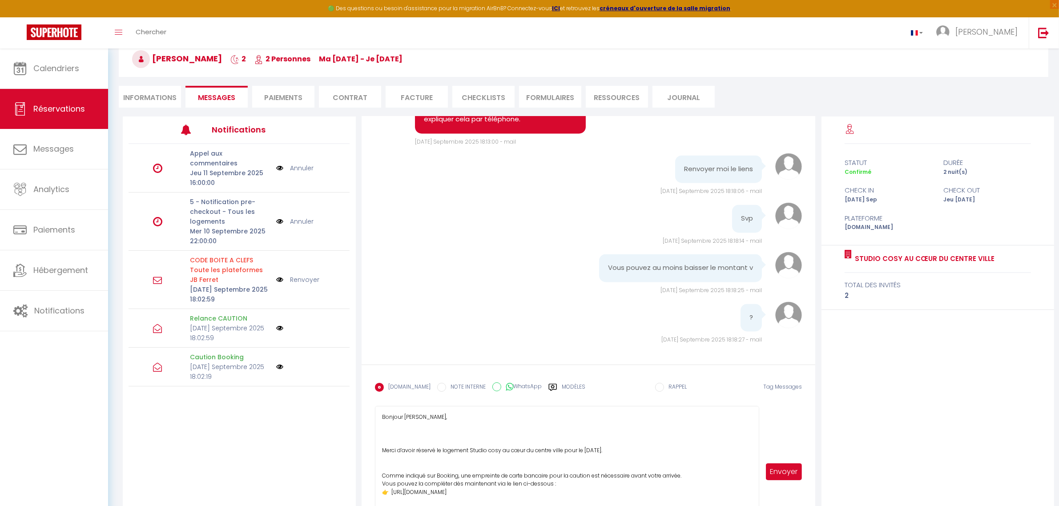
drag, startPoint x: 757, startPoint y: 432, endPoint x: 749, endPoint y: 532, distance: 100.8
click at [749, 458] on html "🟢 Des questions ou besoin d'assistance pour la migration AirBnB? Connectez-vous…" at bounding box center [529, 205] width 1059 height 506
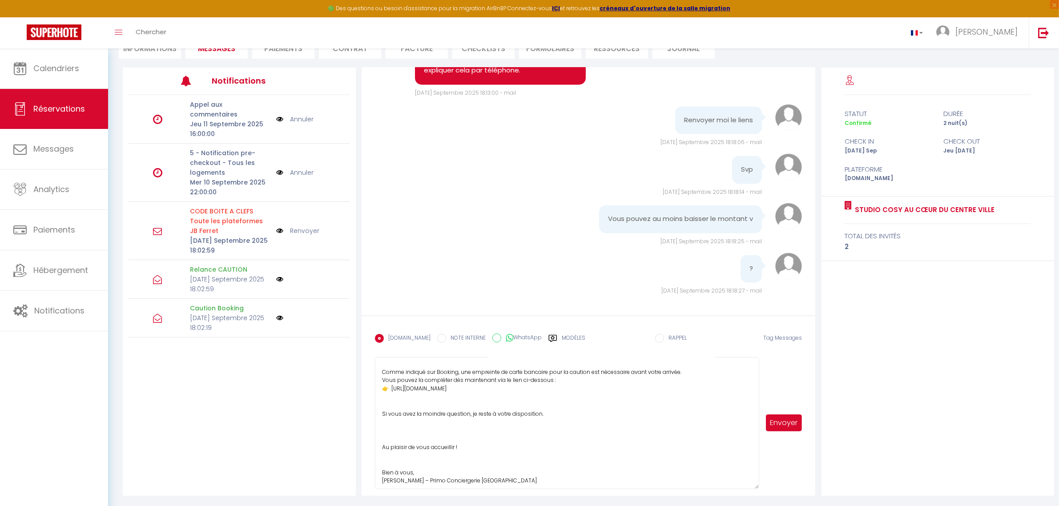
scroll to position [58, 0]
click at [790, 424] on button "Envoyer" at bounding box center [784, 423] width 36 height 17
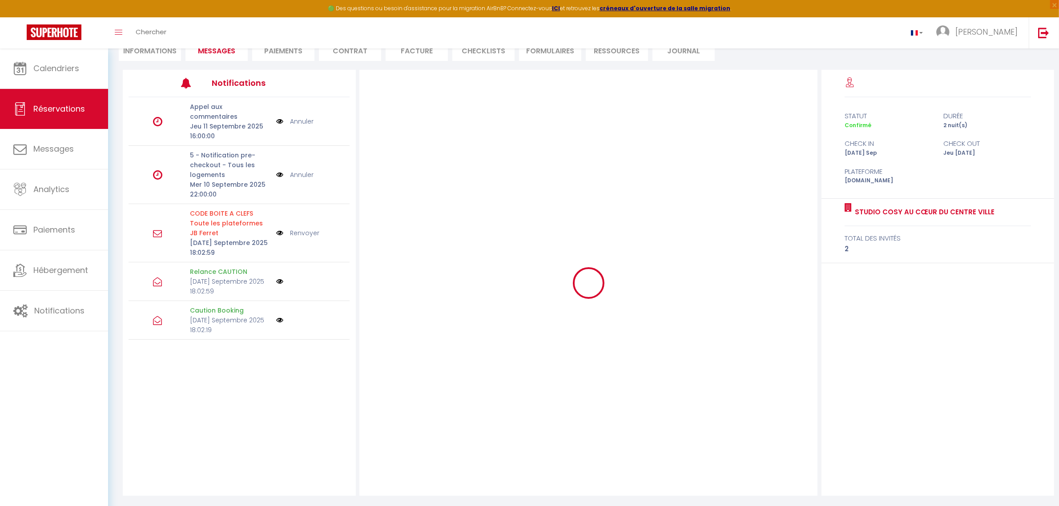
scroll to position [0, 0]
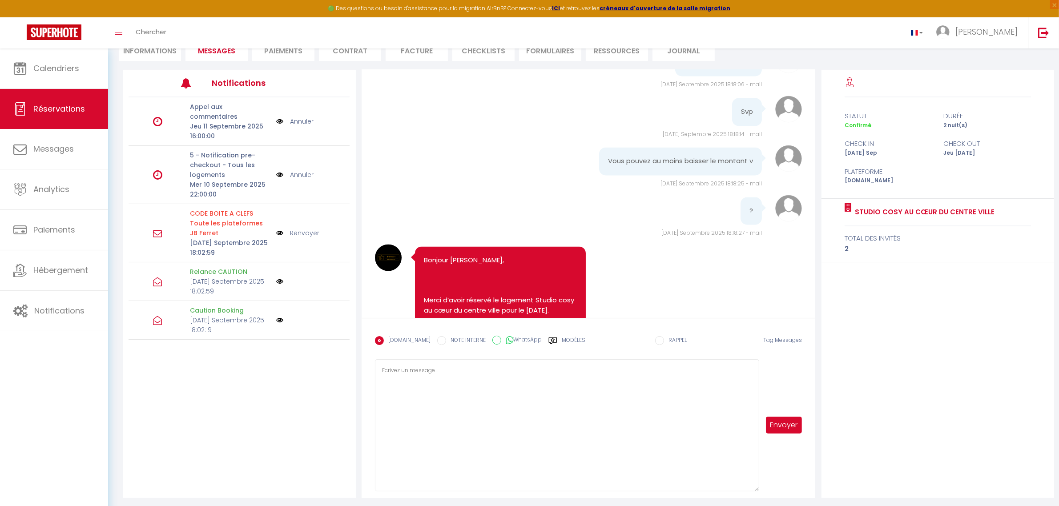
click at [521, 392] on textarea at bounding box center [567, 425] width 385 height 132
click at [577, 380] on textarea "je ne peux pas modifier le montant du dépôt de garantit." at bounding box center [567, 425] width 385 height 132
type textarea "je ne peux pas modifier le montant du dépôt de garantit."
click at [792, 423] on button "Envoyer" at bounding box center [784, 425] width 36 height 17
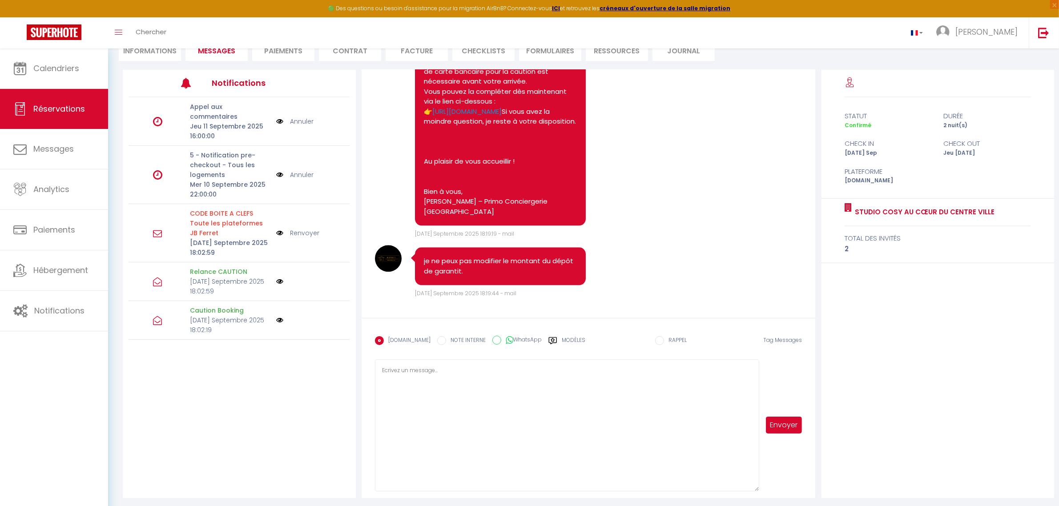
scroll to position [2667, 0]
click at [62, 76] on link "Calendriers" at bounding box center [54, 68] width 108 height 40
